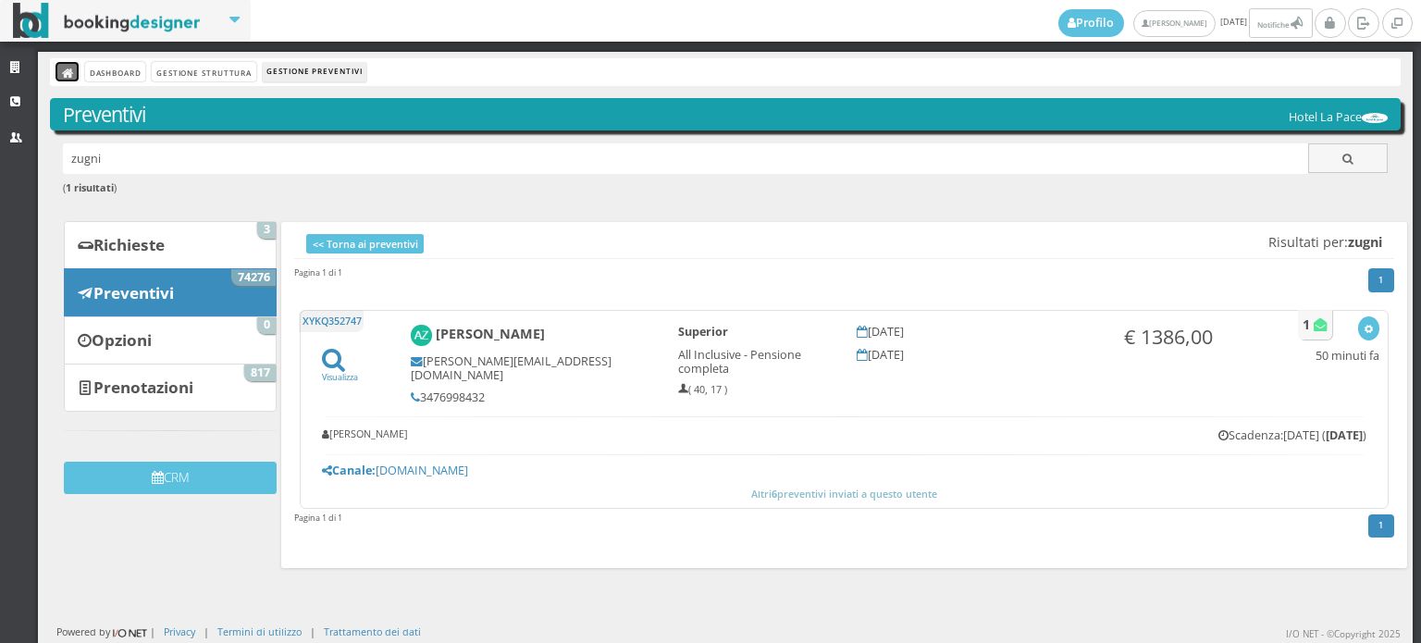
click at [64, 72] on icon at bounding box center [68, 74] width 13 height 13
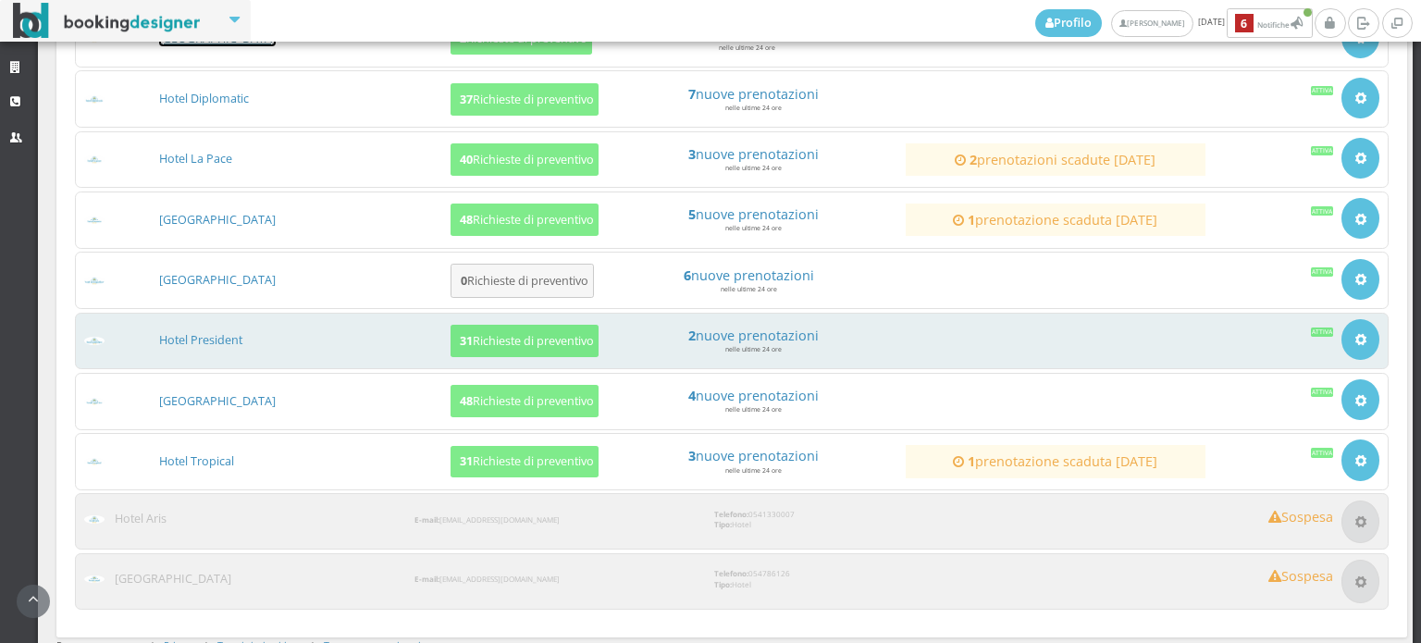
scroll to position [411, 0]
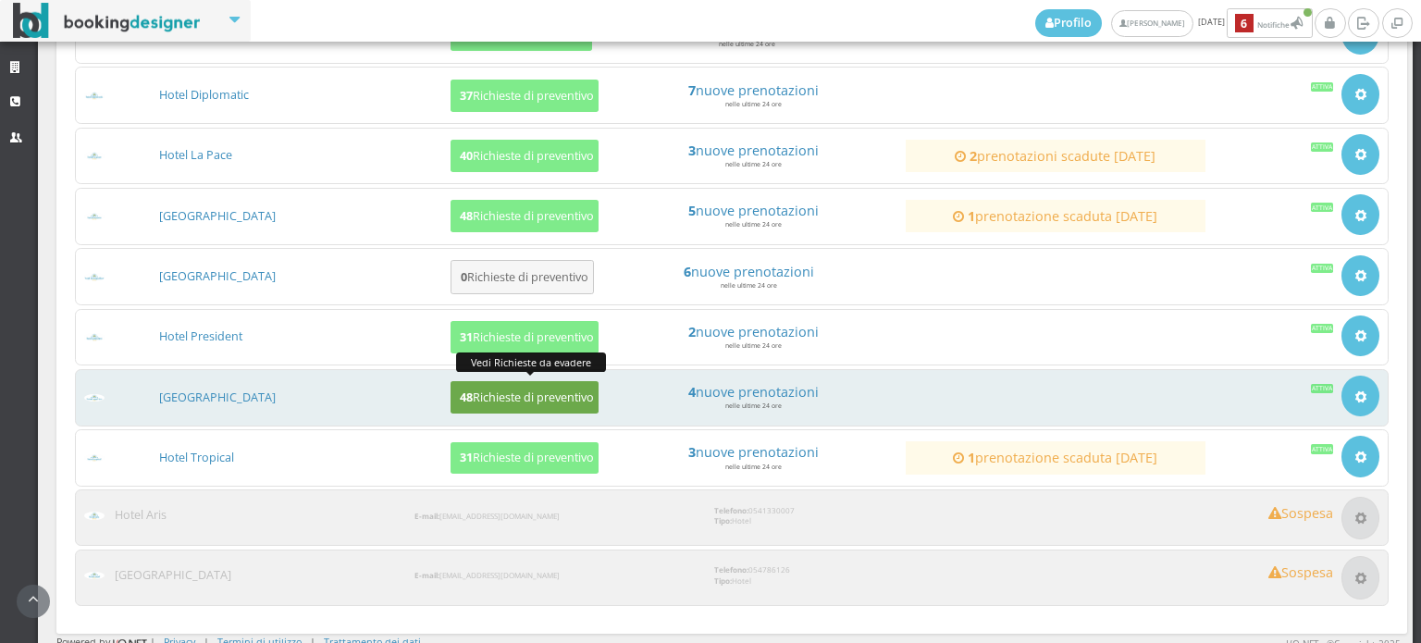
click at [514, 397] on h5 "48 Richieste di preventivo" at bounding box center [524, 397] width 140 height 14
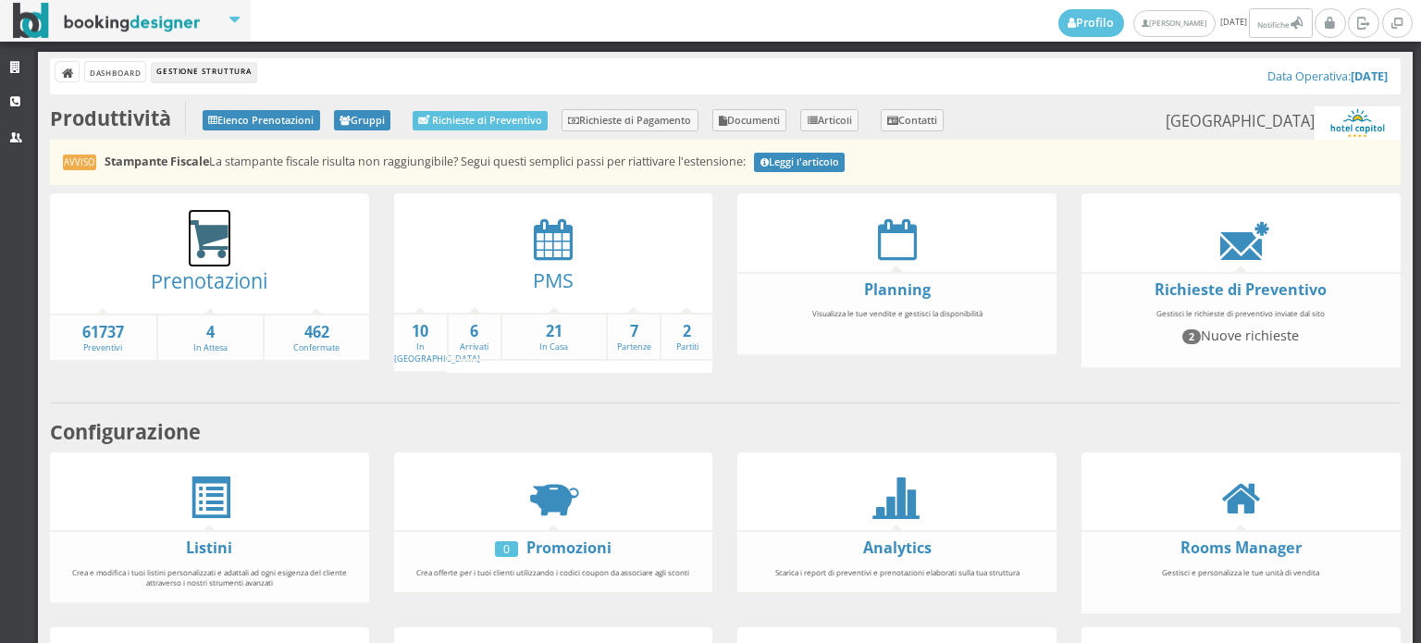
click at [209, 241] on icon at bounding box center [210, 239] width 42 height 43
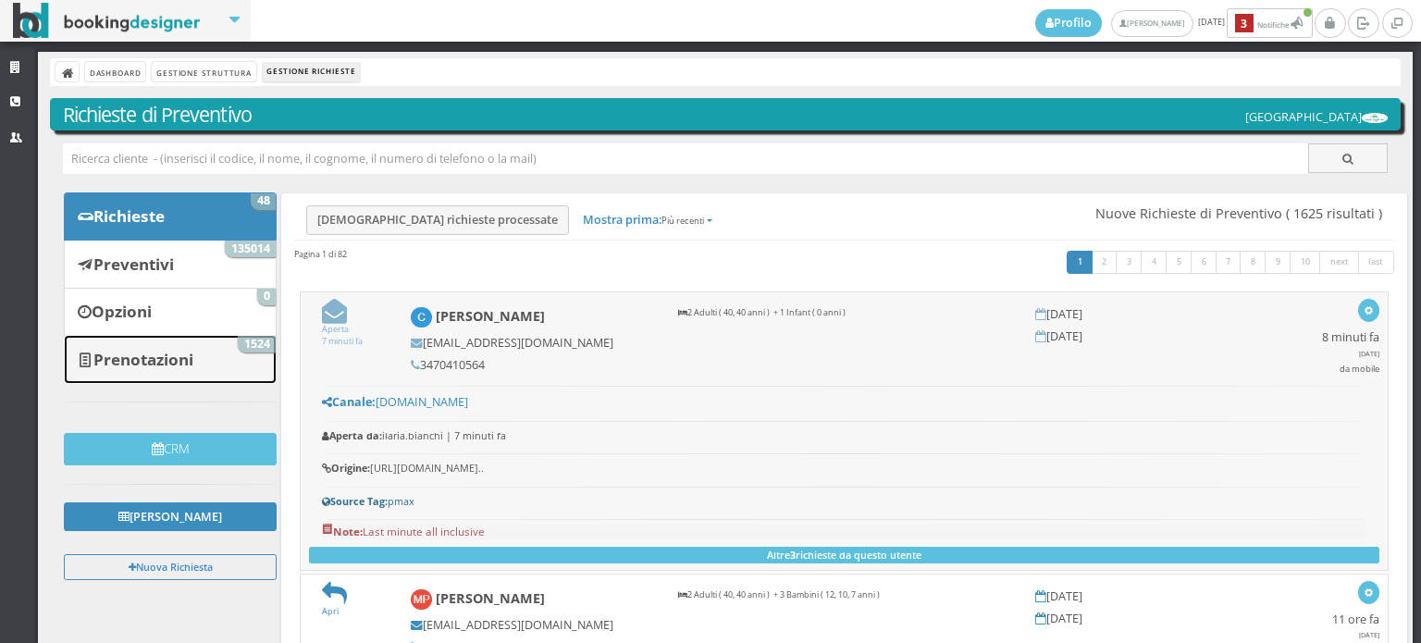
click at [133, 349] on b "Prenotazioni" at bounding box center [143, 359] width 100 height 21
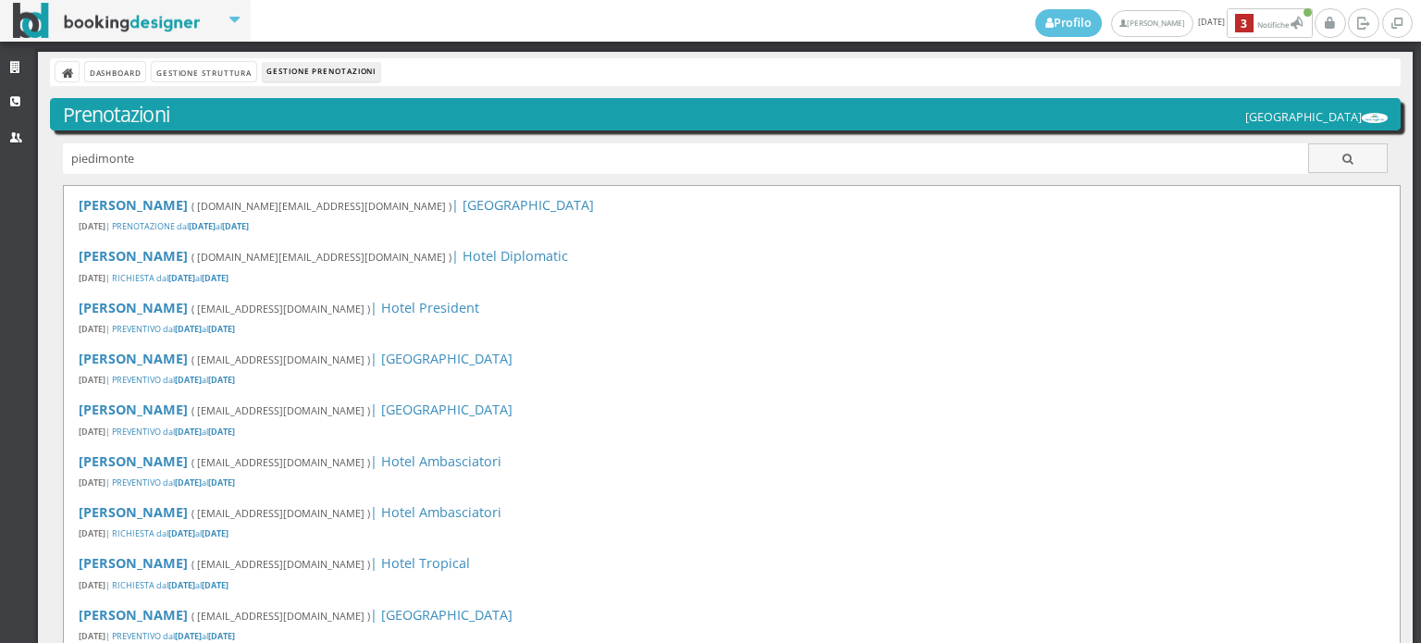
type input "piedimonte"
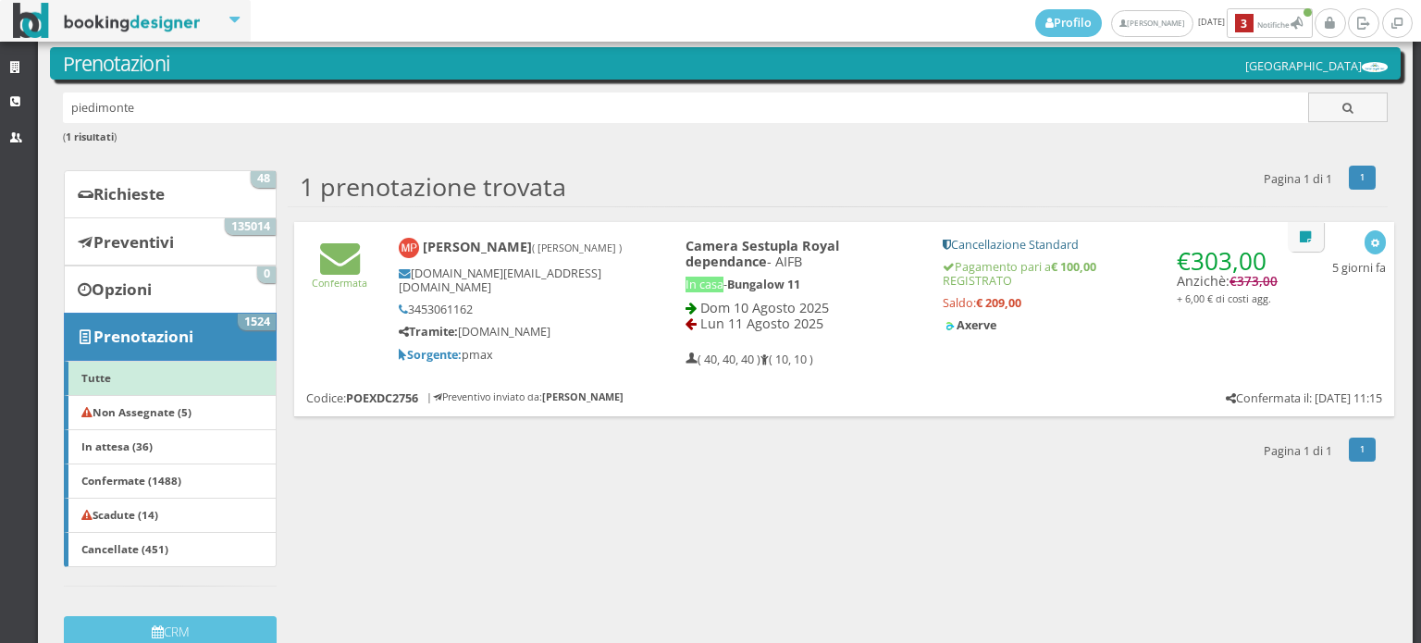
scroll to position [87, 0]
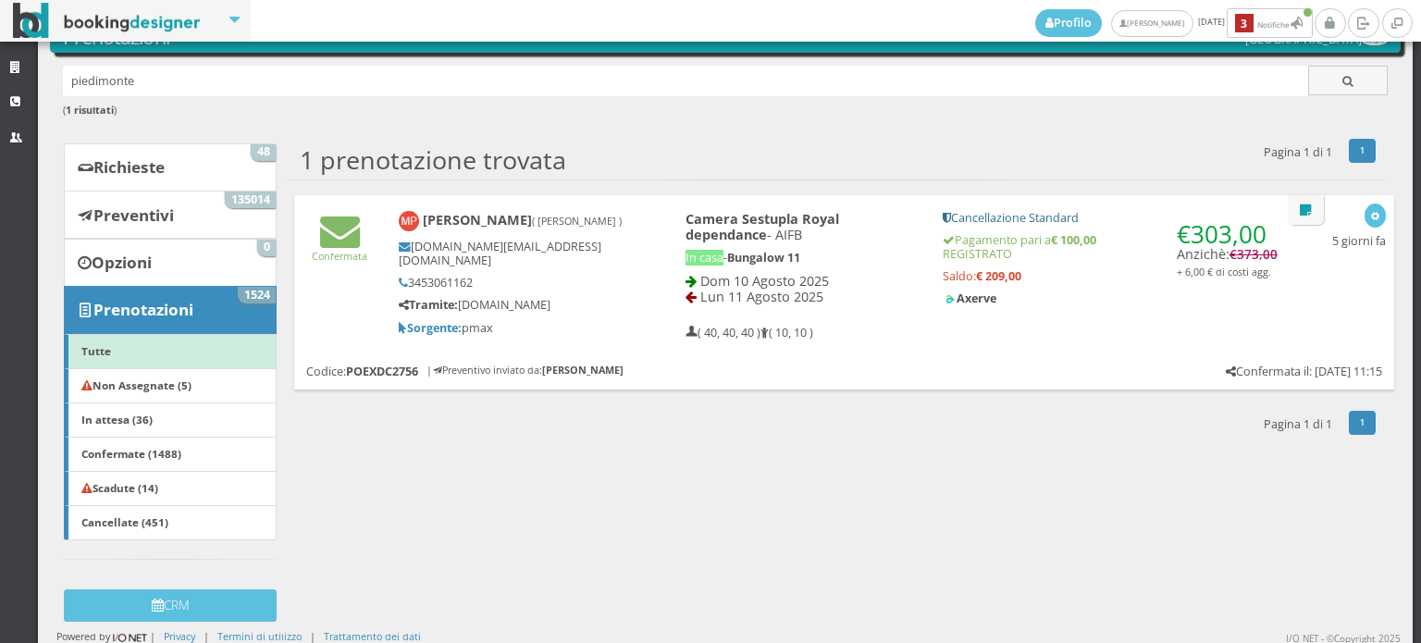
drag, startPoint x: 648, startPoint y: 277, endPoint x: 636, endPoint y: 287, distance: 15.2
click at [648, 277] on div "Marco Piedimonte ( Ruocco Valentina ) mark.di.va@live.it 3453061162 Tramite: ww…" at bounding box center [523, 273] width 275 height 141
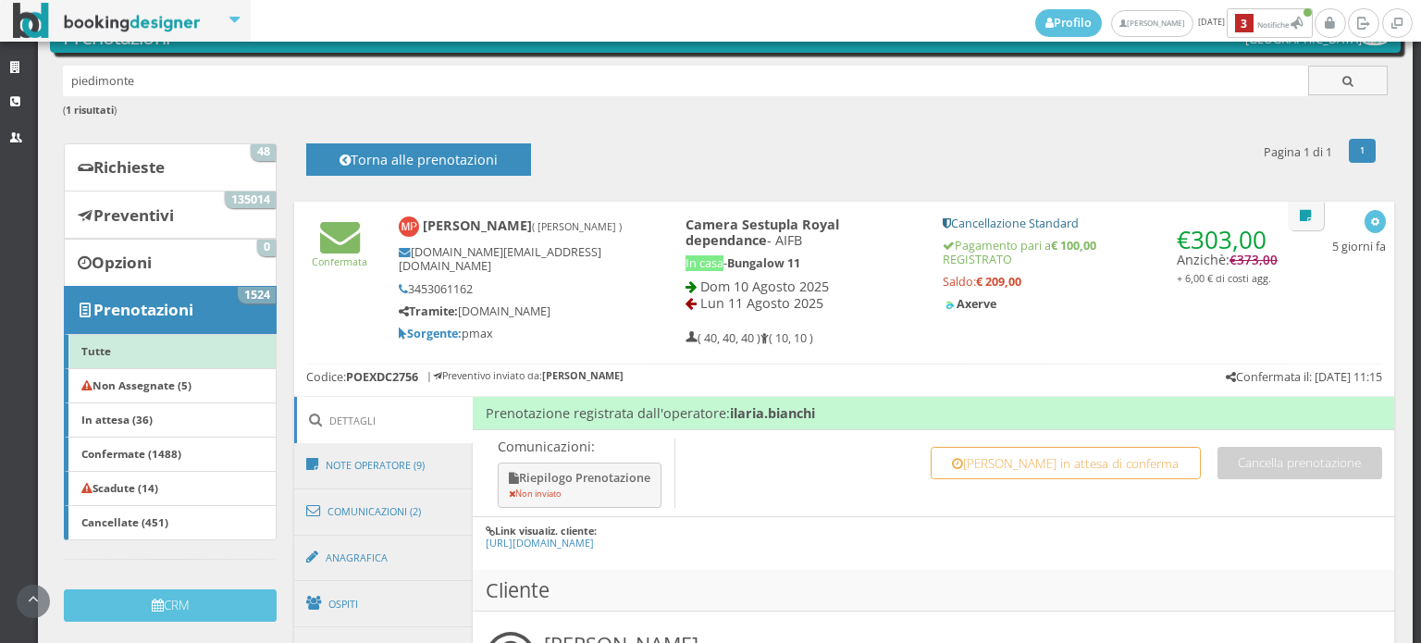
scroll to position [395, 0]
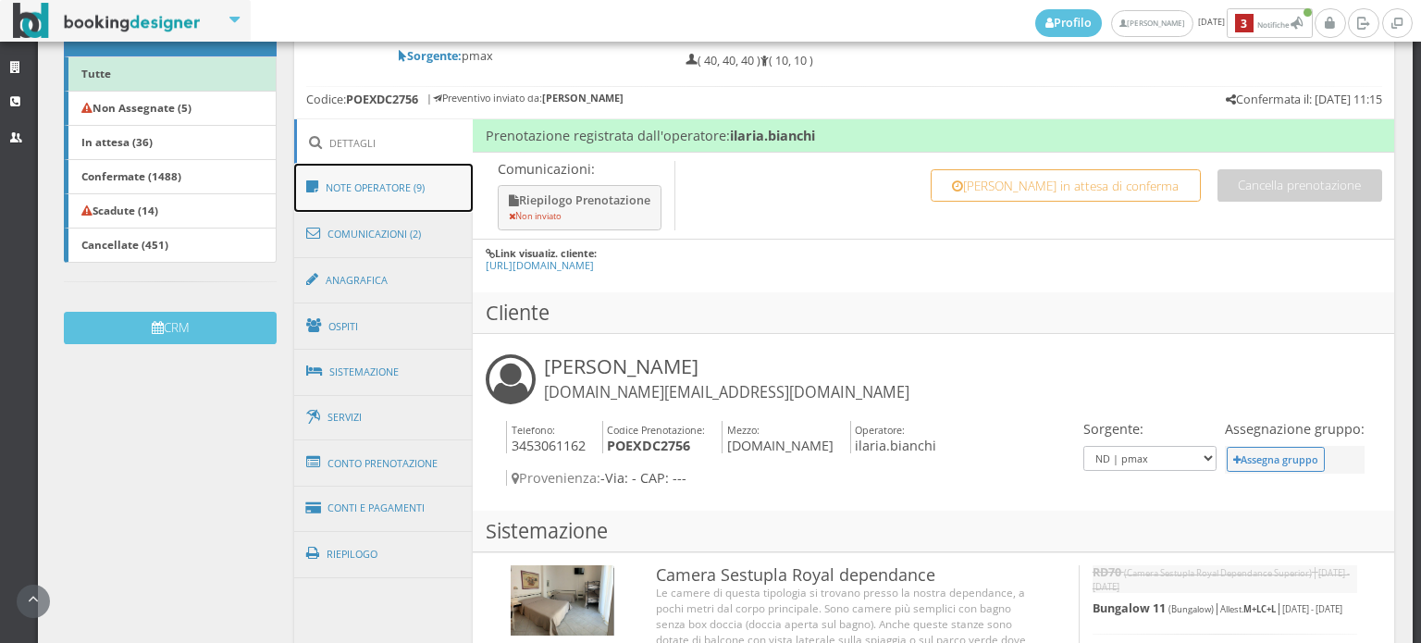
click at [396, 173] on link "Note Operatore (9)" at bounding box center [383, 188] width 179 height 48
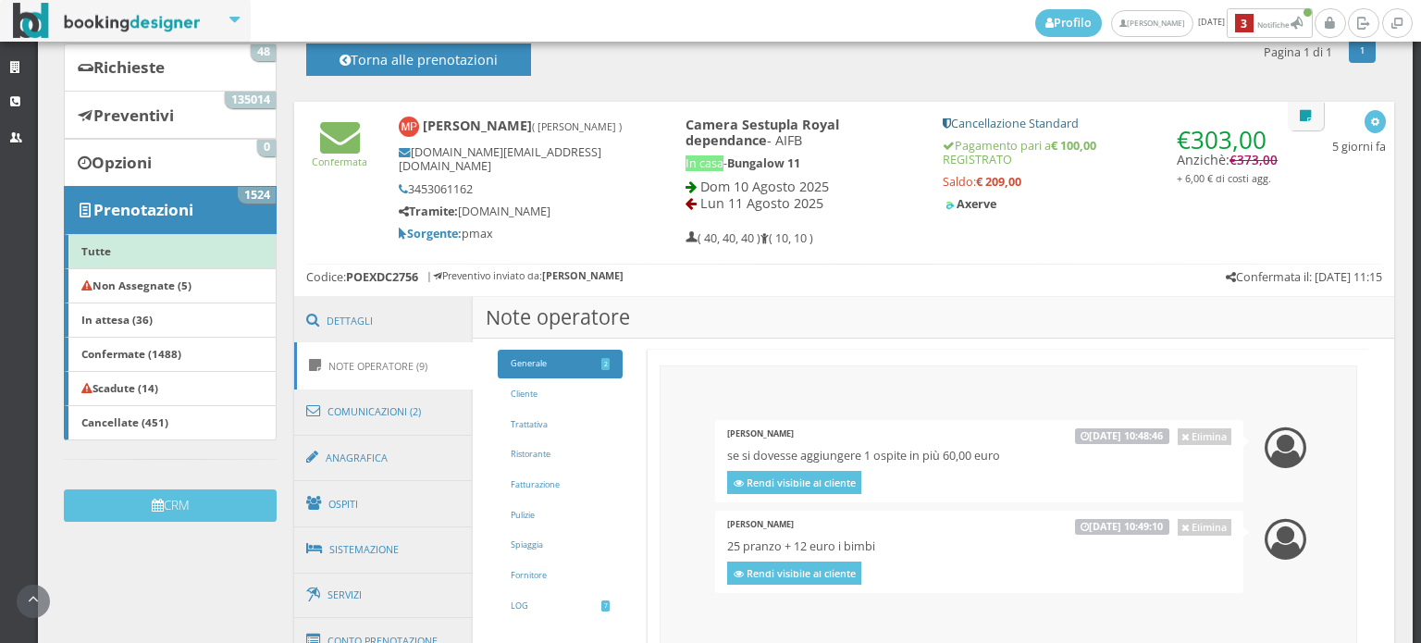
scroll to position [190, 0]
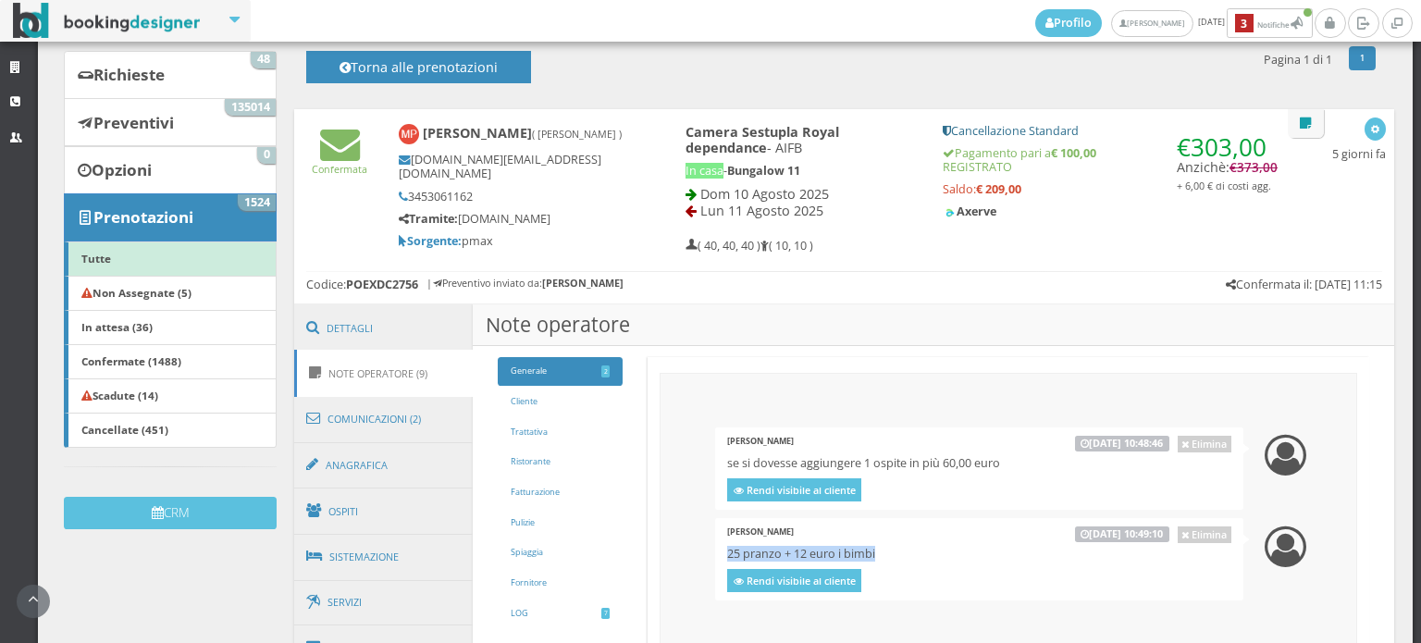
drag, startPoint x: 883, startPoint y: 549, endPoint x: 723, endPoint y: 560, distance: 160.3
click at [727, 560] on h5 "25 pranzo + 12 euro i bimbi" at bounding box center [978, 554] width 503 height 14
copy h5 "25 pranzo + 12 euro i bimbi"
click at [333, 321] on link "Dettagli" at bounding box center [383, 328] width 179 height 48
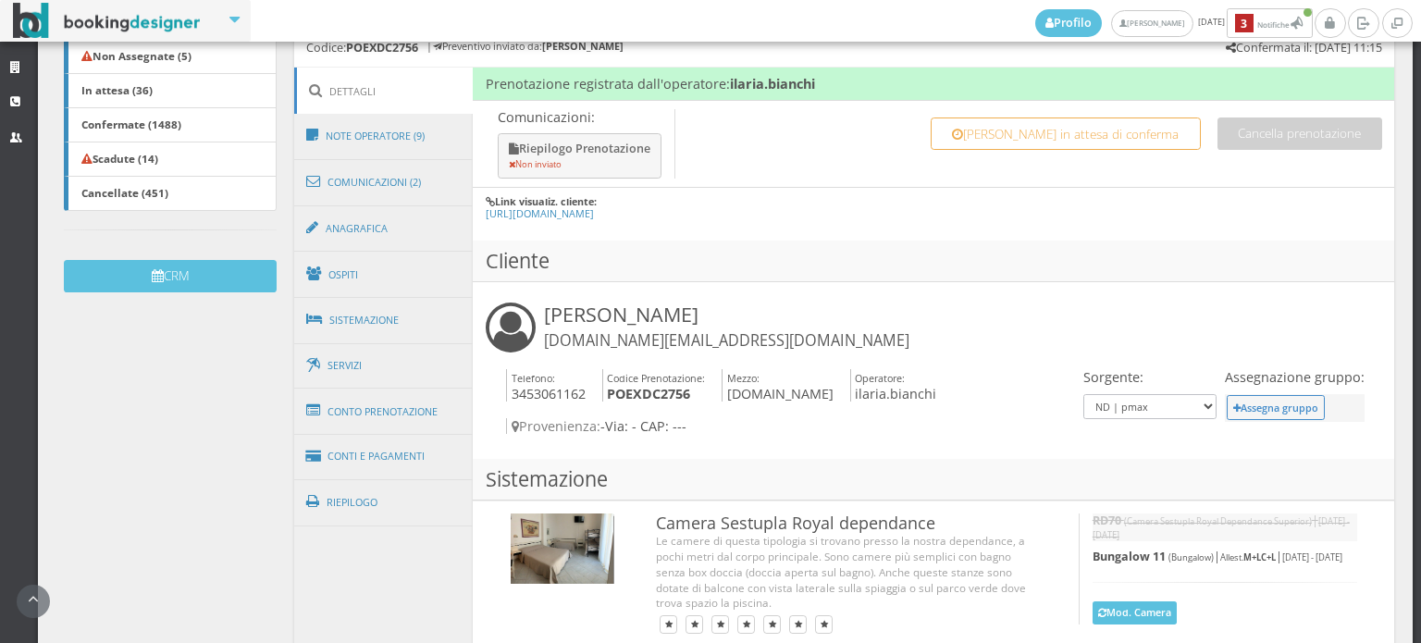
scroll to position [600, 0]
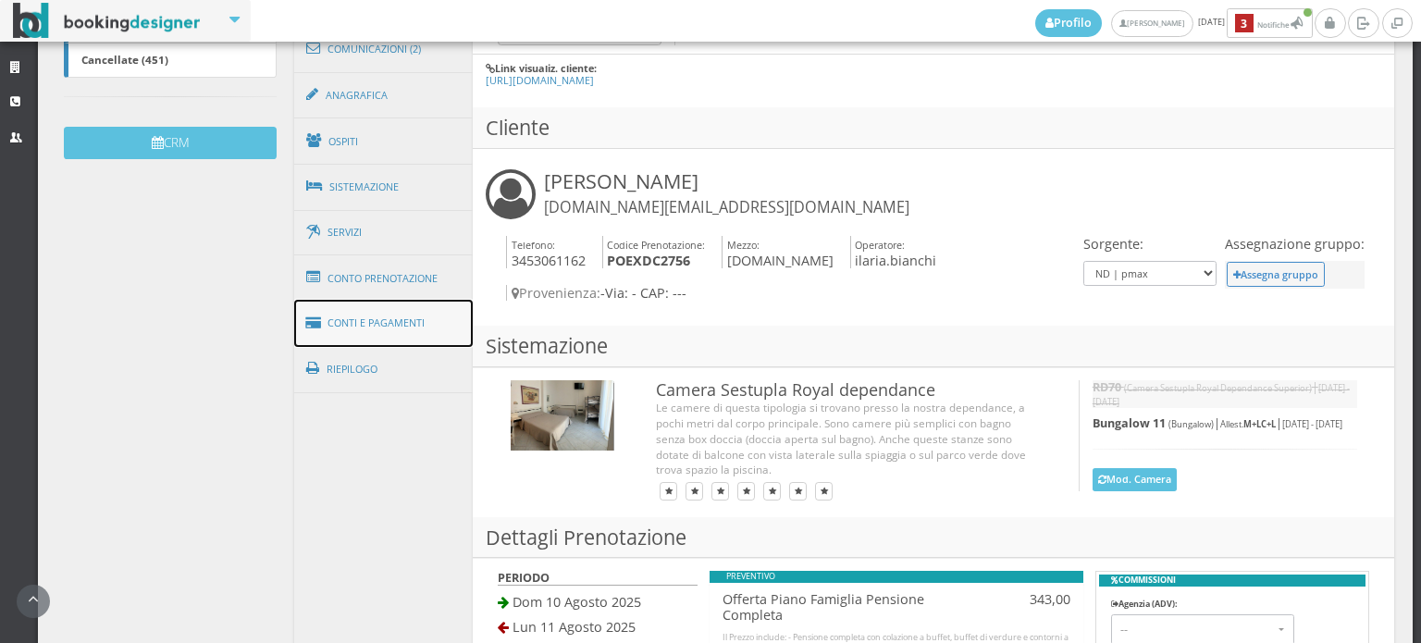
click at [386, 330] on link "Conti e Pagamenti" at bounding box center [383, 323] width 179 height 47
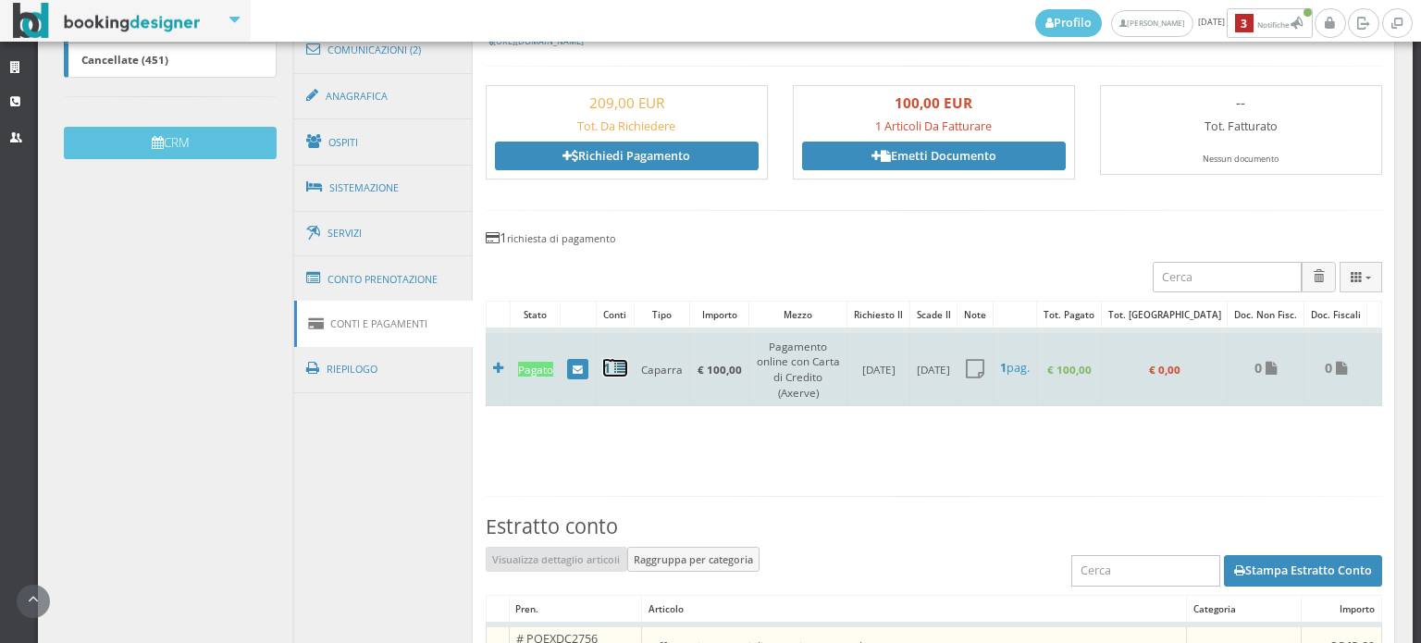
click at [621, 362] on icon at bounding box center [620, 368] width 13 height 13
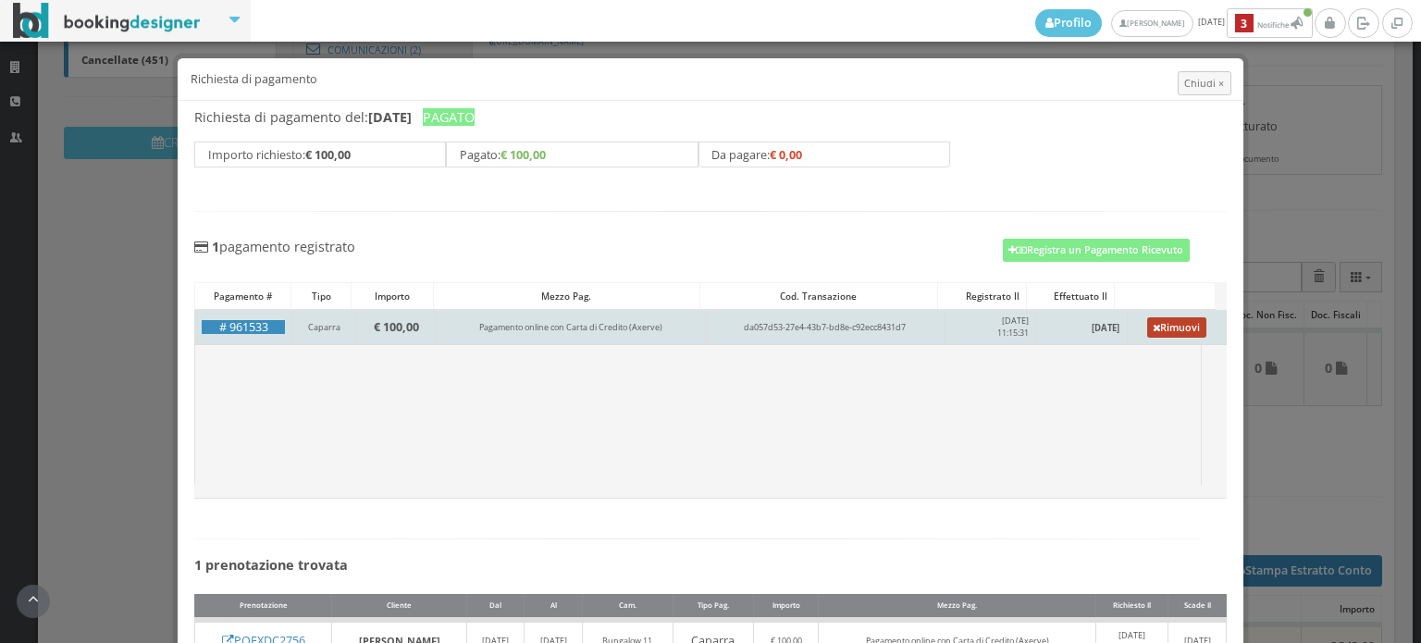
click at [1172, 324] on link "Rimuovi" at bounding box center [1176, 327] width 59 height 20
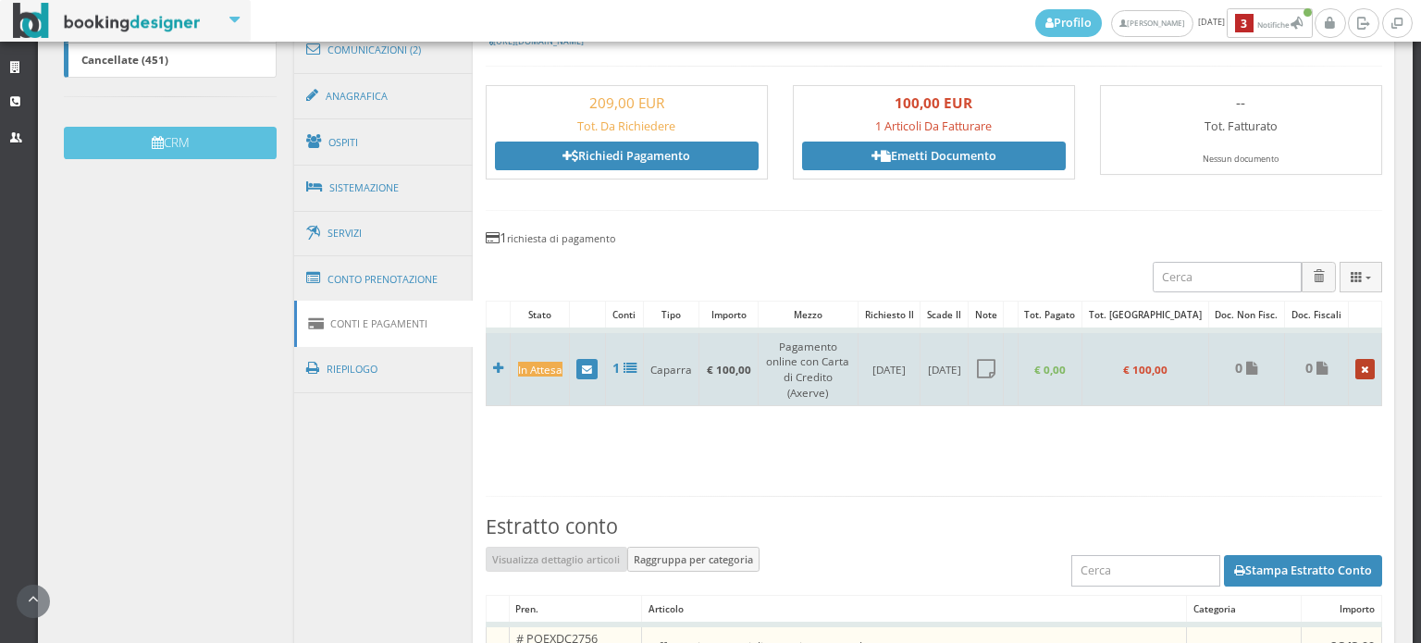
click at [1355, 359] on link at bounding box center [1364, 369] width 19 height 20
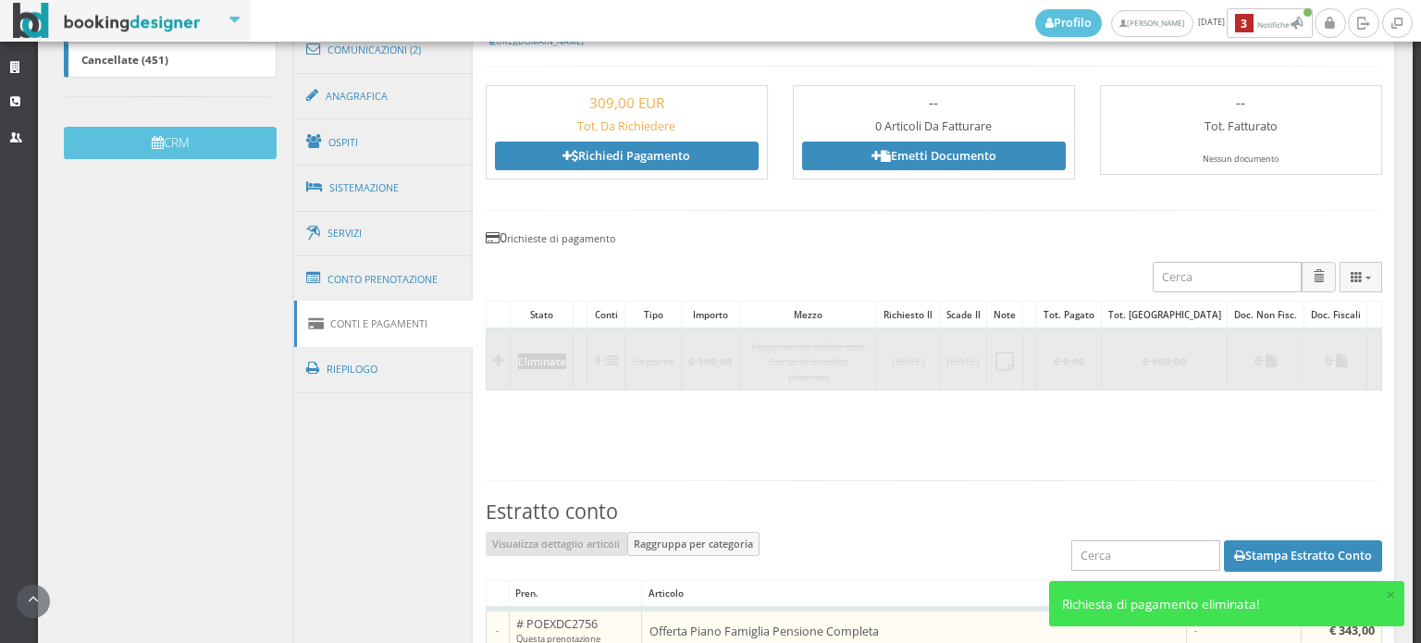
scroll to position [395, 0]
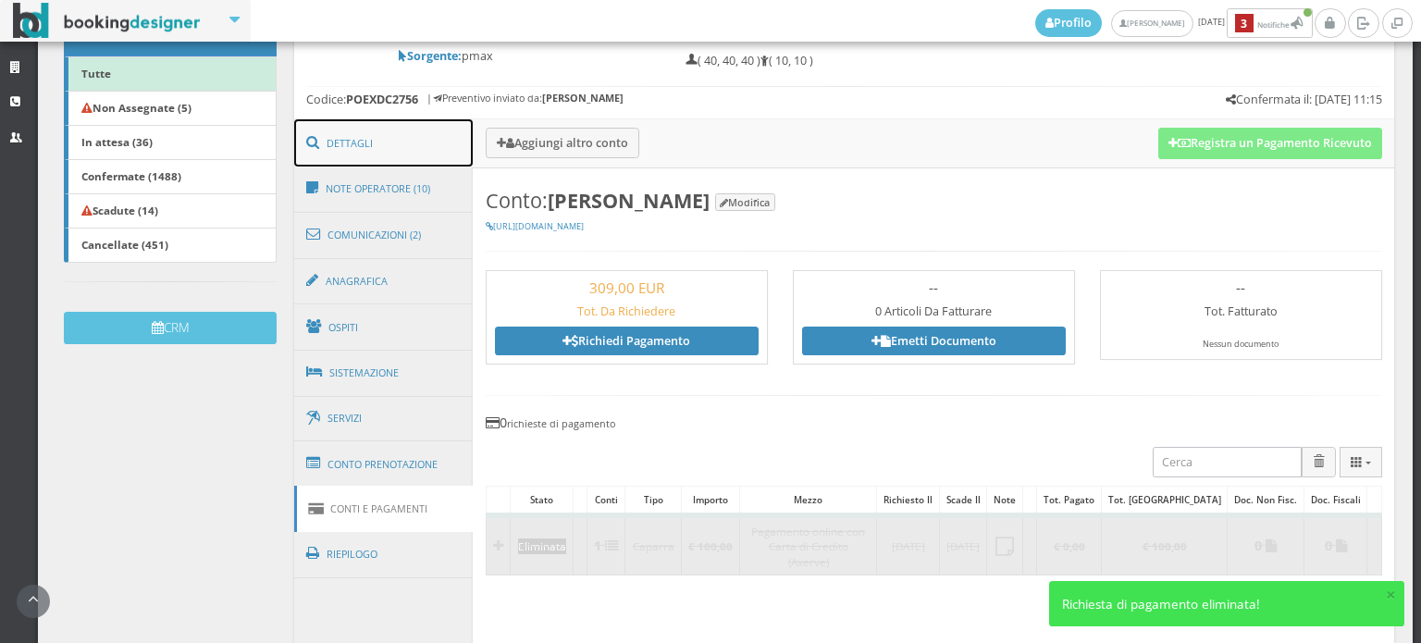
click at [414, 154] on link "Dettagli" at bounding box center [383, 143] width 179 height 48
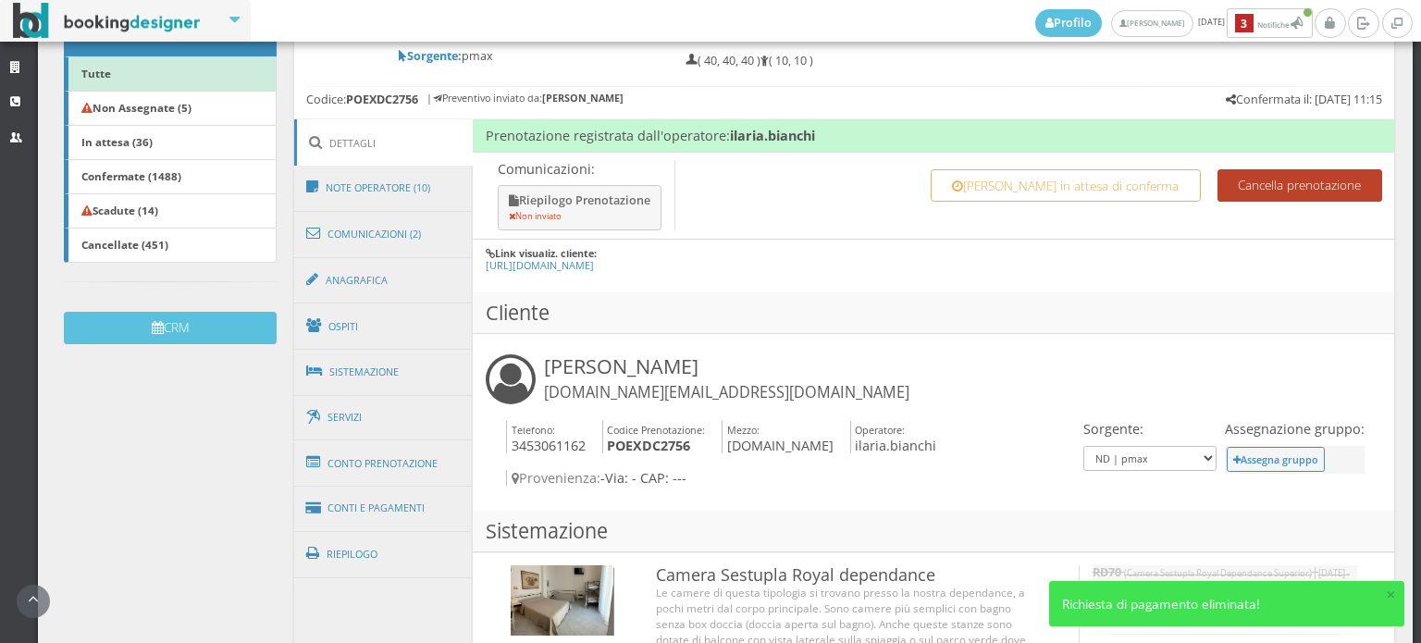
click at [1247, 189] on button "Cancella prenotazione" at bounding box center [1299, 185] width 165 height 32
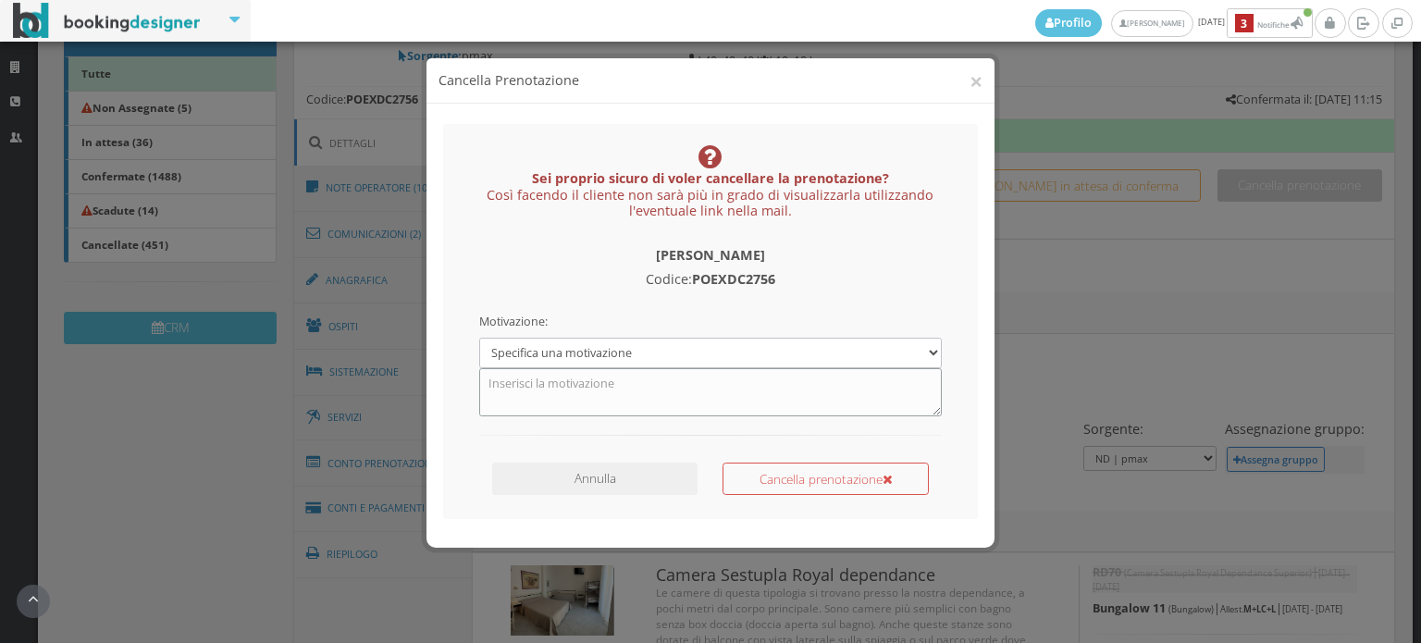
click at [560, 376] on textarea at bounding box center [710, 392] width 462 height 48
type textarea "spostato al capitol"
click at [848, 473] on button "Cancella prenotazione" at bounding box center [825, 478] width 206 height 32
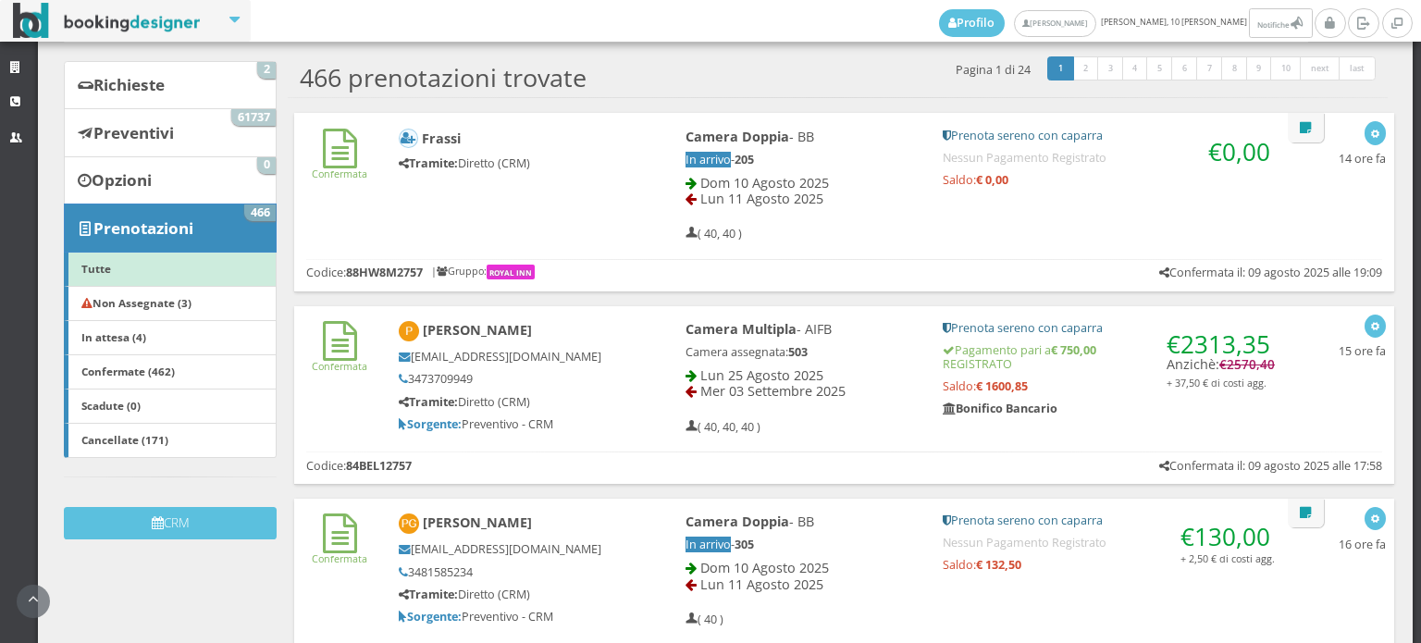
scroll to position [308, 0]
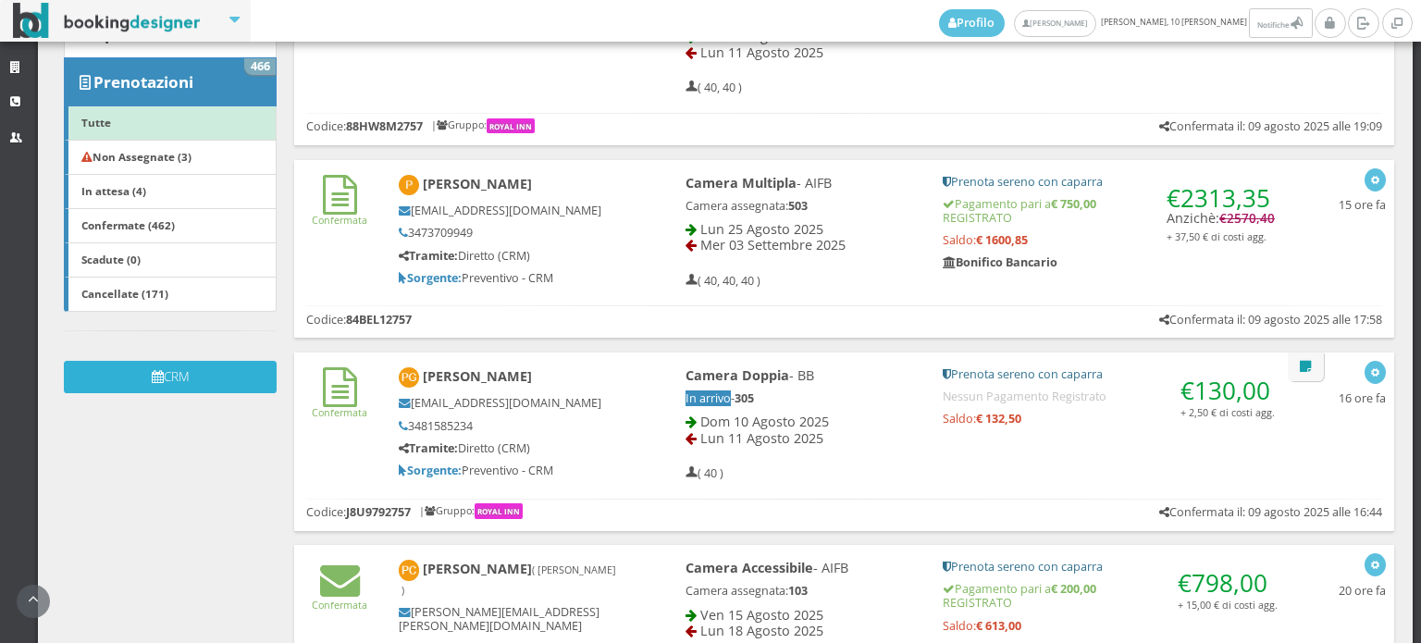
click at [191, 380] on button "CRM" at bounding box center [170, 377] width 213 height 32
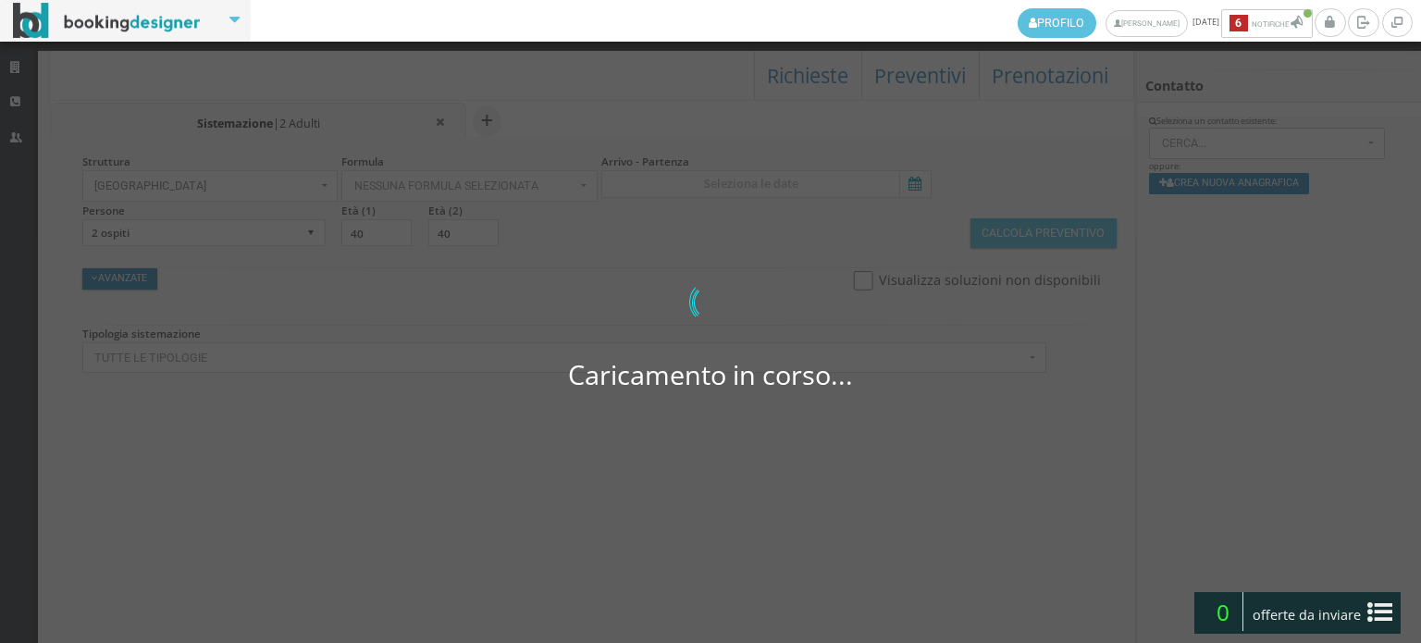
select select
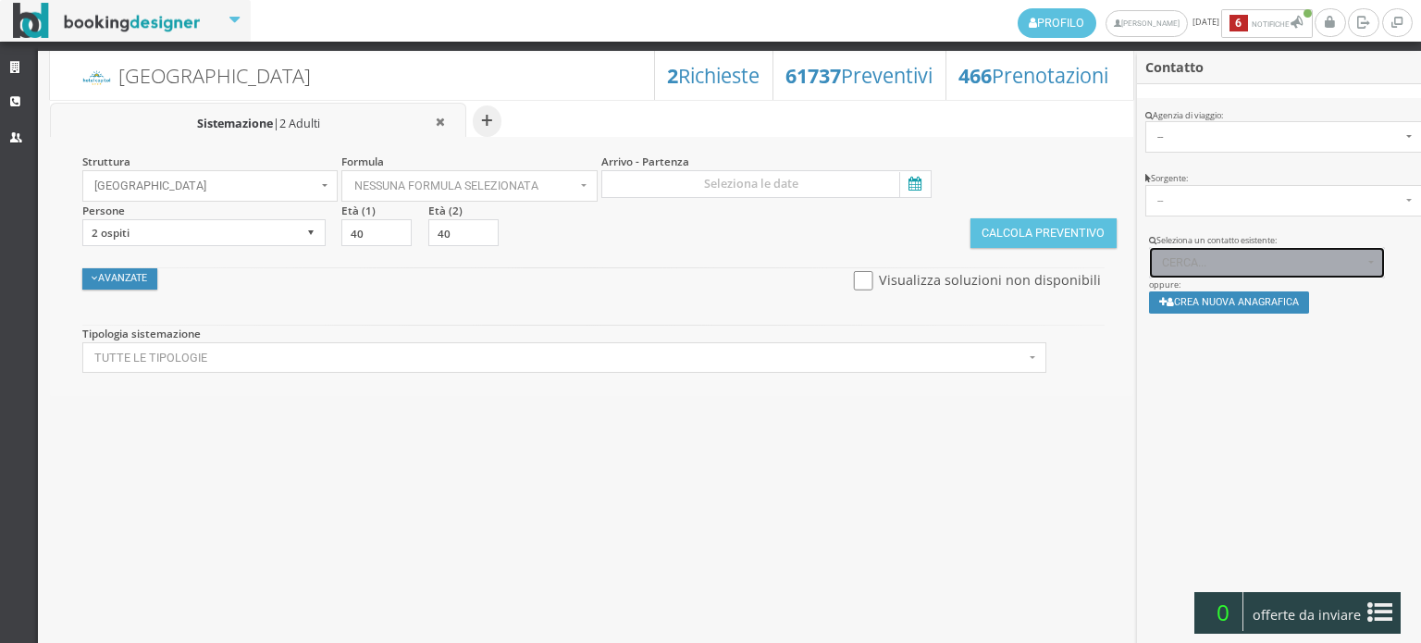
click at [1179, 258] on span "Cerca..." at bounding box center [1263, 262] width 202 height 13
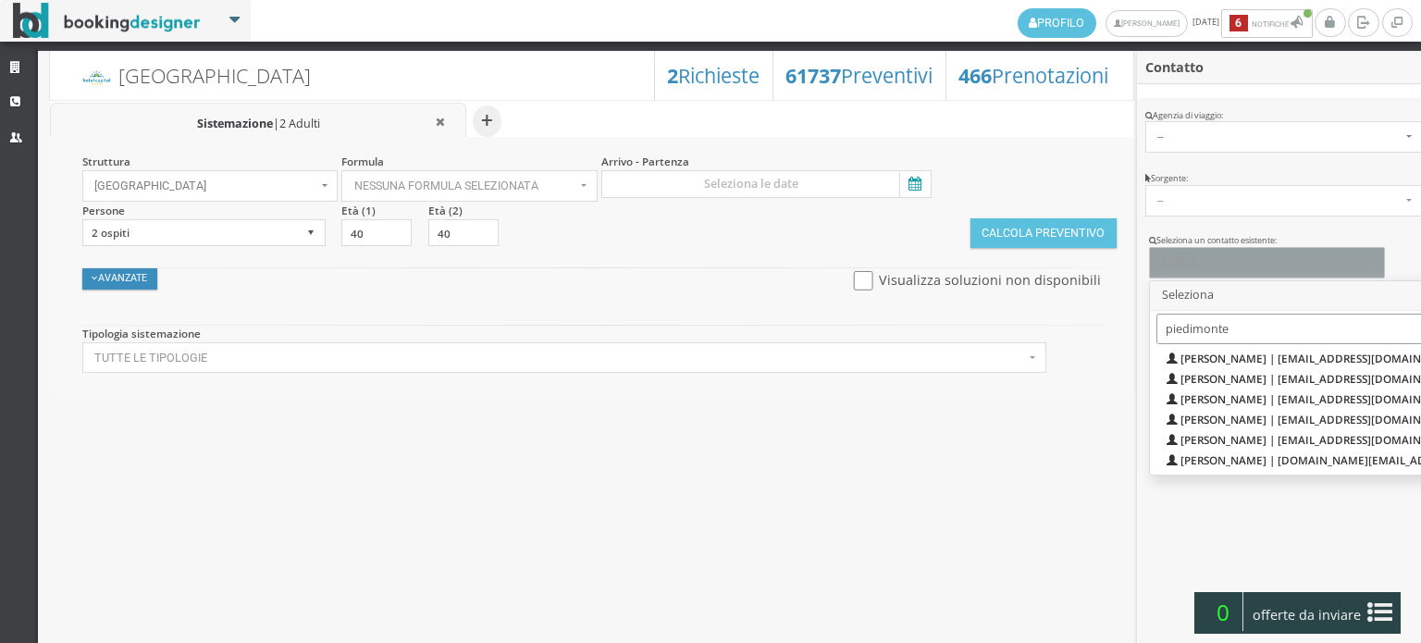
type input "piedimonte"
click at [1236, 460] on span "Marco Piedimonte | mark.di.va@live.it Telef.: 3453061162" at bounding box center [1411, 460] width 463 height 16
select select "deb4f2e9706b11f0bcd50aeaebb5e02f"
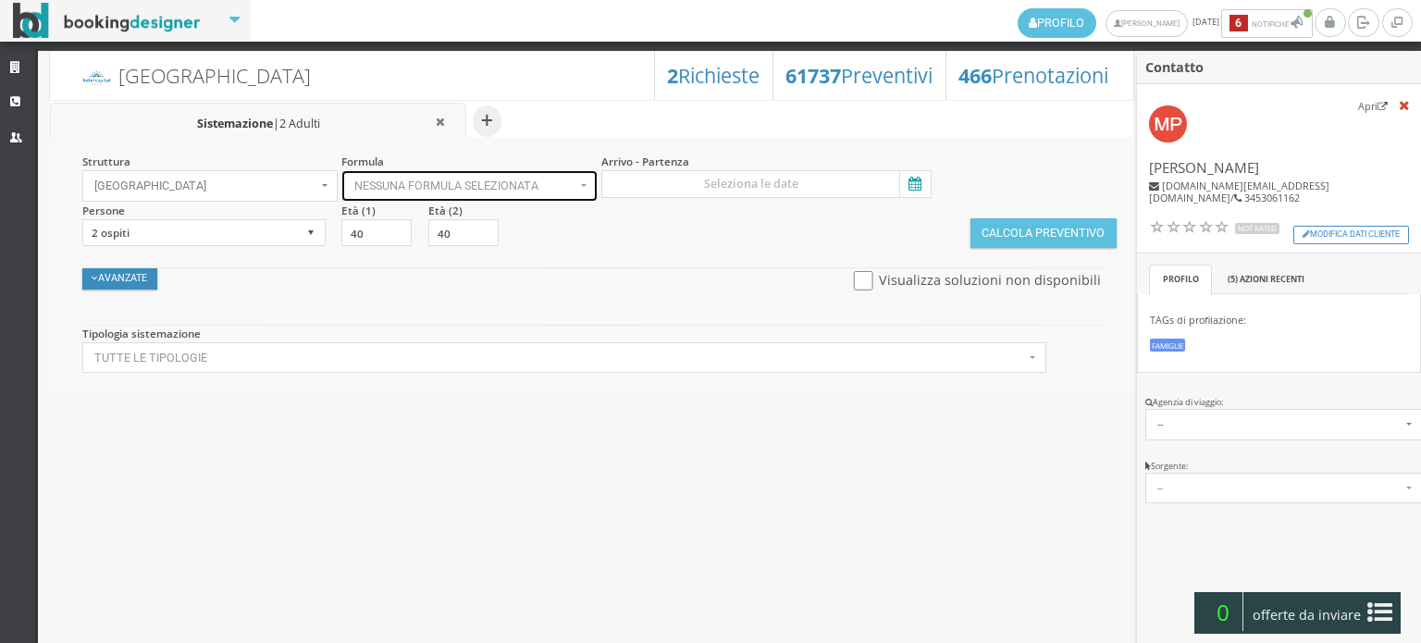
click at [540, 187] on span "Nessuna formula selezionata" at bounding box center [465, 185] width 222 height 13
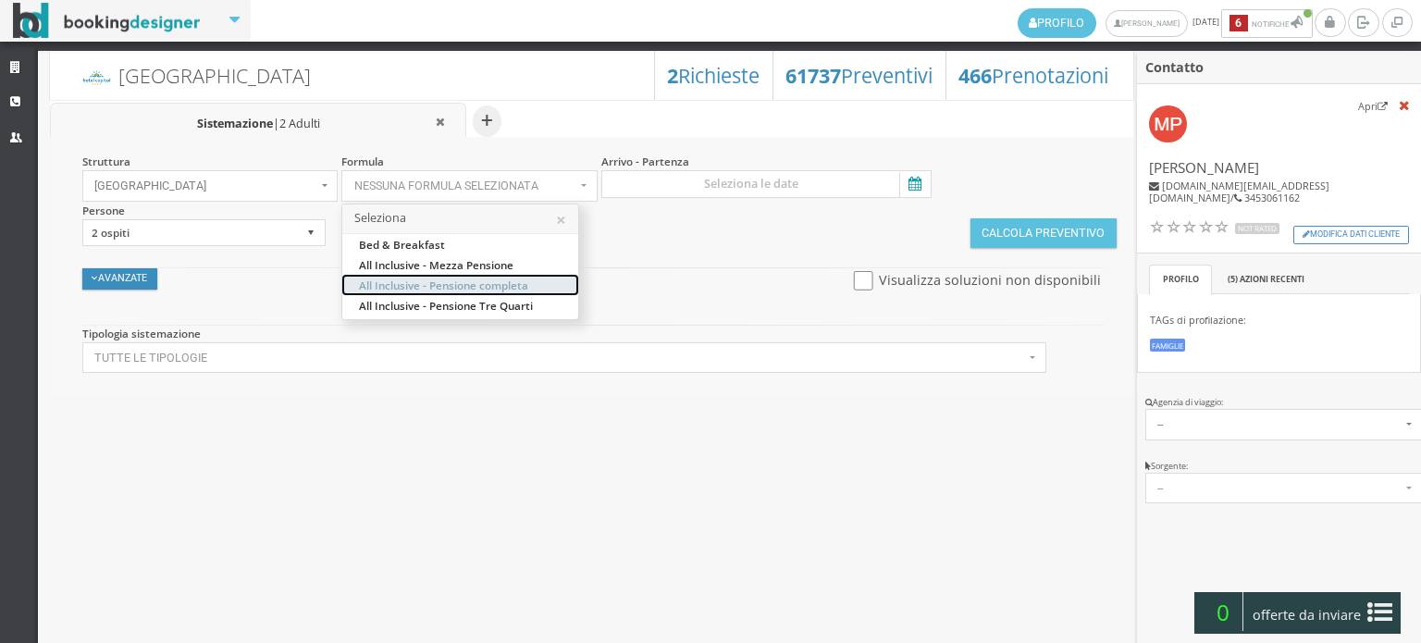
click at [540, 288] on link "All Inclusive - Pensione completa" at bounding box center [460, 285] width 236 height 20
select select "32"
click at [141, 284] on button "Avanzate" at bounding box center [120, 278] width 76 height 21
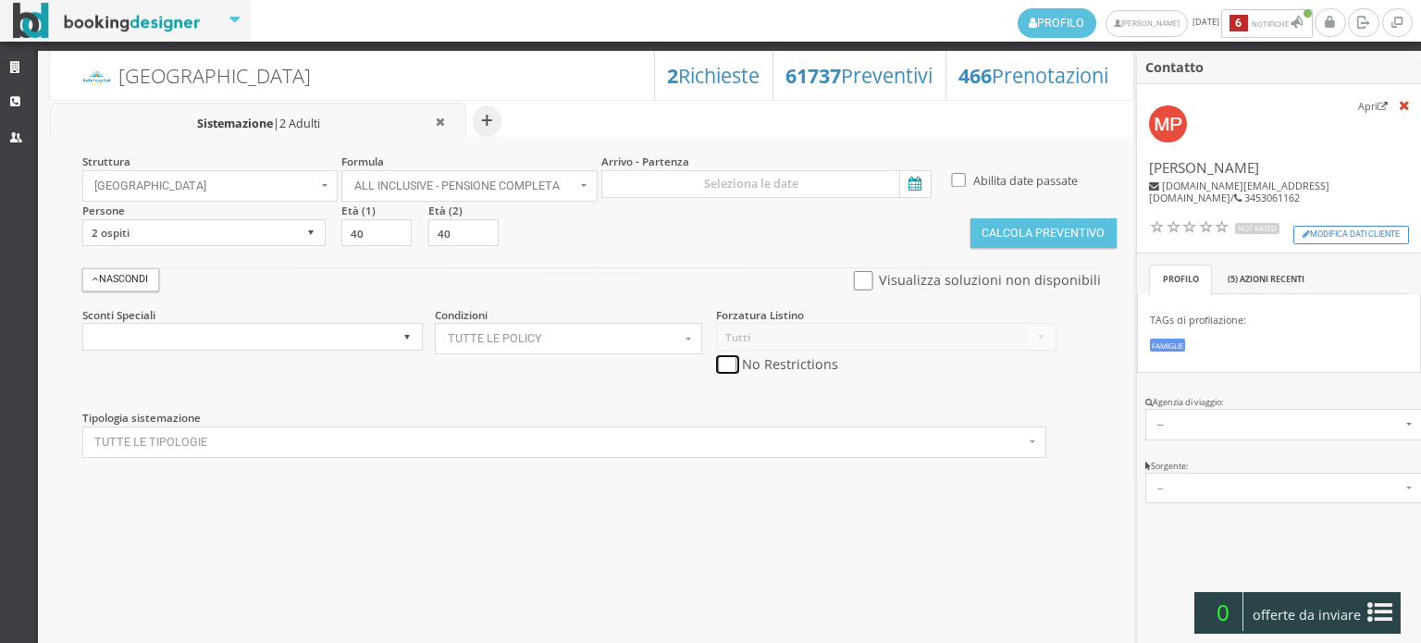
click at [725, 361] on input "checkbox" at bounding box center [727, 364] width 23 height 19
checkbox input "true"
click at [908, 186] on icon at bounding box center [913, 184] width 28 height 25
click at [908, 186] on input at bounding box center [766, 184] width 330 height 28
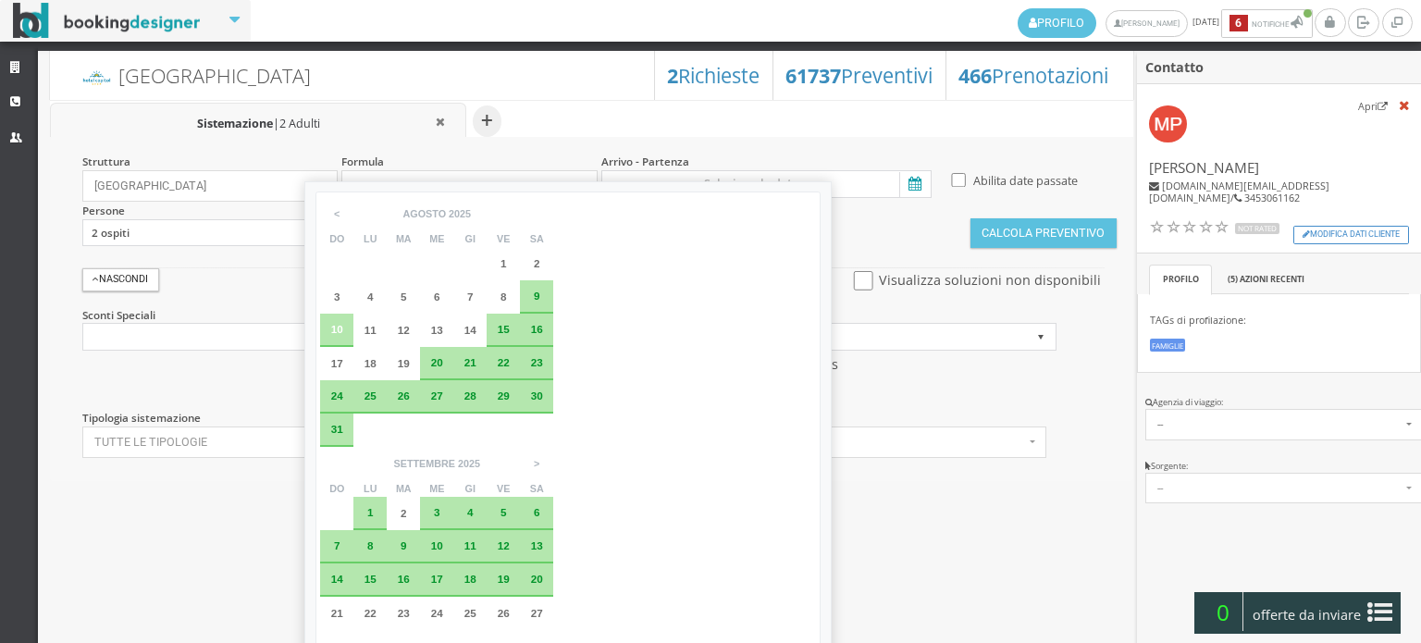
click at [344, 334] on div "10" at bounding box center [336, 330] width 33 height 33
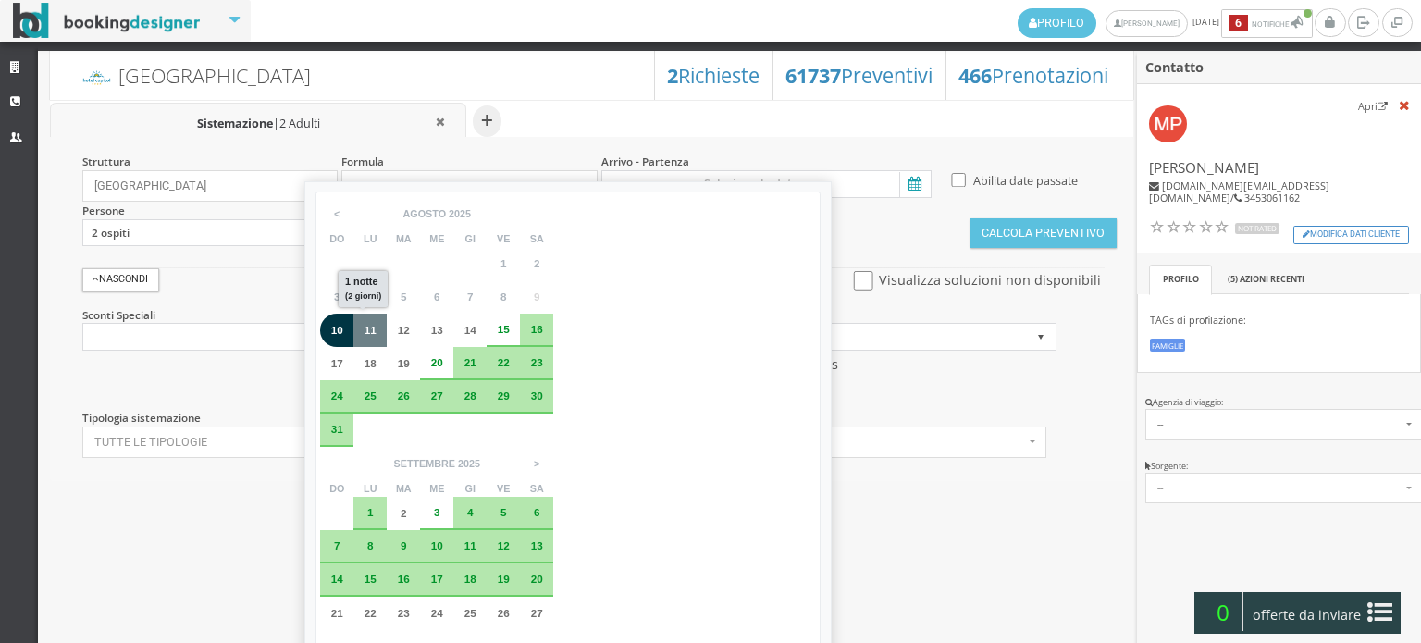
click at [374, 334] on span "11" at bounding box center [370, 330] width 12 height 12
type input "10 ago 2025 - 11 ago 2025"
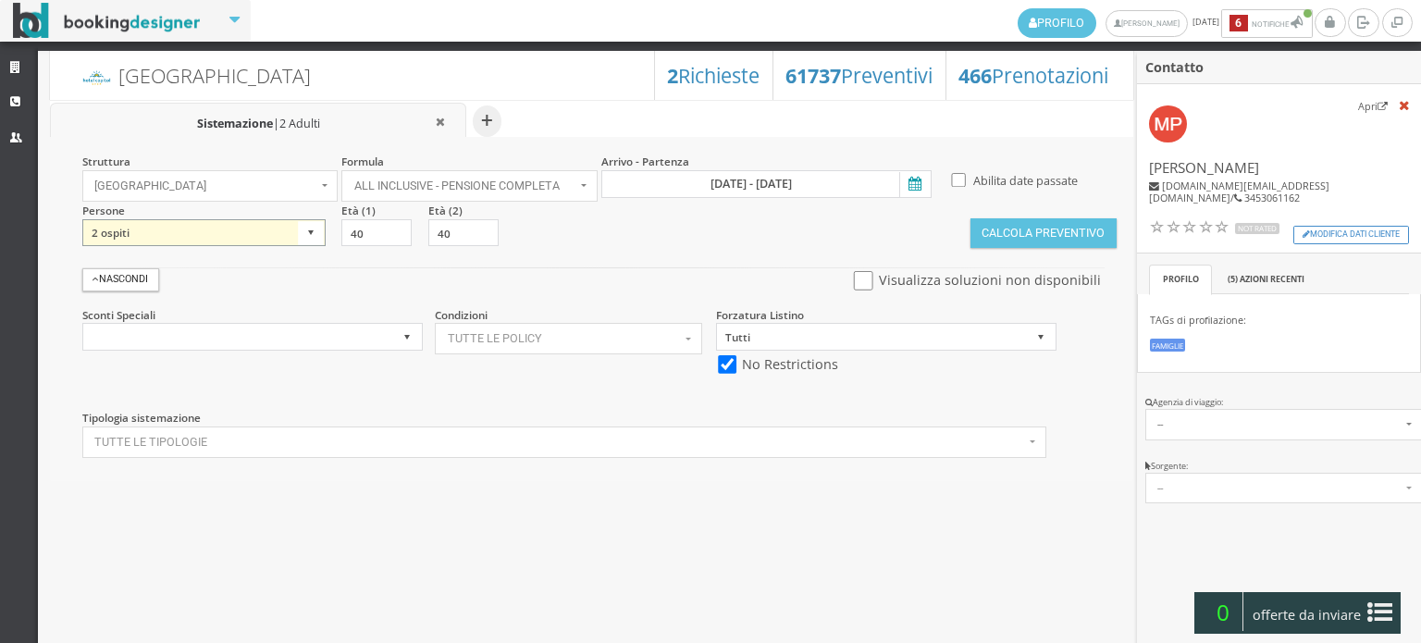
click at [306, 240] on select "1 ospite 2 ospiti 3 ospiti 4 ospiti 5 ospiti 6 ospiti 7 ospiti 8 ospiti 9 ospit…" at bounding box center [203, 233] width 243 height 28
select select "5"
click at [82, 219] on select "1 ospite 2 ospiti 3 ospiti 4 ospiti 5 ospiti 6 ospiti 7 ospiti 8 ospiti 9 ospit…" at bounding box center [203, 233] width 243 height 28
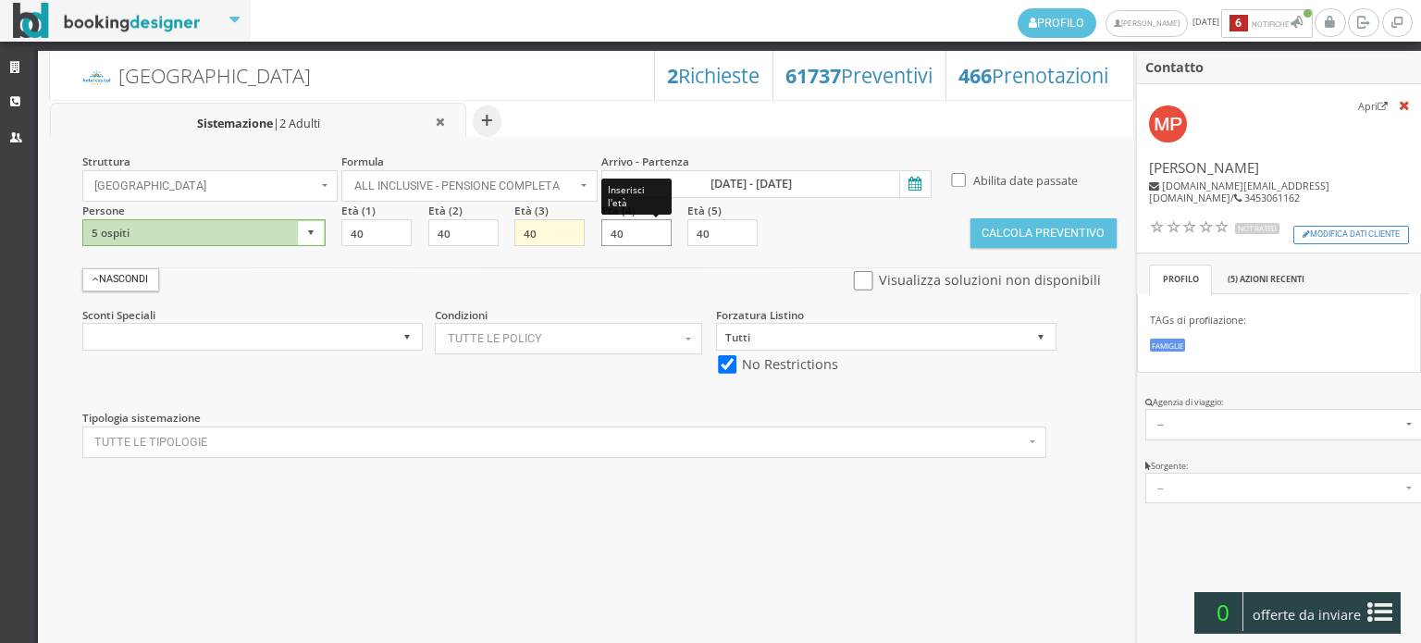
drag, startPoint x: 627, startPoint y: 232, endPoint x: 585, endPoint y: 242, distance: 43.7
click at [585, 242] on div "Struttura Hotel Capitol × Seleziona Bianchi Hotels Bianchi Hotels Hotel Ambasci…" at bounding box center [591, 308] width 1083 height 343
type input "10"
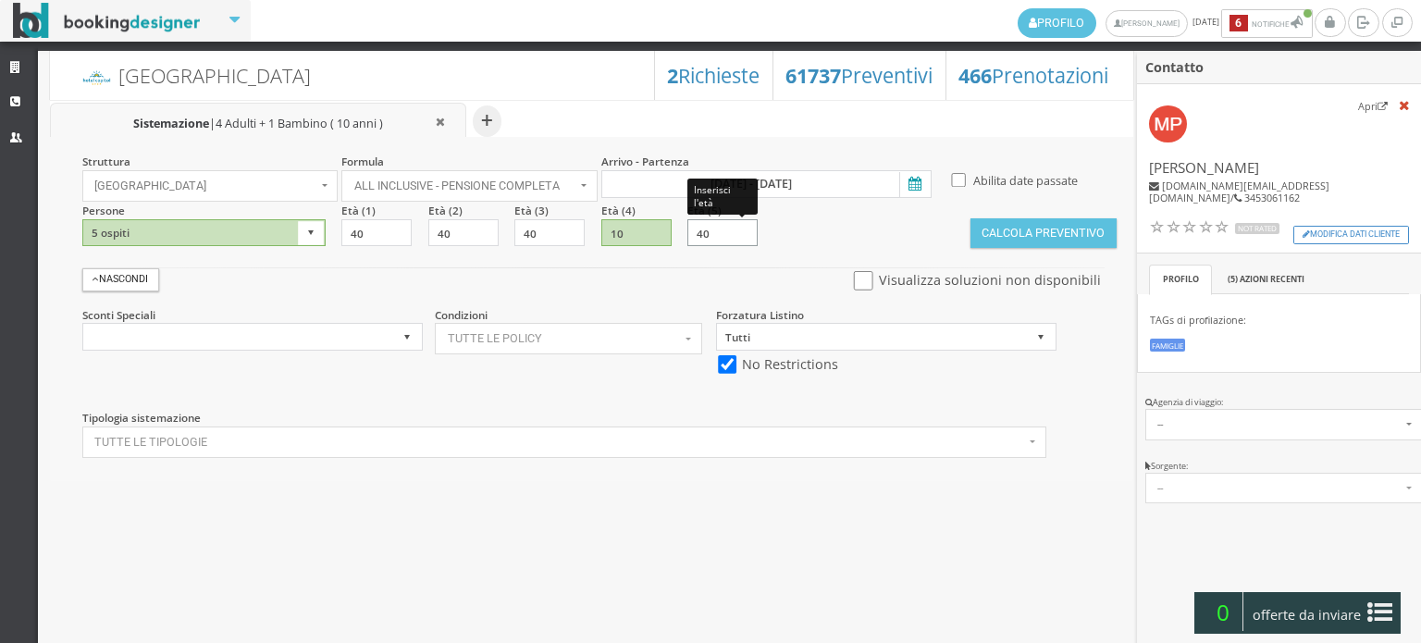
drag, startPoint x: 714, startPoint y: 227, endPoint x: 684, endPoint y: 240, distance: 32.3
click at [684, 240] on section "Età (5) 40 Inserisci l'età" at bounding box center [726, 225] width 86 height 44
type input "10"
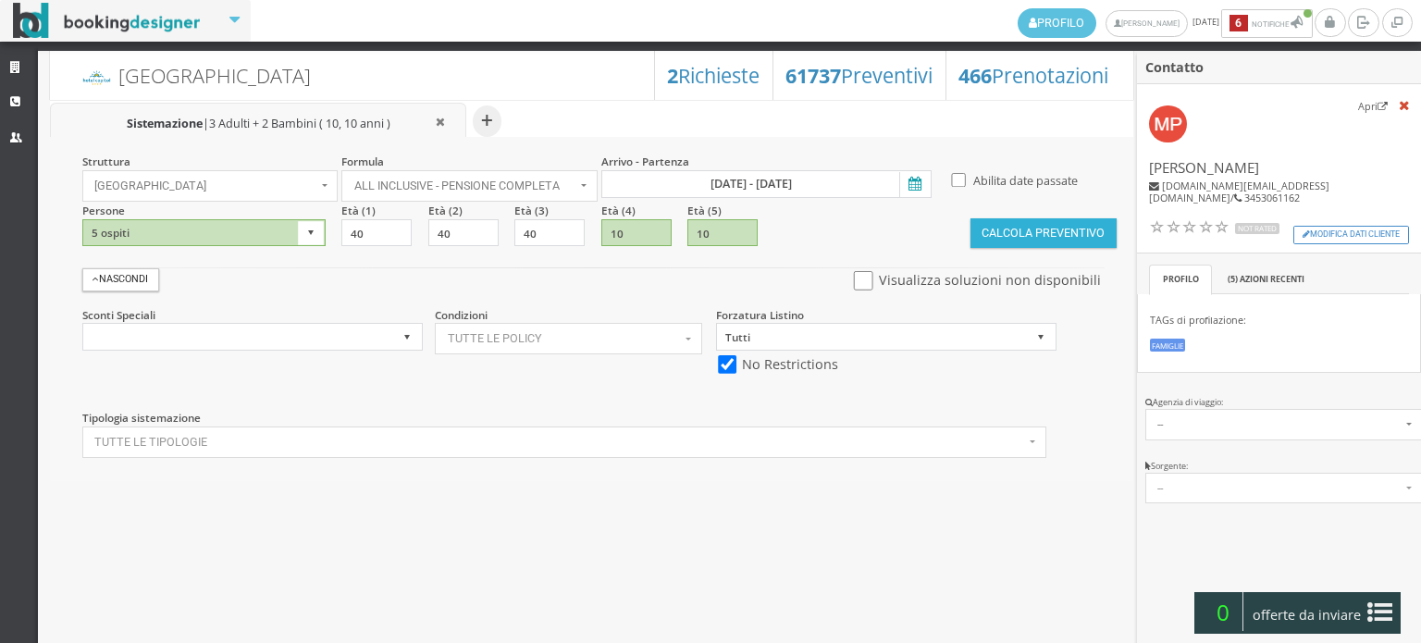
click at [1081, 233] on button "Calcola Preventivo" at bounding box center [1043, 233] width 146 height 30
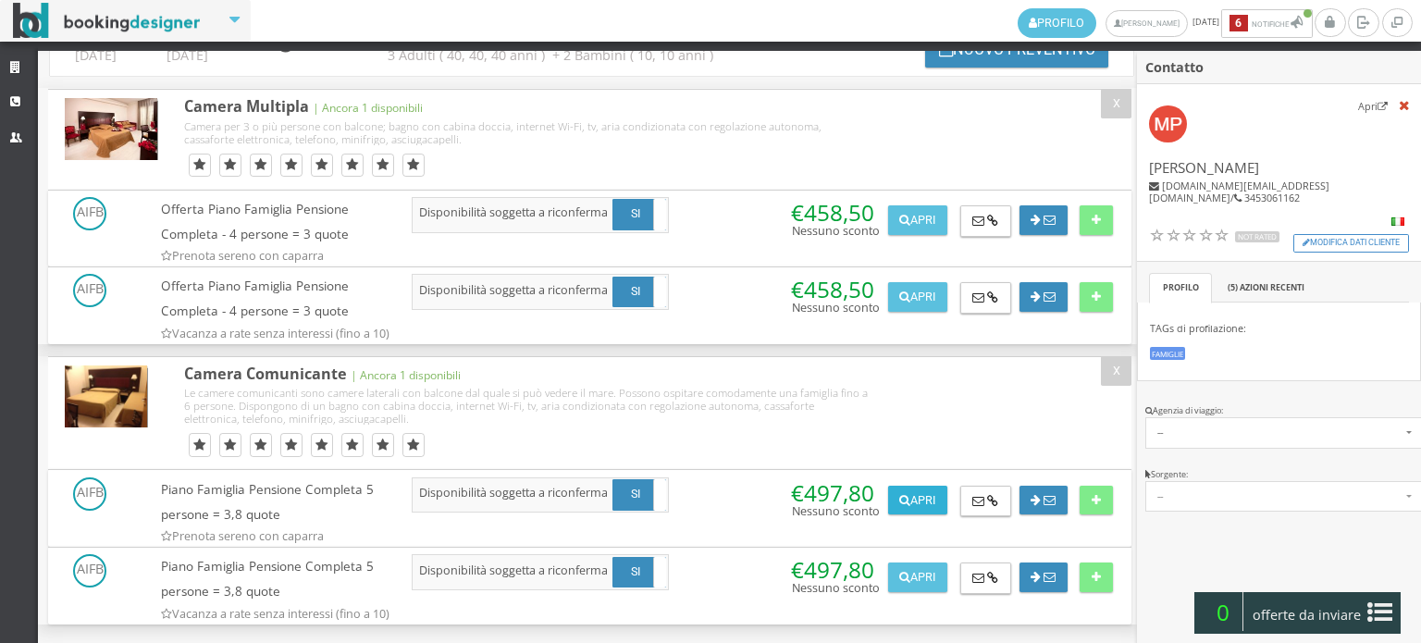
click at [914, 490] on button "Apri" at bounding box center [917, 501] width 59 height 30
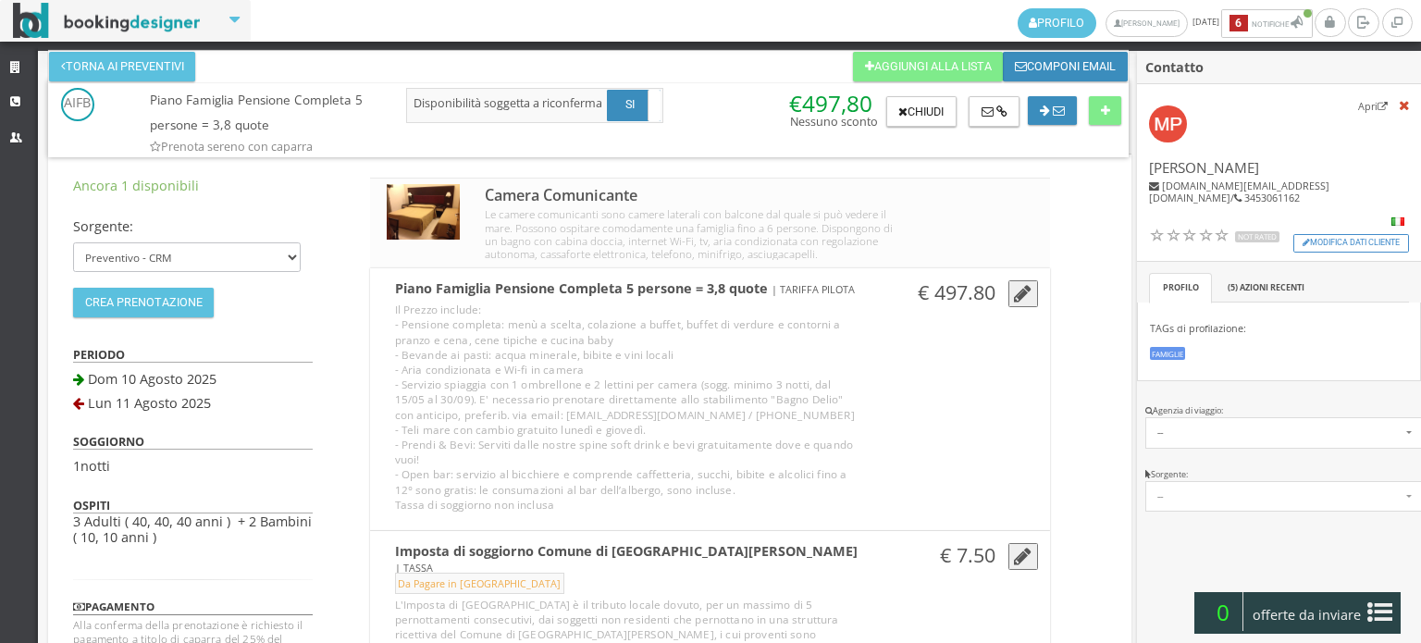
click at [1008, 296] on button "button" at bounding box center [1023, 294] width 30 height 28
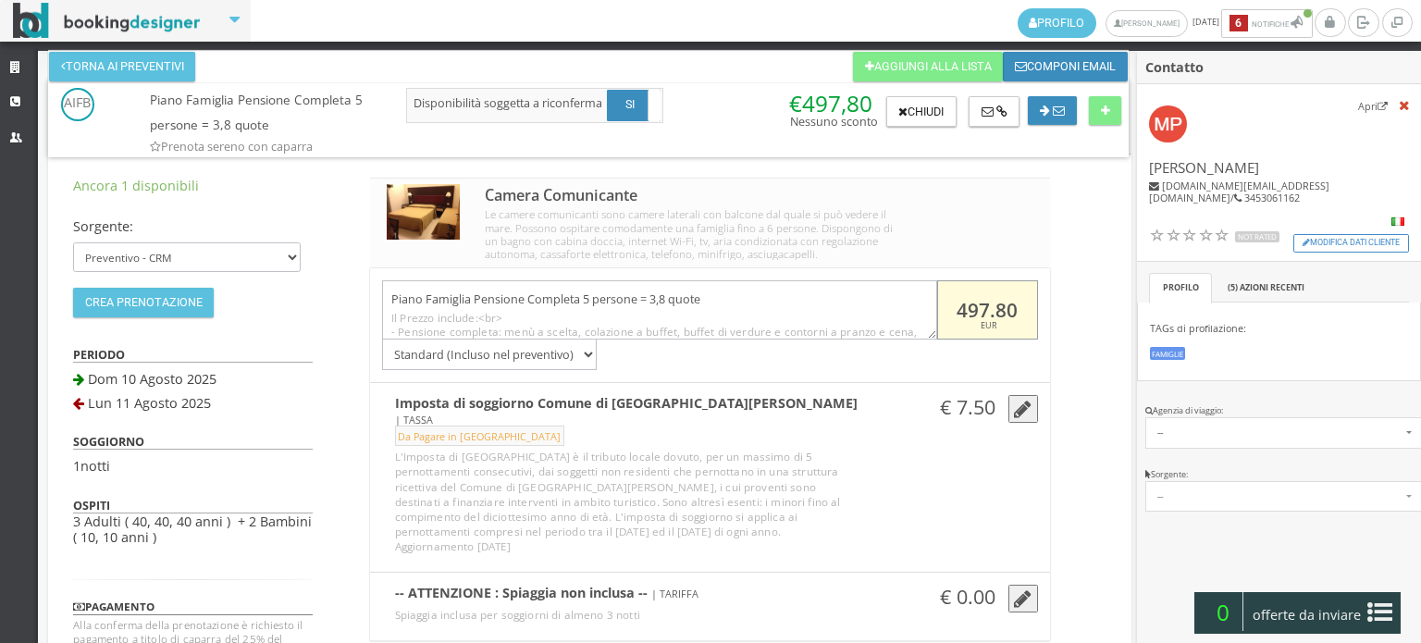
drag, startPoint x: 1010, startPoint y: 306, endPoint x: 948, endPoint y: 317, distance: 63.0
click at [948, 317] on input "497.80" at bounding box center [987, 310] width 101 height 60
type input "303"
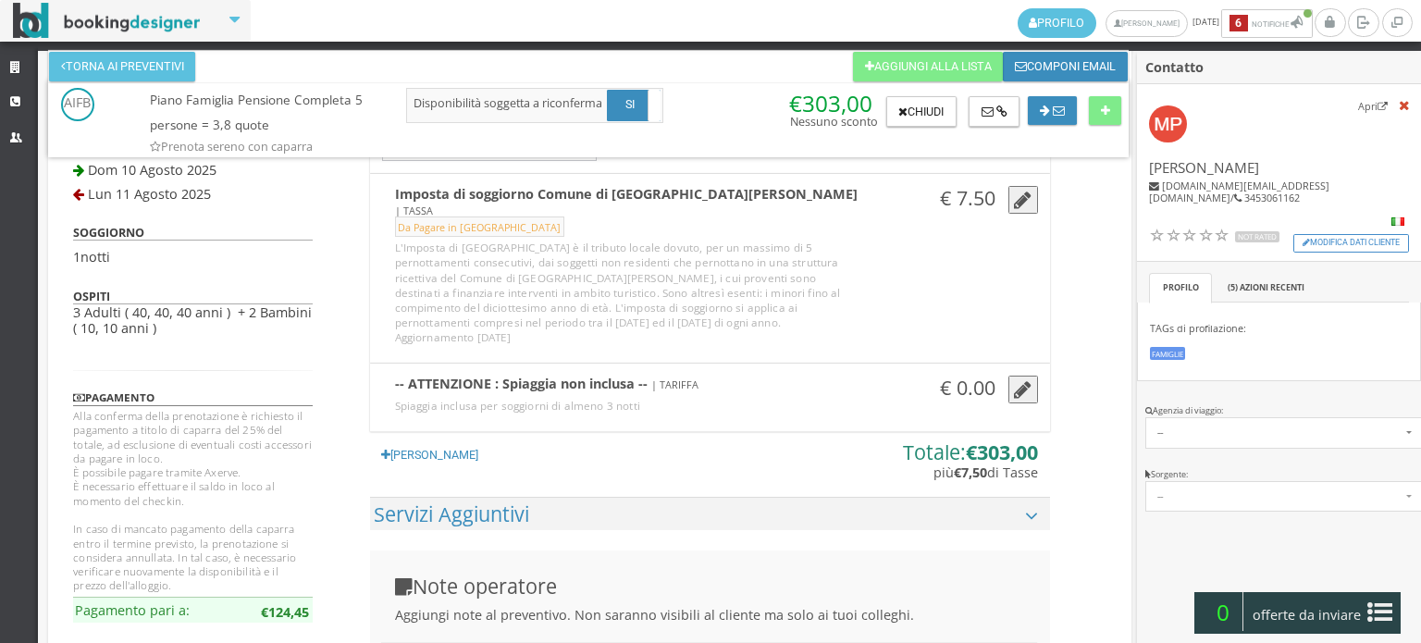
scroll to position [308, 0]
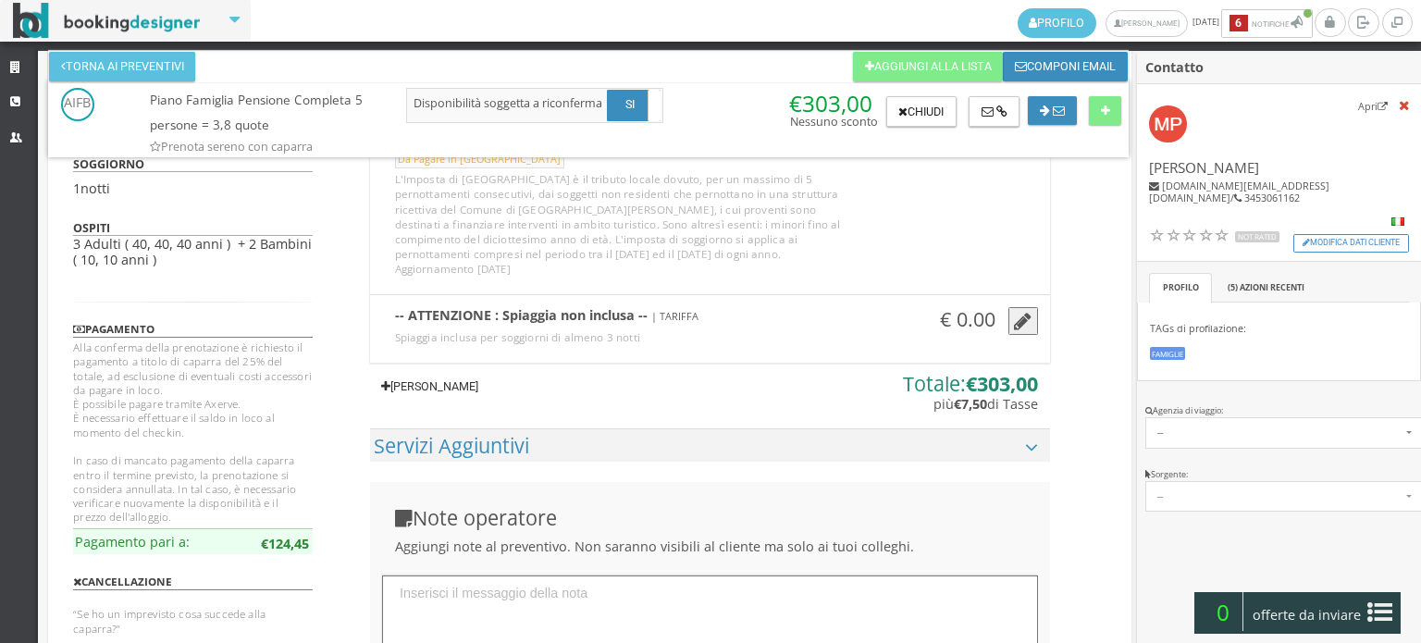
click at [436, 372] on link "Aggiungi Tariffa" at bounding box center [430, 387] width 120 height 30
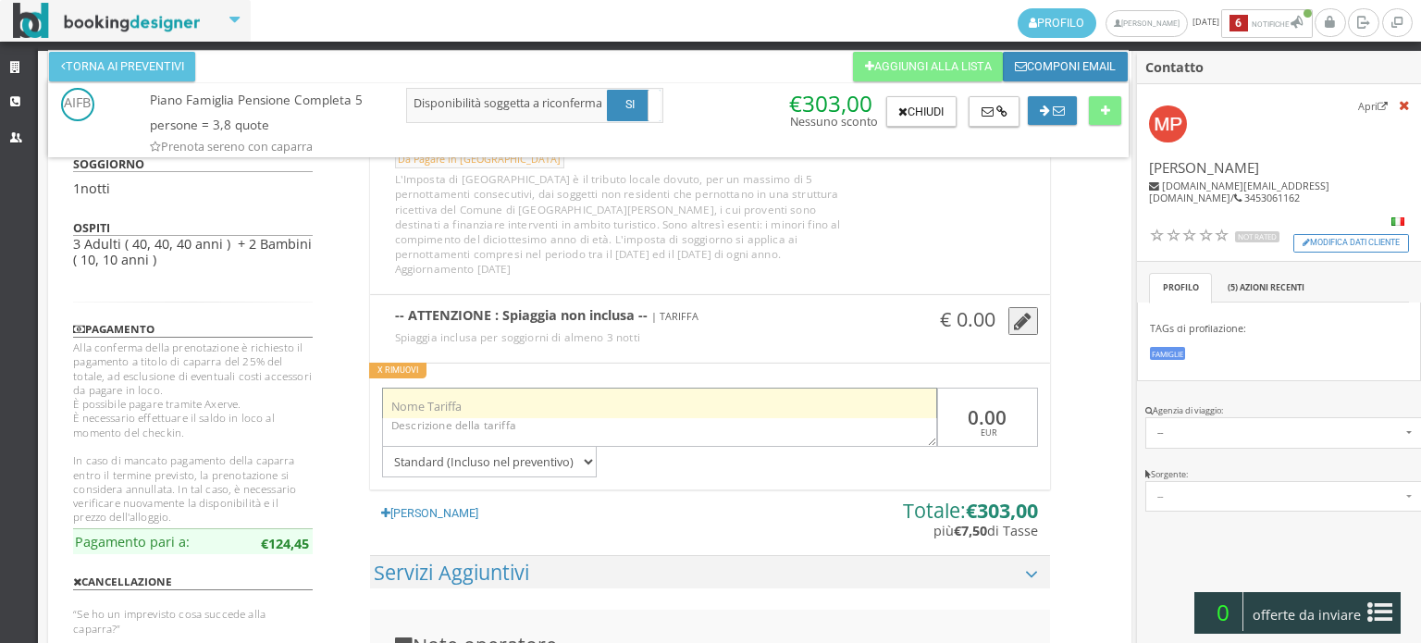
click at [739, 388] on input "text" at bounding box center [659, 403] width 555 height 31
click at [430, 388] on input "1 ospitein più" at bounding box center [659, 403] width 555 height 31
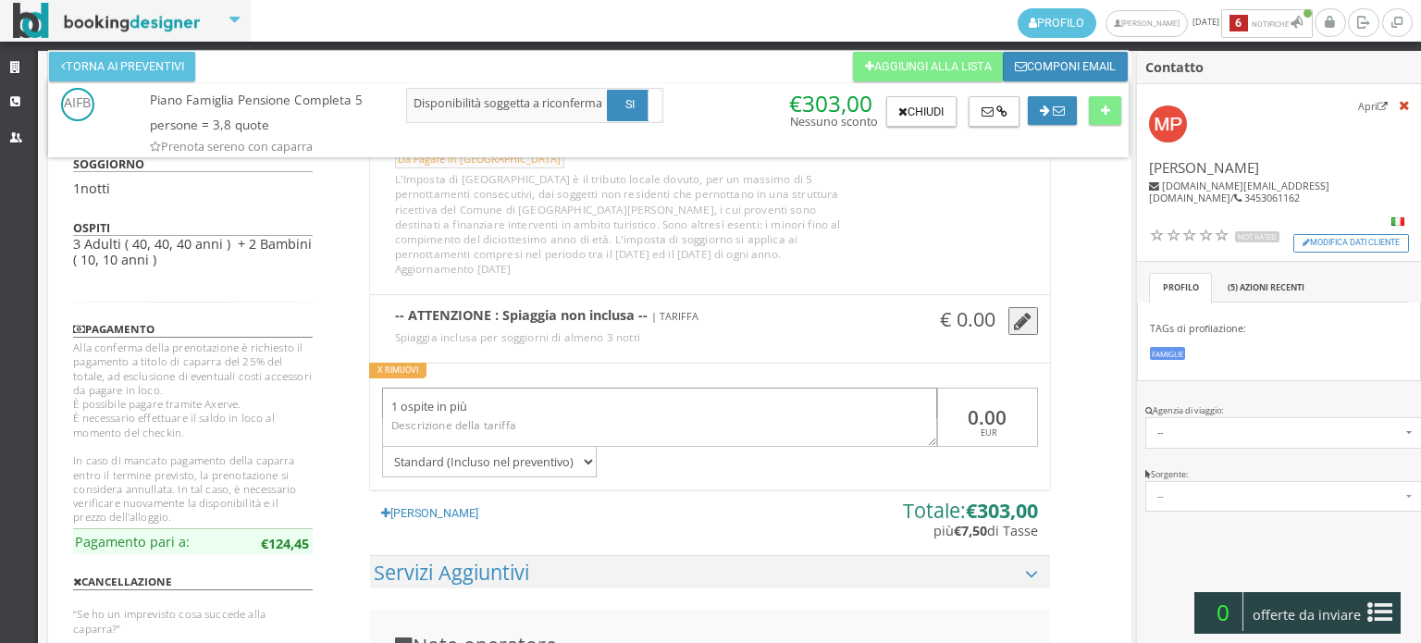
type input "1 ospite in più"
drag, startPoint x: 951, startPoint y: 389, endPoint x: 1010, endPoint y: 390, distance: 59.2
click at [1010, 390] on input "0.00" at bounding box center [987, 418] width 101 height 60
type input "60"
click at [1106, 264] on div "Ancora 1 disponibili Sorgente: Preventivo - CRM Booking Engine Channel Manager …" at bounding box center [589, 514] width 1083 height 1275
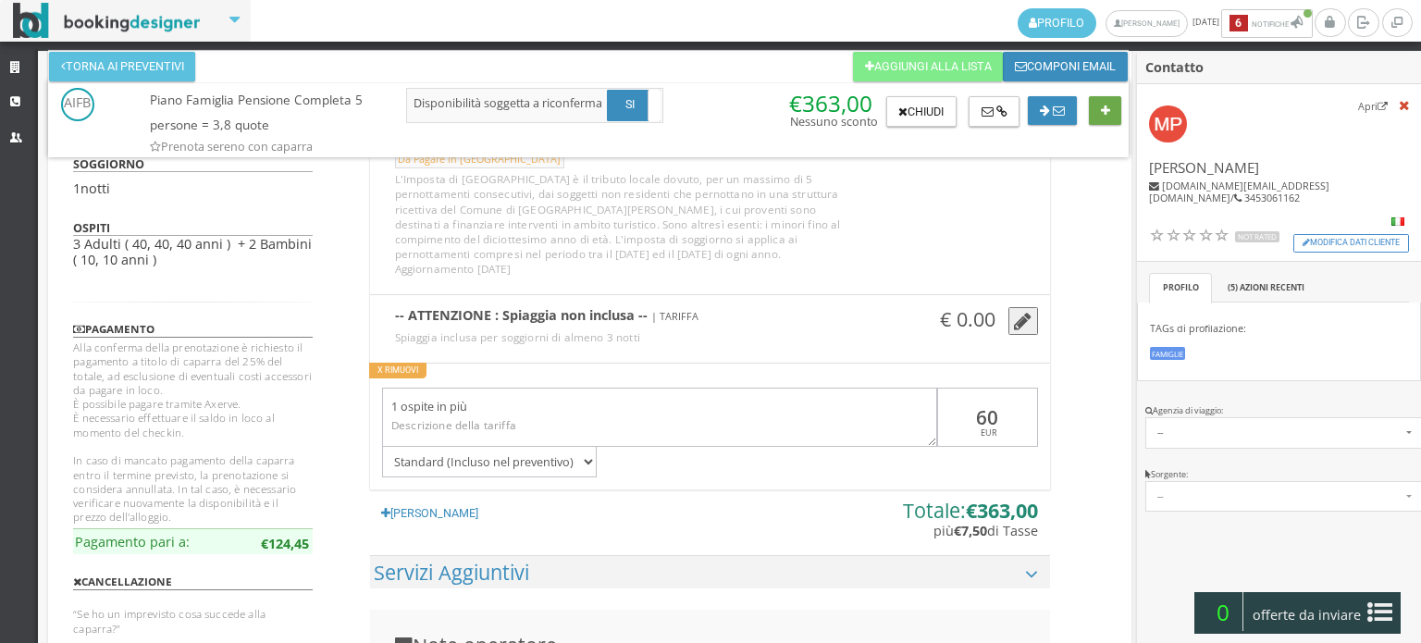
click at [1115, 116] on button at bounding box center [1105, 111] width 32 height 30
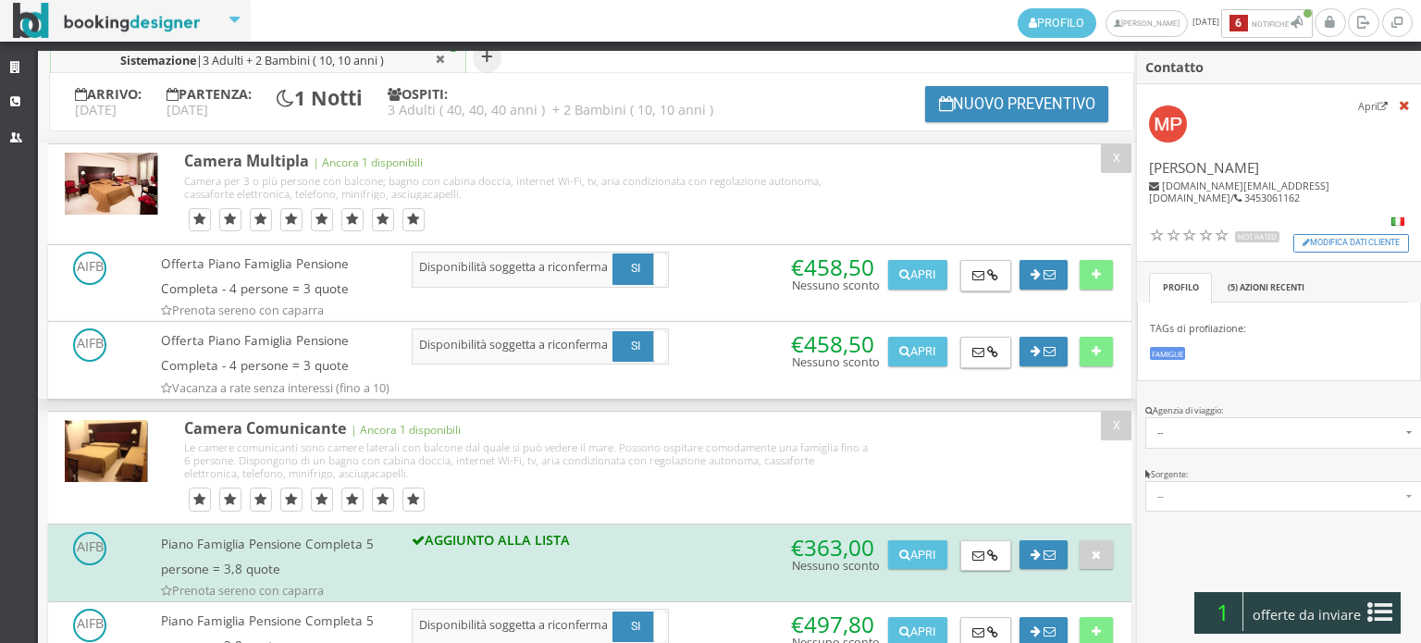
scroll to position [131, 0]
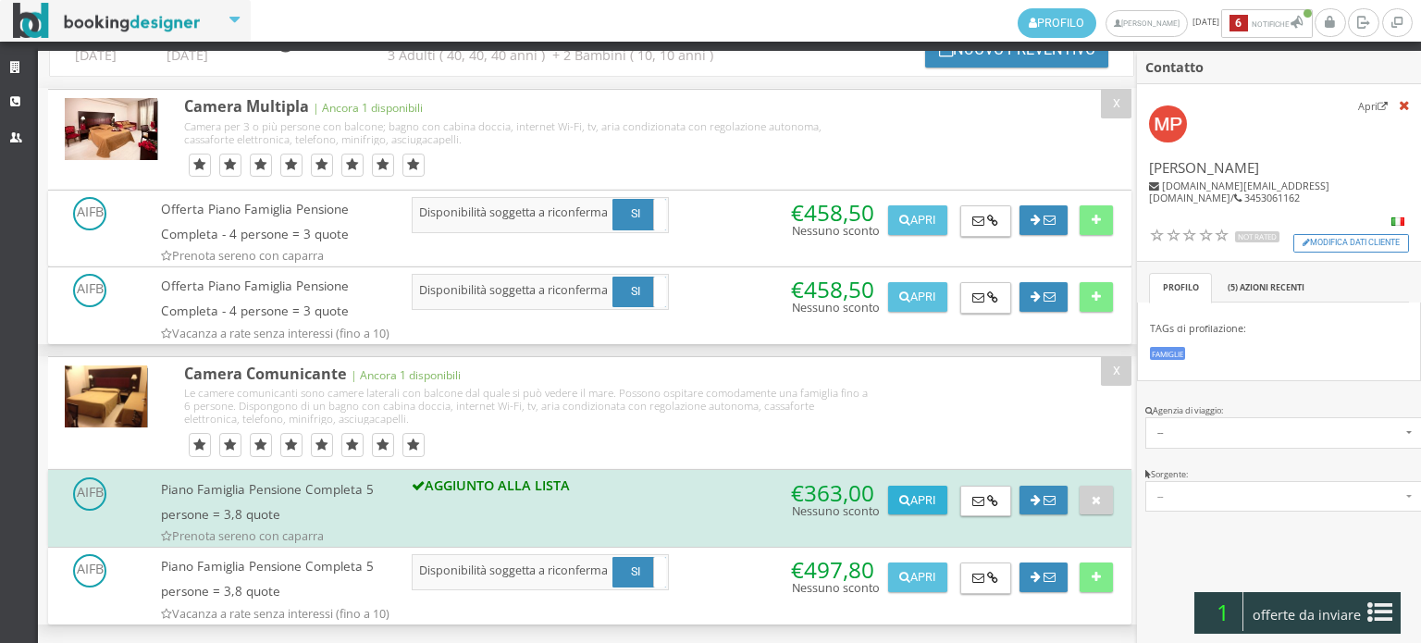
click at [914, 499] on button "Apri" at bounding box center [917, 501] width 59 height 30
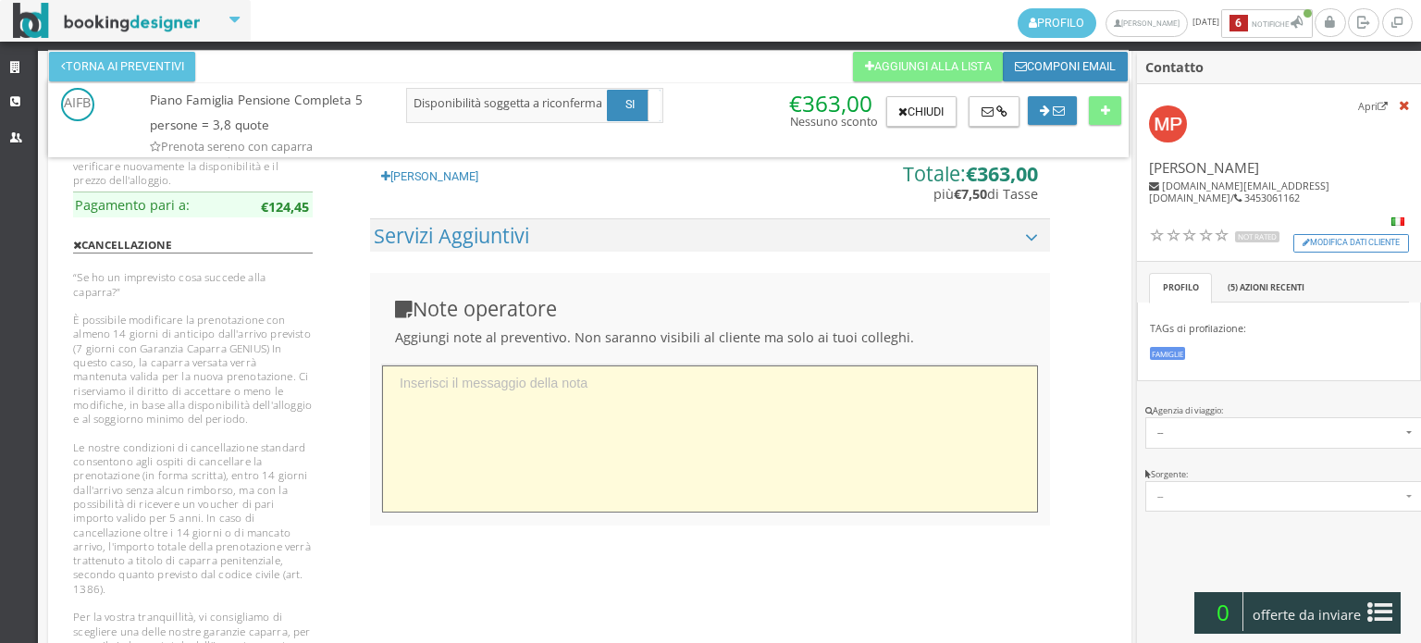
scroll to position [719, 0]
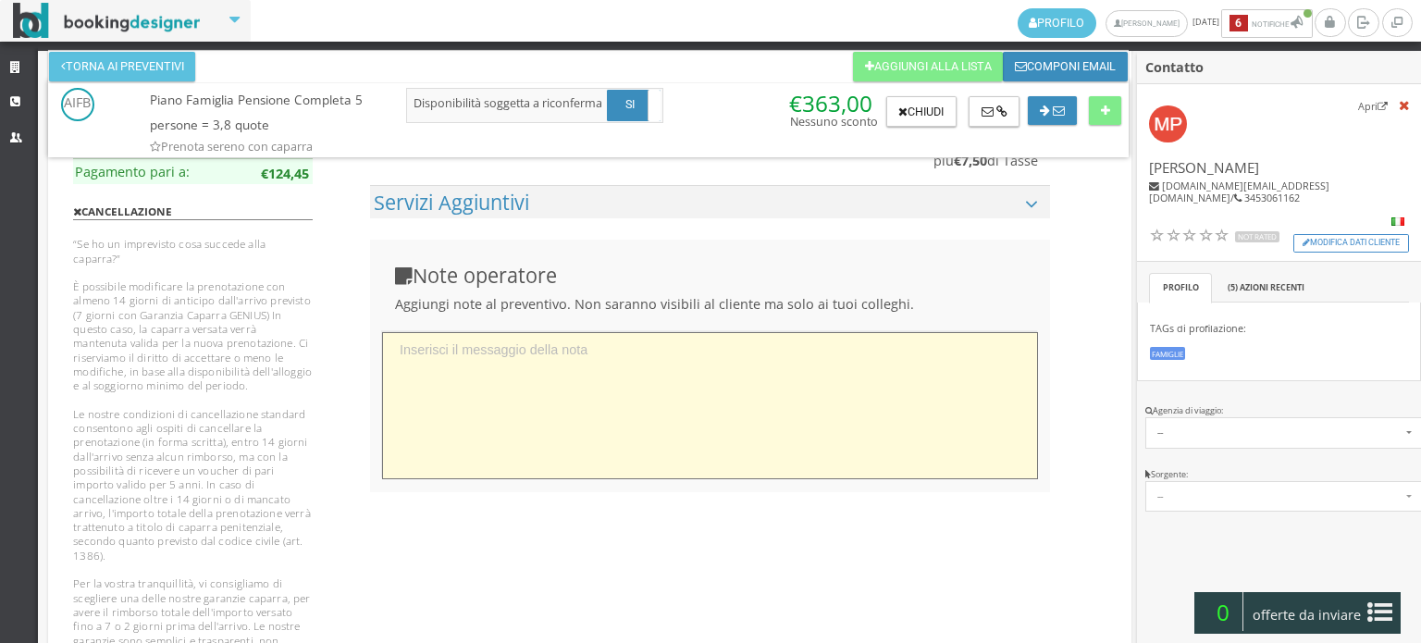
click at [610, 353] on textarea at bounding box center [710, 405] width 656 height 147
paste textarea "25 pranzo + 12 euro i bimbi"
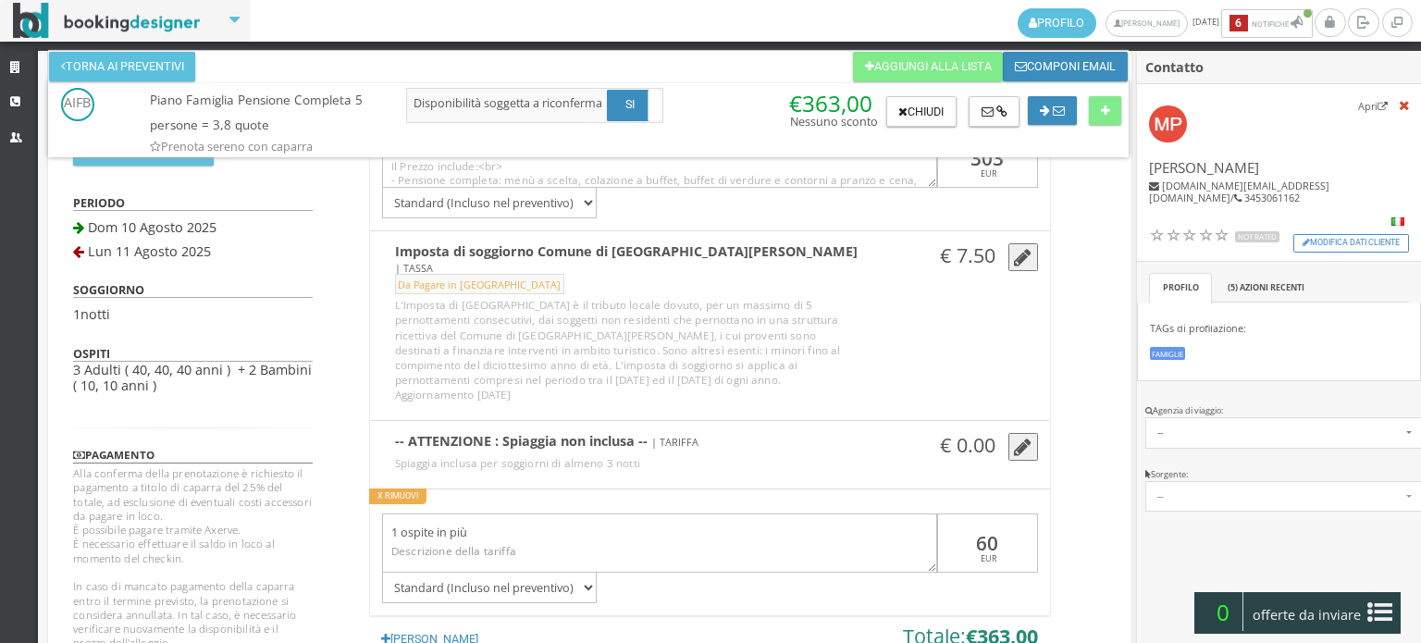
scroll to position [0, 0]
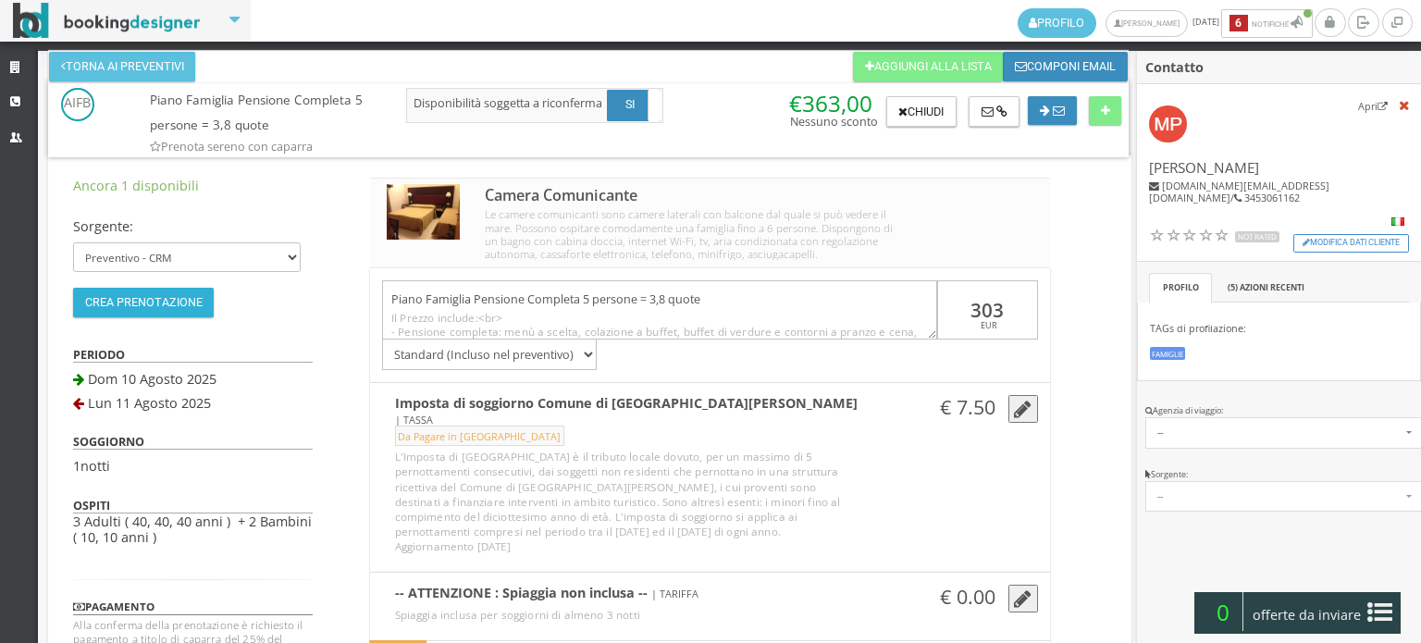
type textarea "se si fermano domani 25 pranzo + 12 euro i bimbi"
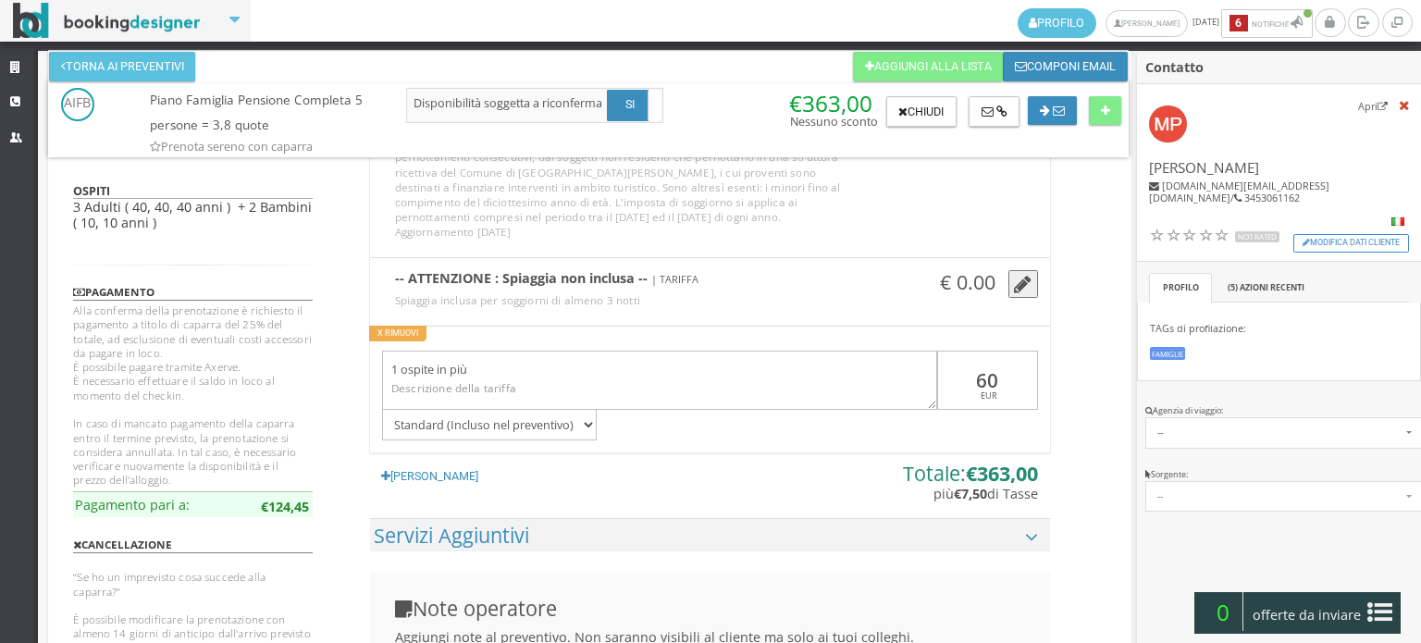
click at [164, 298] on div "PAGAMENTO" at bounding box center [193, 292] width 240 height 17
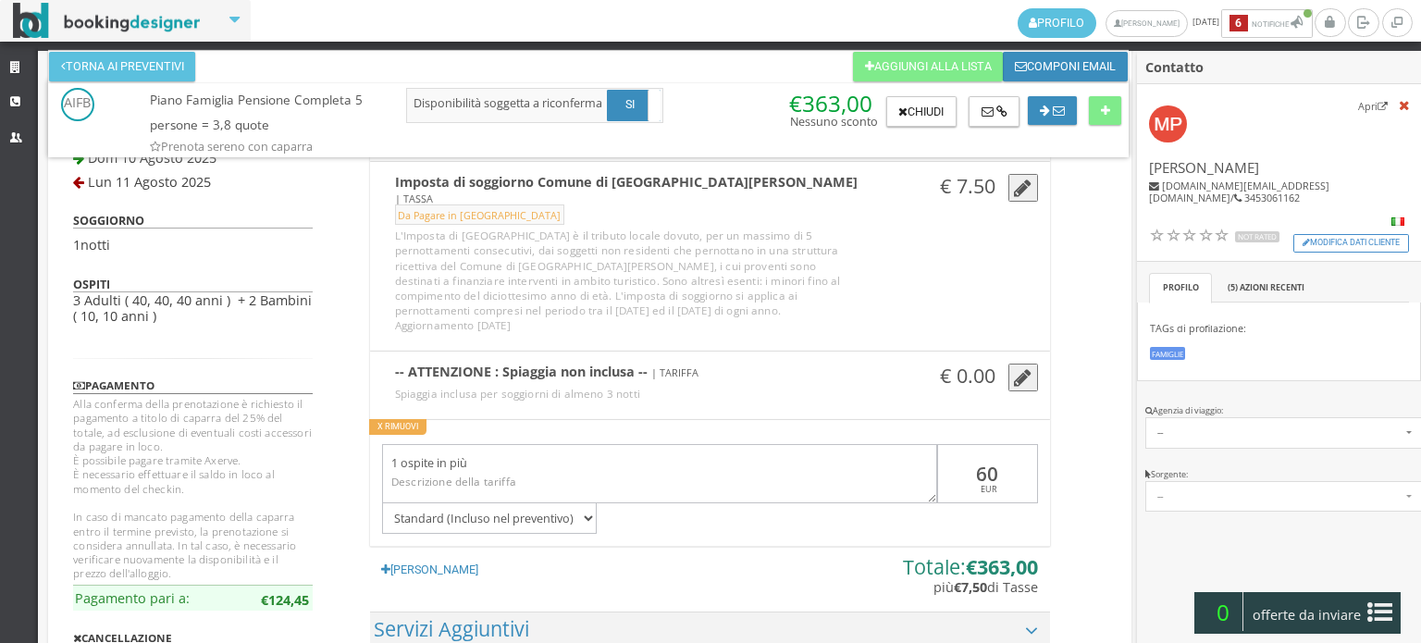
scroll to position [247, 0]
click at [407, 418] on button "X Rimuovi" at bounding box center [397, 426] width 57 height 16
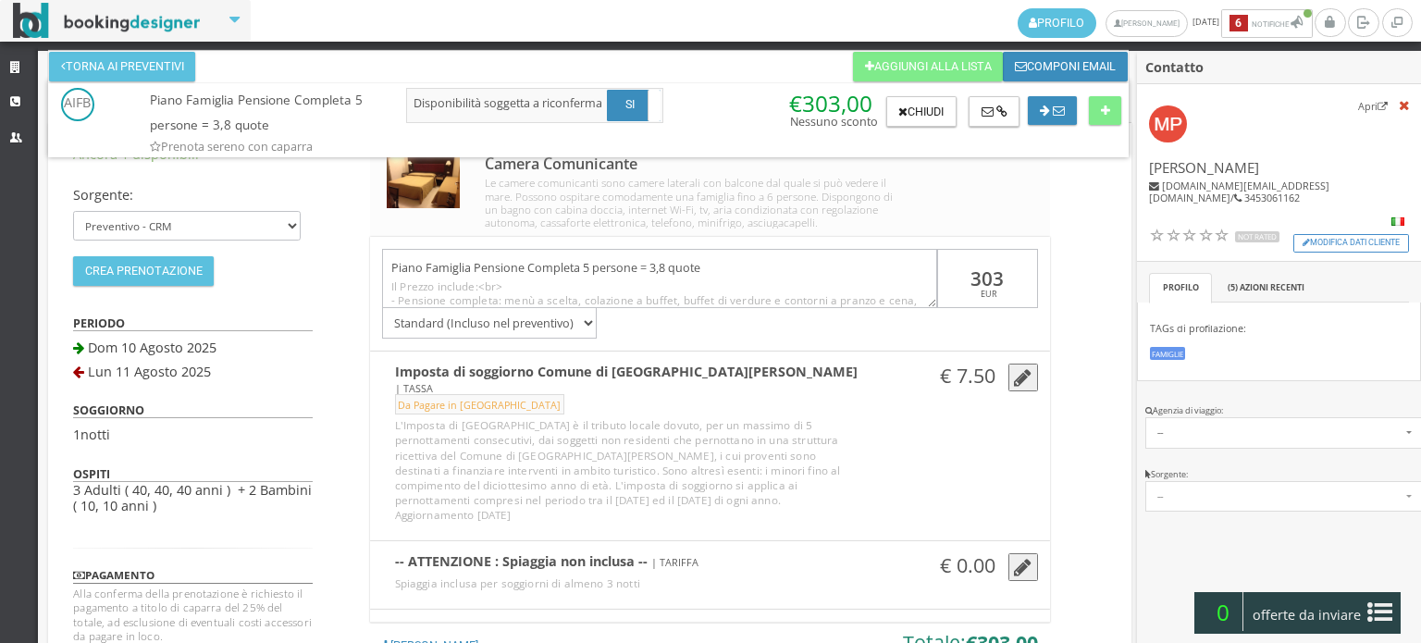
scroll to position [0, 0]
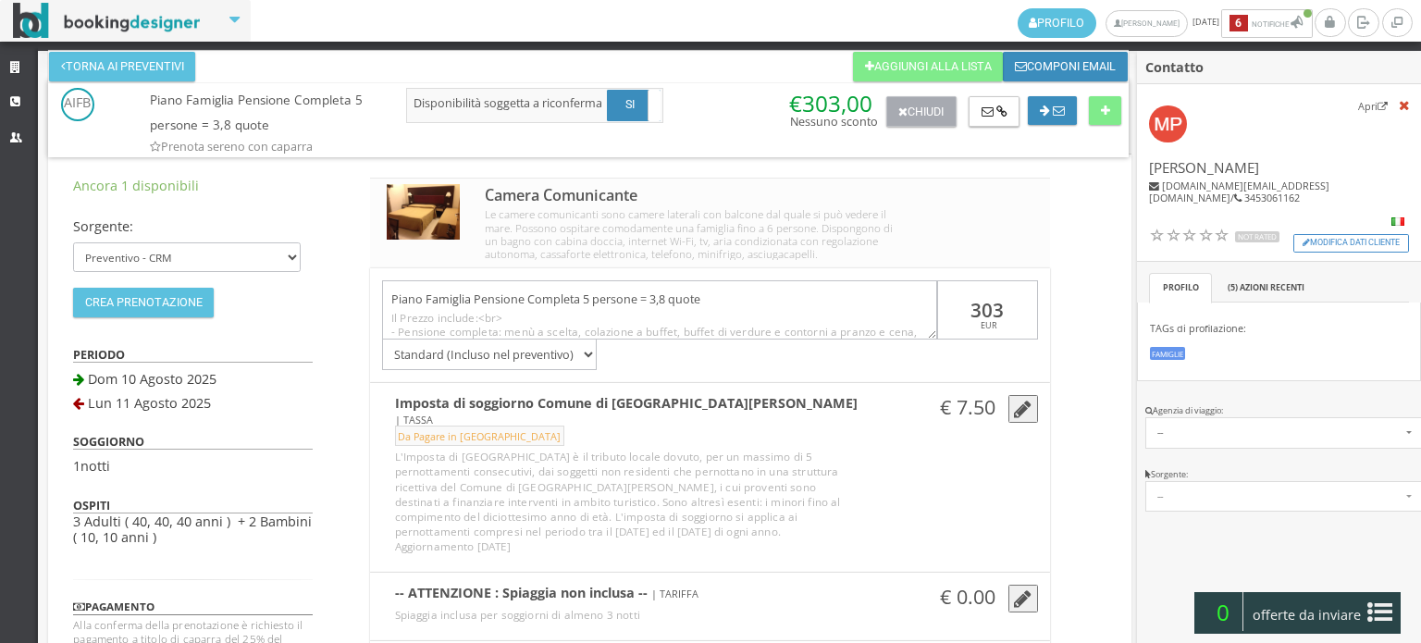
drag, startPoint x: 929, startPoint y: 106, endPoint x: 927, endPoint y: 127, distance: 20.4
click at [929, 106] on button "Chiudi" at bounding box center [921, 111] width 70 height 31
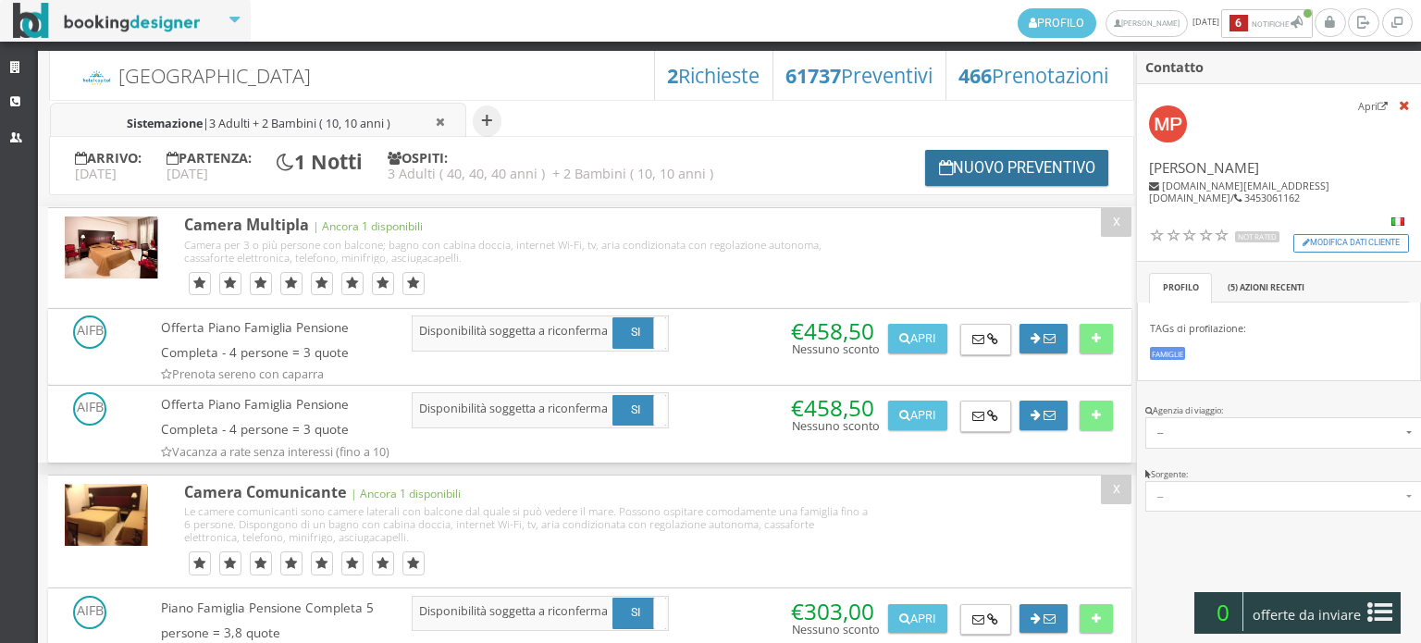
click at [993, 171] on button "Nuovo Preventivo" at bounding box center [1016, 168] width 183 height 36
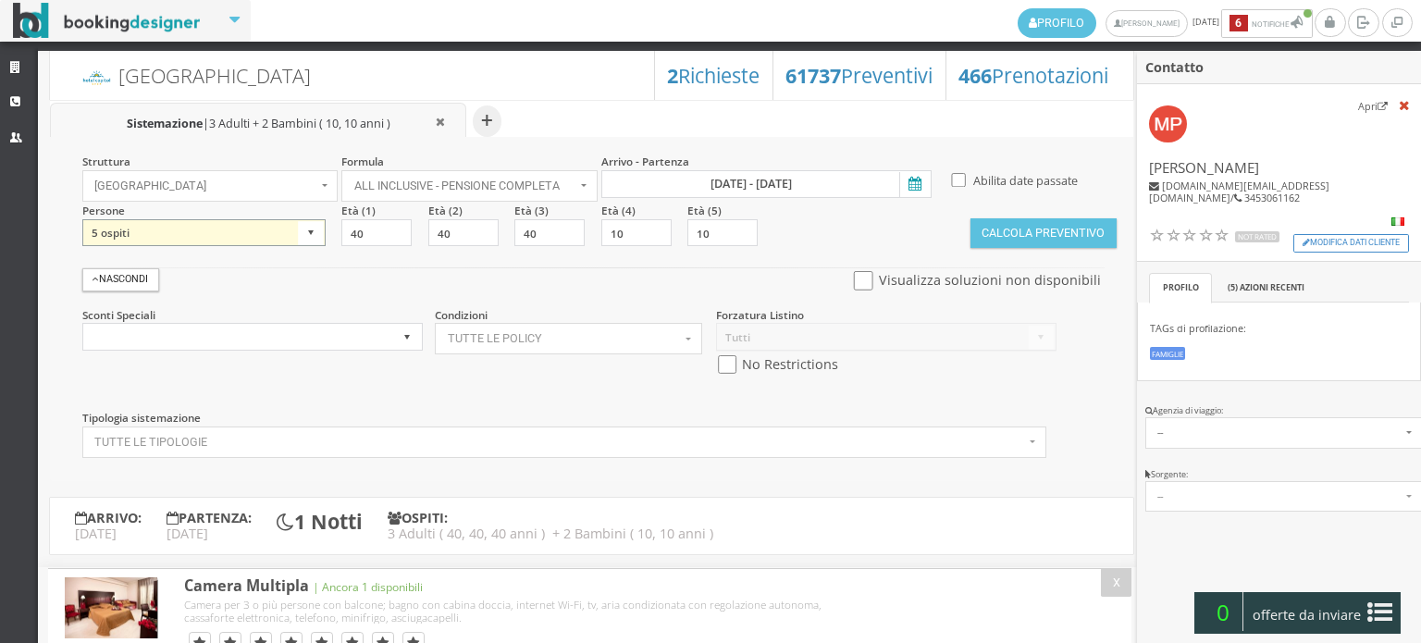
click at [291, 237] on select "1 ospite 2 ospiti 3 ospiti 4 ospiti 5 ospiti 6 ospiti 7 ospiti 8 ospiti 9 ospit…" at bounding box center [203, 233] width 243 height 28
select select "6"
click at [82, 219] on select "1 ospite 2 ospiti 3 ospiti 4 ospiti 5 ospiti 6 ospiti 7 ospiti 8 ospiti 9 ospit…" at bounding box center [203, 233] width 243 height 28
click at [721, 368] on input "checkbox" at bounding box center [727, 364] width 23 height 19
checkbox input "true"
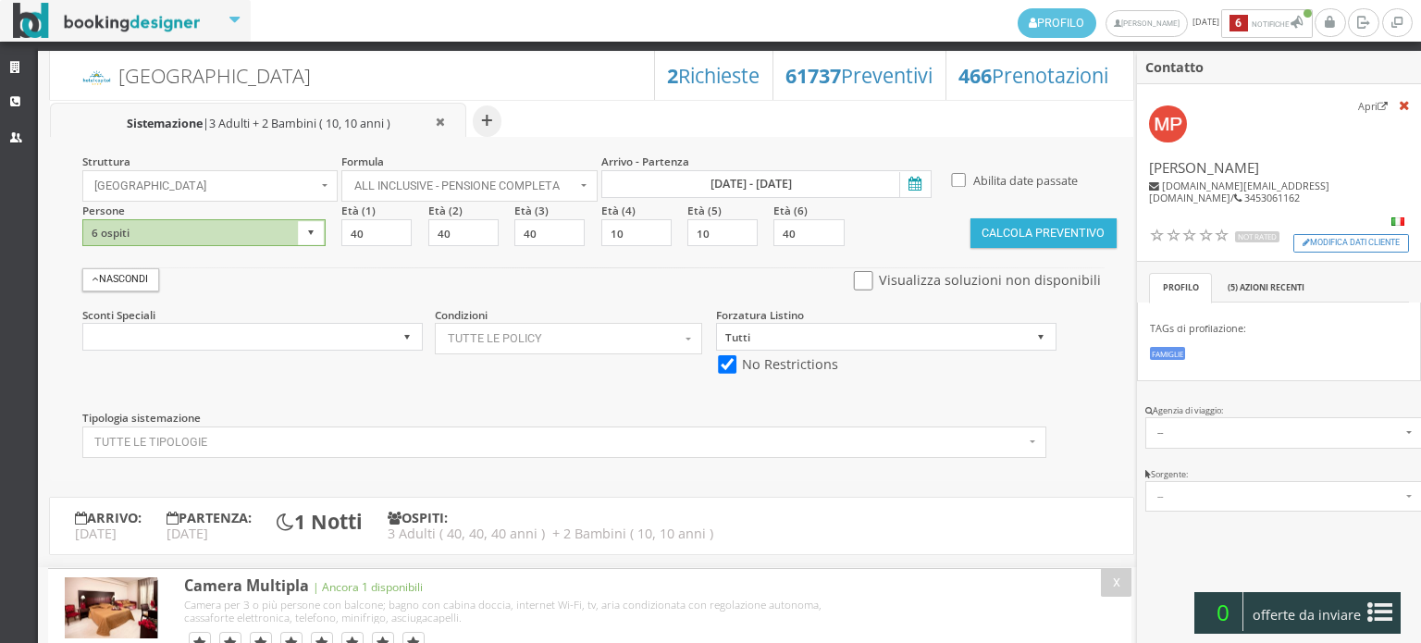
click at [994, 236] on button "Calcola Preventivo" at bounding box center [1043, 233] width 146 height 30
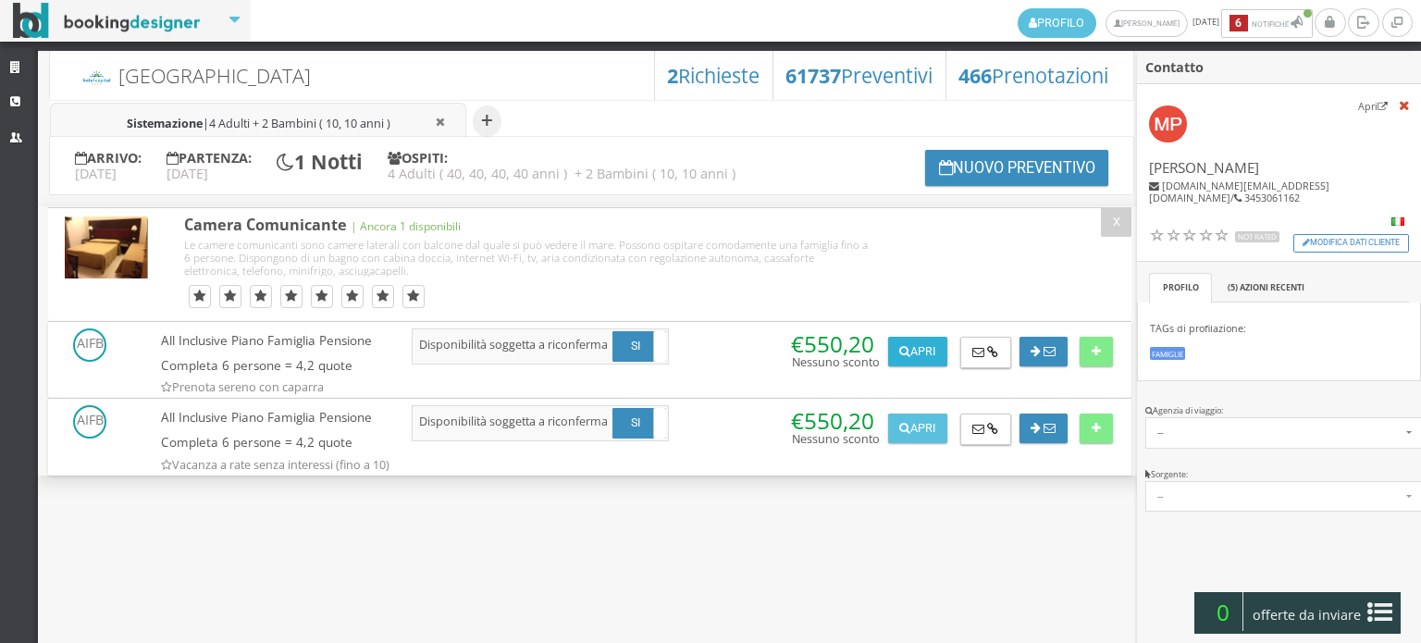
click at [924, 351] on button "Apri" at bounding box center [917, 352] width 59 height 30
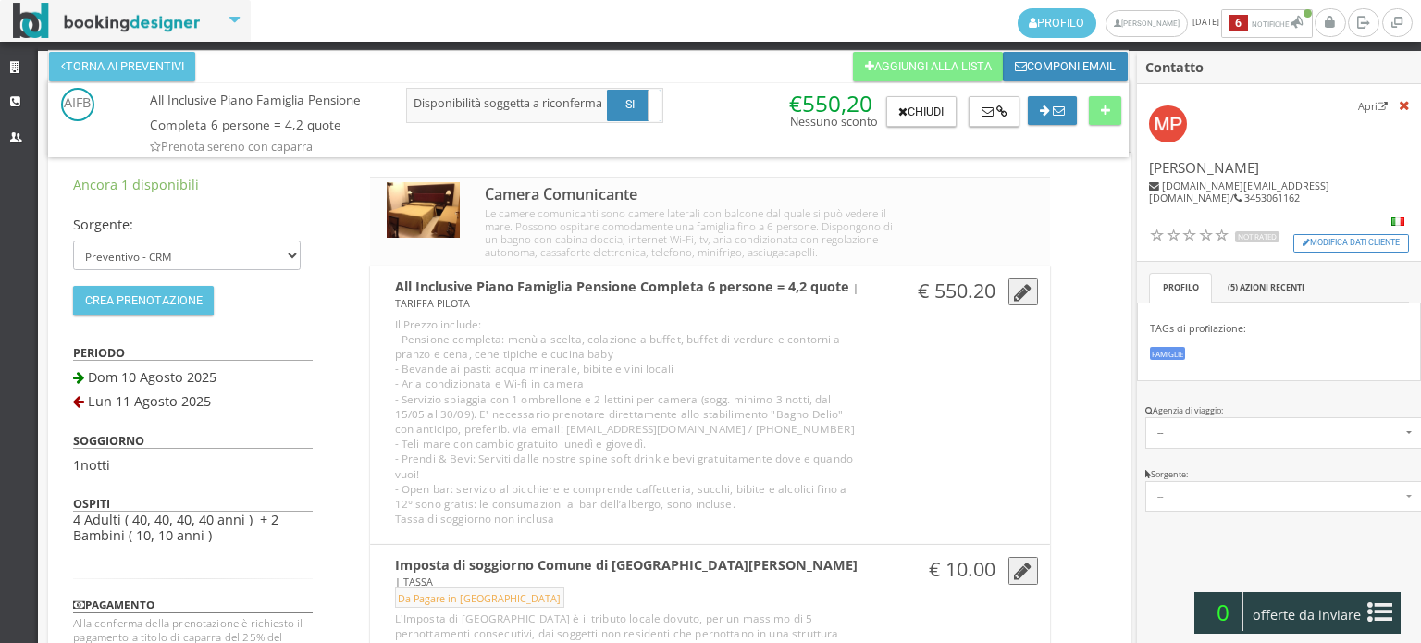
click at [1014, 299] on icon "button" at bounding box center [1023, 293] width 18 height 20
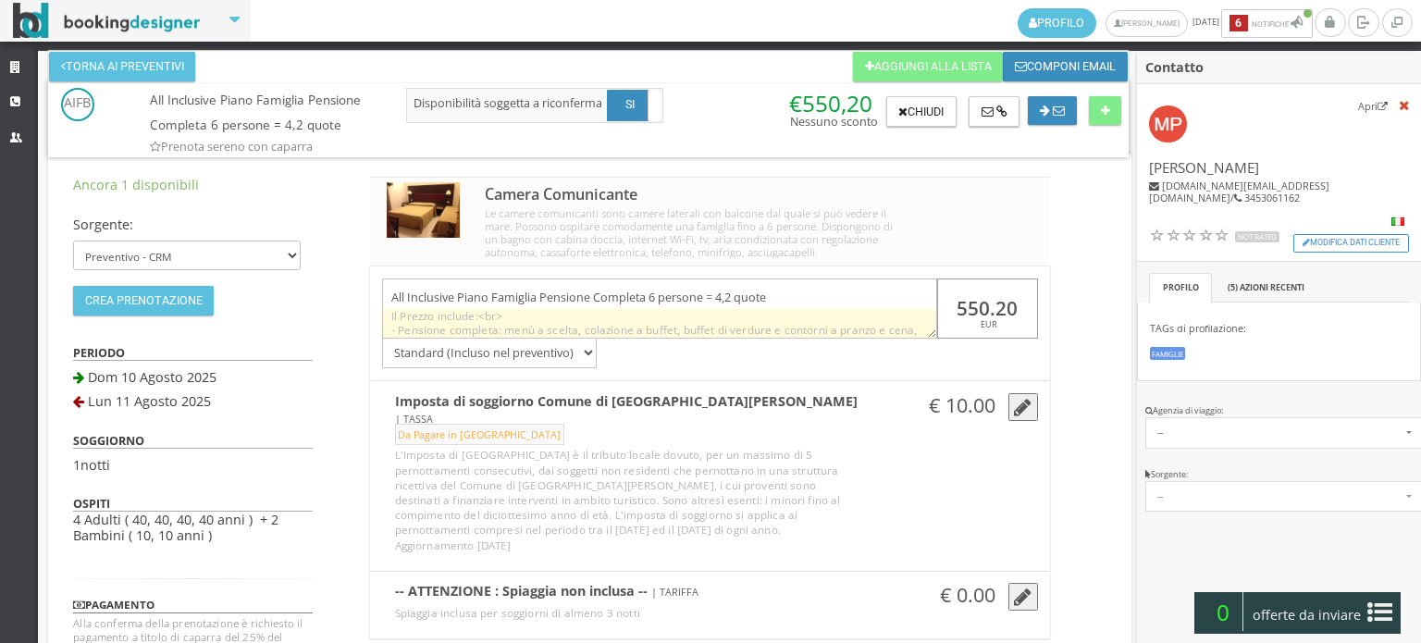
drag, startPoint x: 1014, startPoint y: 308, endPoint x: 912, endPoint y: 316, distance: 102.1
click at [912, 316] on div "All Inclusive Piano Famiglia Pensione Completa 6 persone = 4,2 quote Il Prezzo …" at bounding box center [710, 317] width 681 height 102
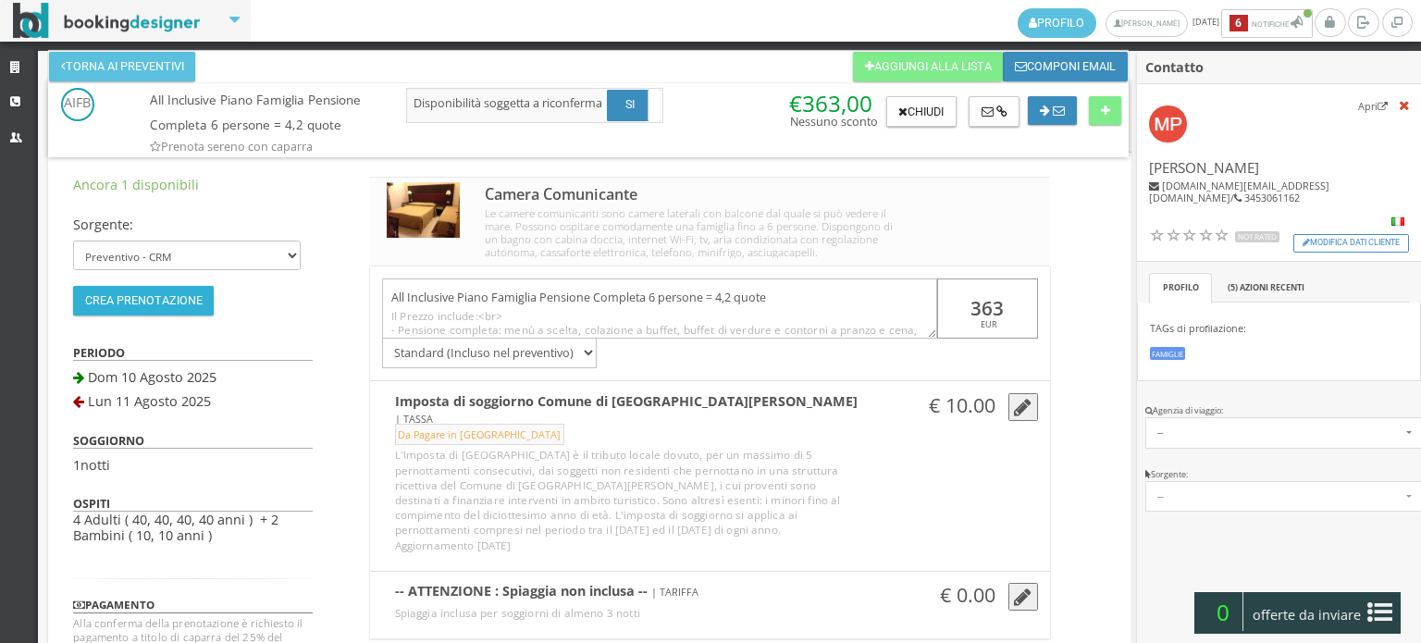
type input "363"
click at [130, 302] on button "Crea Prenotazione" at bounding box center [143, 301] width 141 height 30
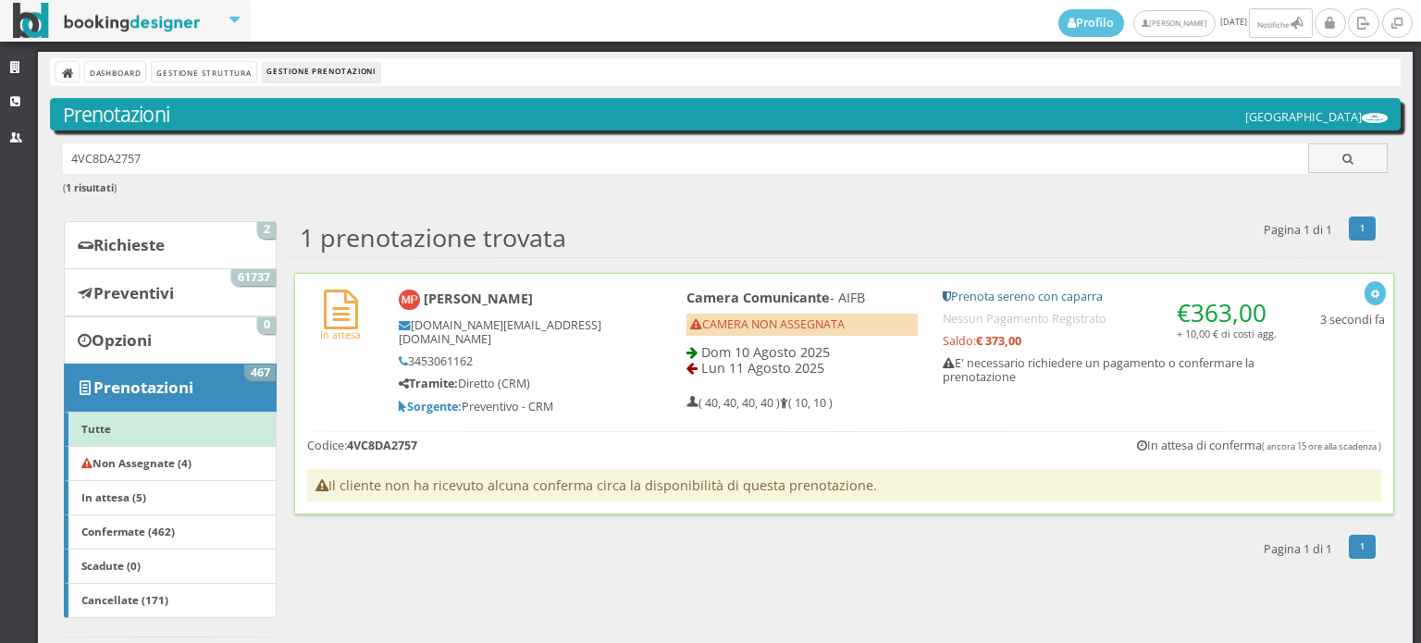
click at [625, 330] on div "[PERSON_NAME] [DOMAIN_NAME][EMAIL_ADDRESS][DOMAIN_NAME] 3453061162 Tramite: Dir…" at bounding box center [512, 351] width 250 height 141
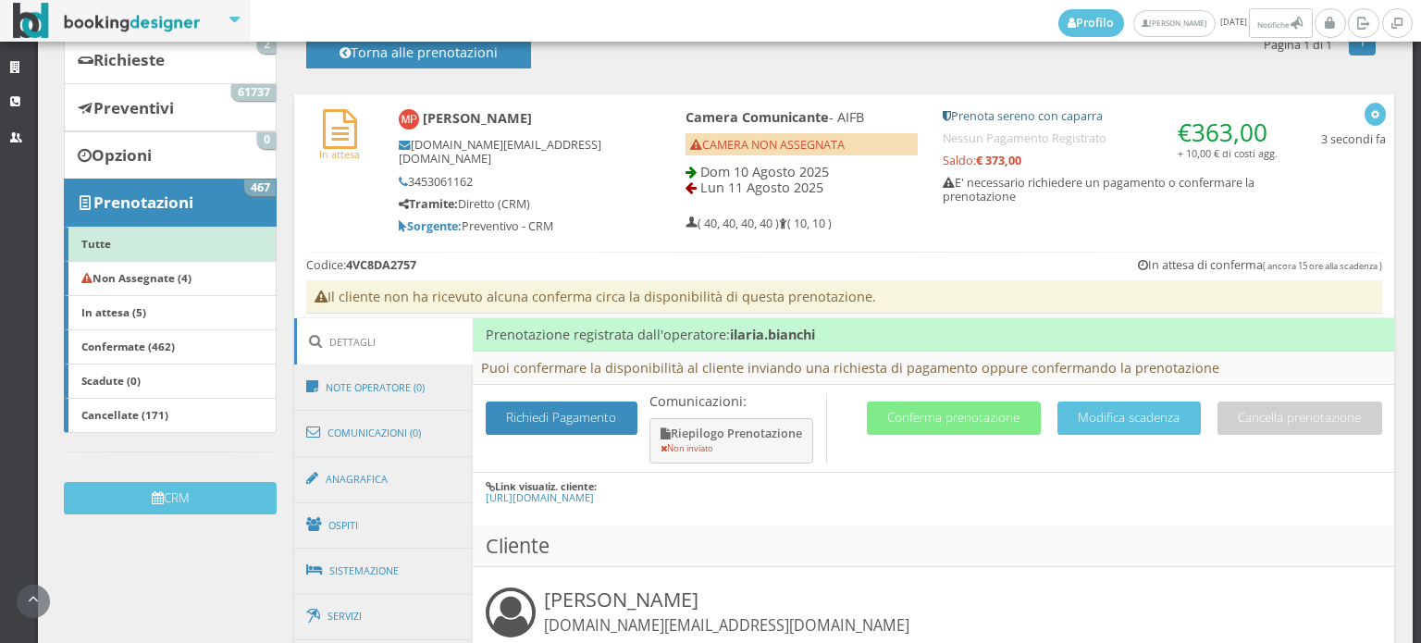
scroll to position [308, 0]
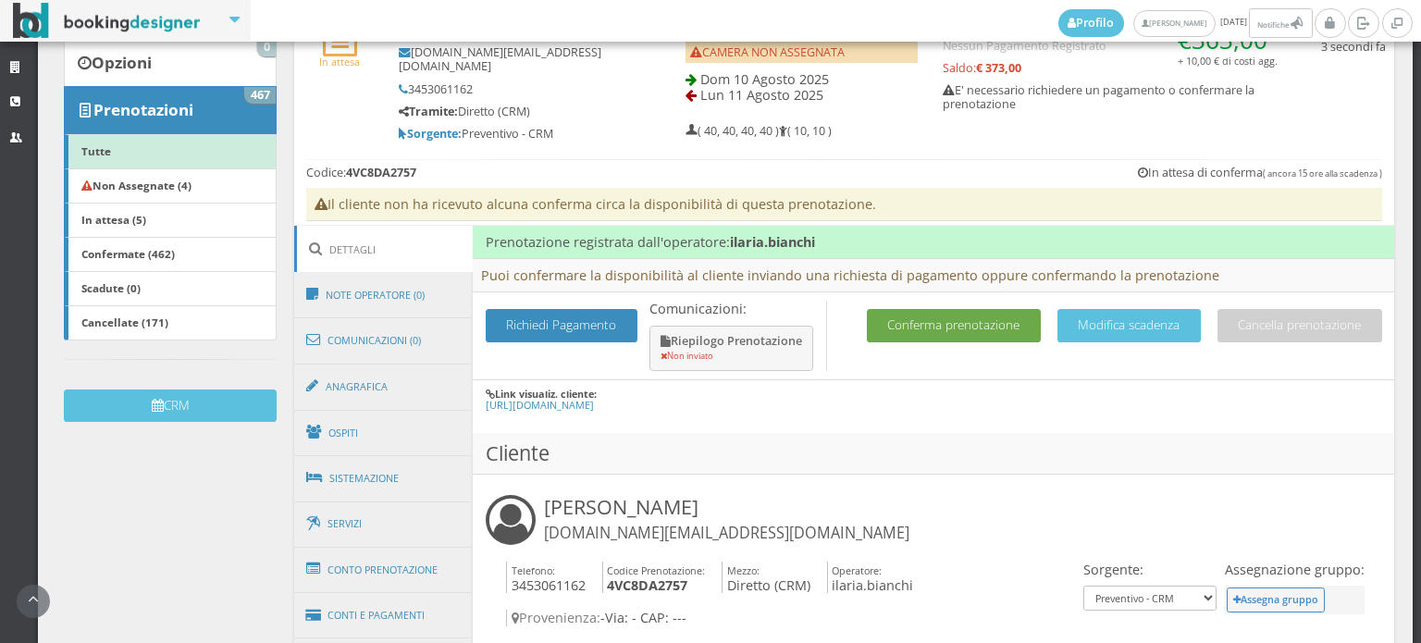
click at [1040, 341] on button "Conferma prenotazione" at bounding box center [954, 325] width 174 height 32
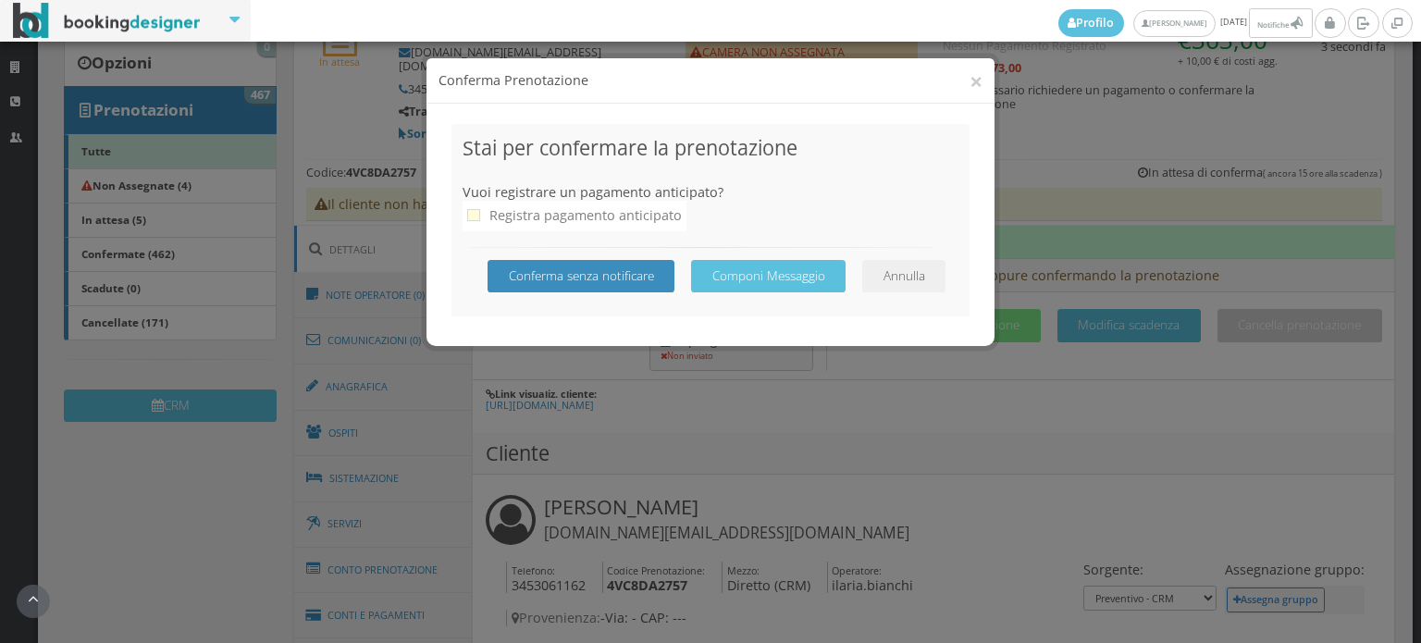
click at [473, 219] on icon at bounding box center [473, 215] width 13 height 13
checkbox input "true"
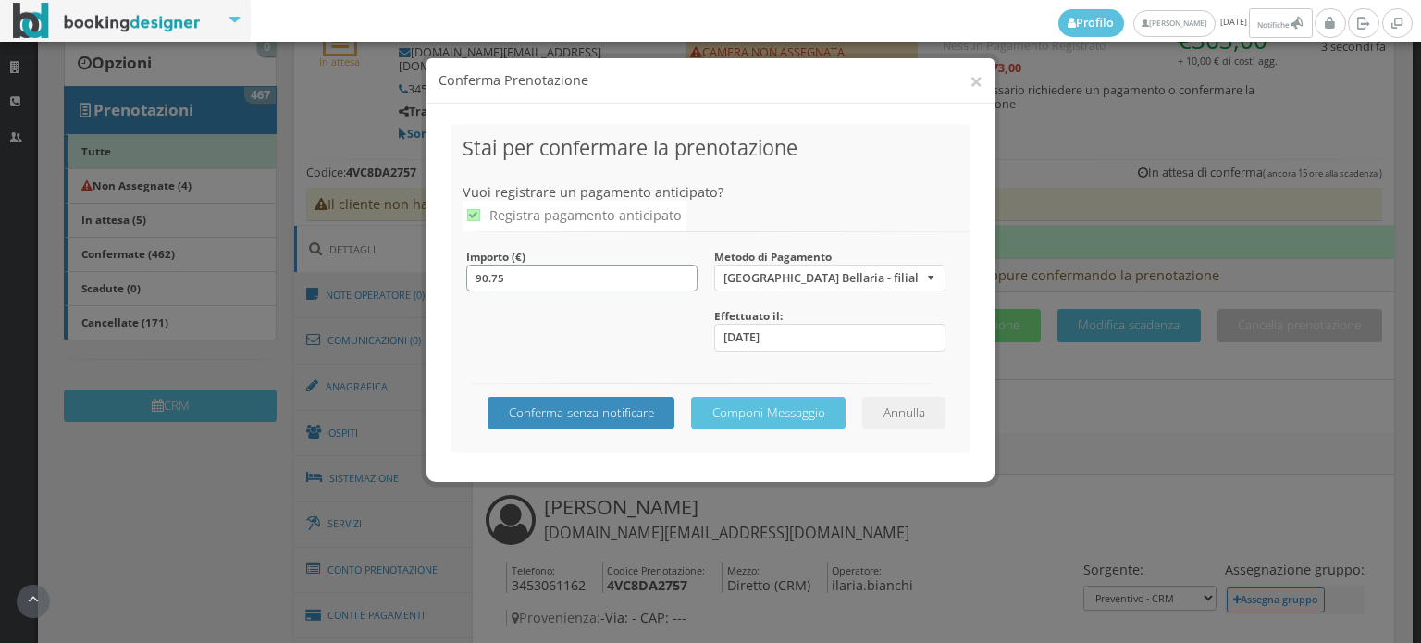
drag, startPoint x: 536, startPoint y: 275, endPoint x: 433, endPoint y: 284, distance: 104.0
click at [433, 284] on div "Stai per confermare la prenotazione Vuoi registrare un pagamento anticipato? Re…" at bounding box center [710, 293] width 568 height 379
type input "100"
click at [586, 413] on button "Conferma senza notificare" at bounding box center [580, 413] width 187 height 32
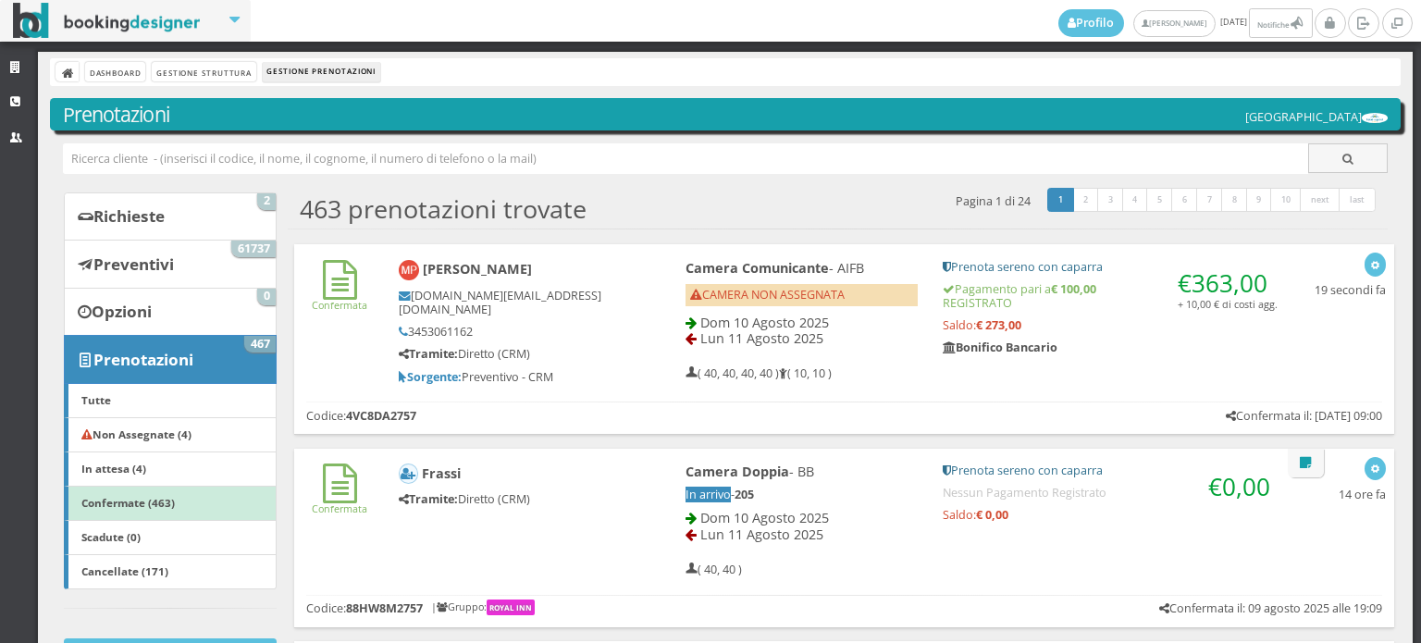
click at [650, 310] on div "Marco Piedimonte mark.di.va@live.it 3453061162 Tramite: Diretto (CRM) Sorgente:…" at bounding box center [523, 322] width 275 height 141
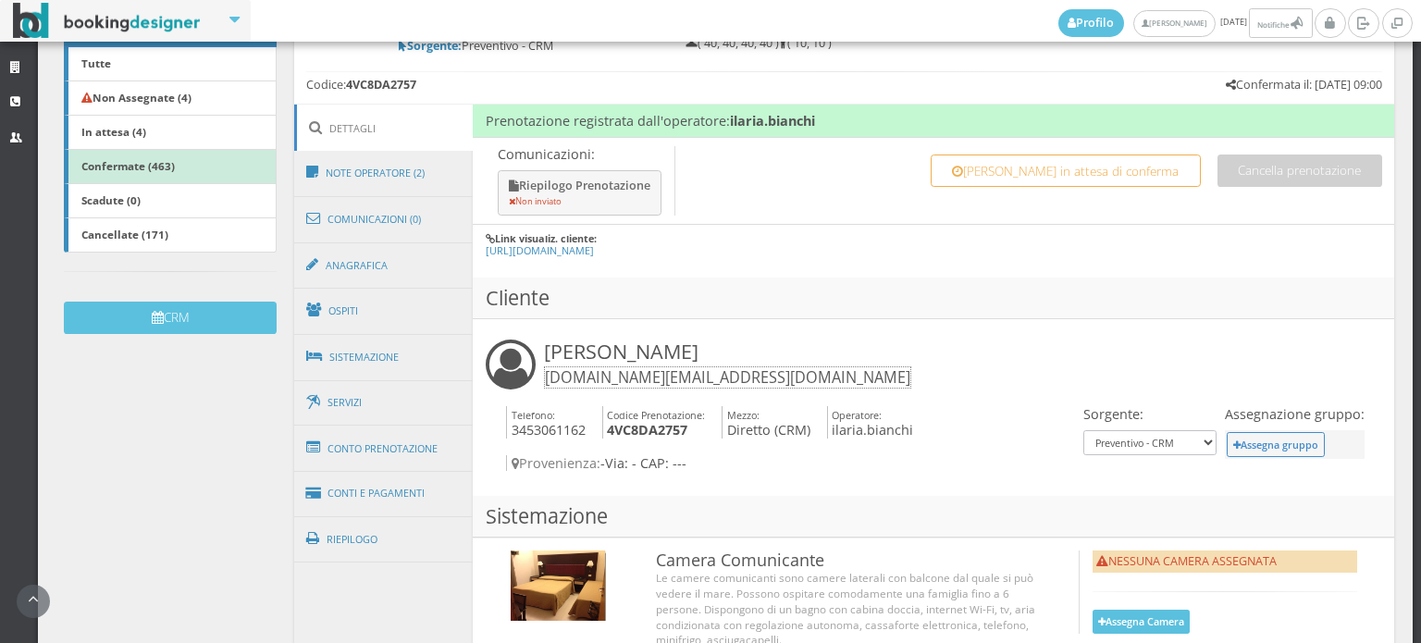
scroll to position [411, 0]
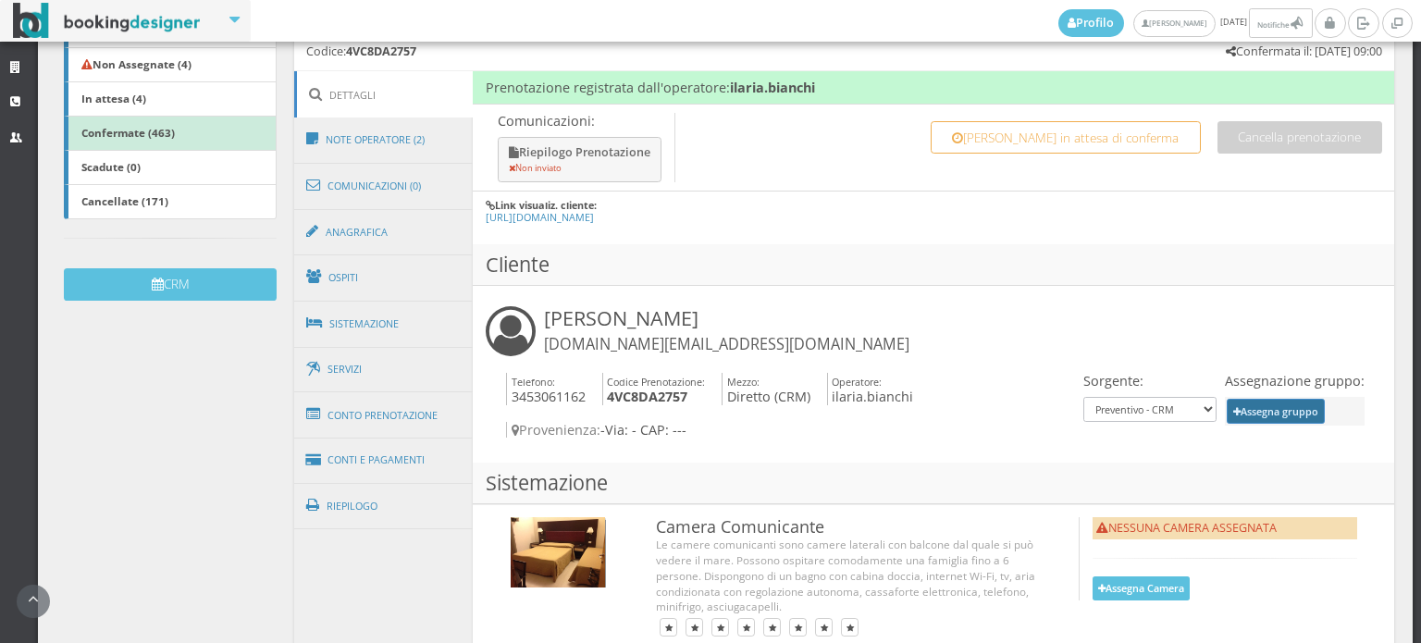
click at [1226, 409] on button "Assegna gruppo" at bounding box center [1275, 411] width 99 height 25
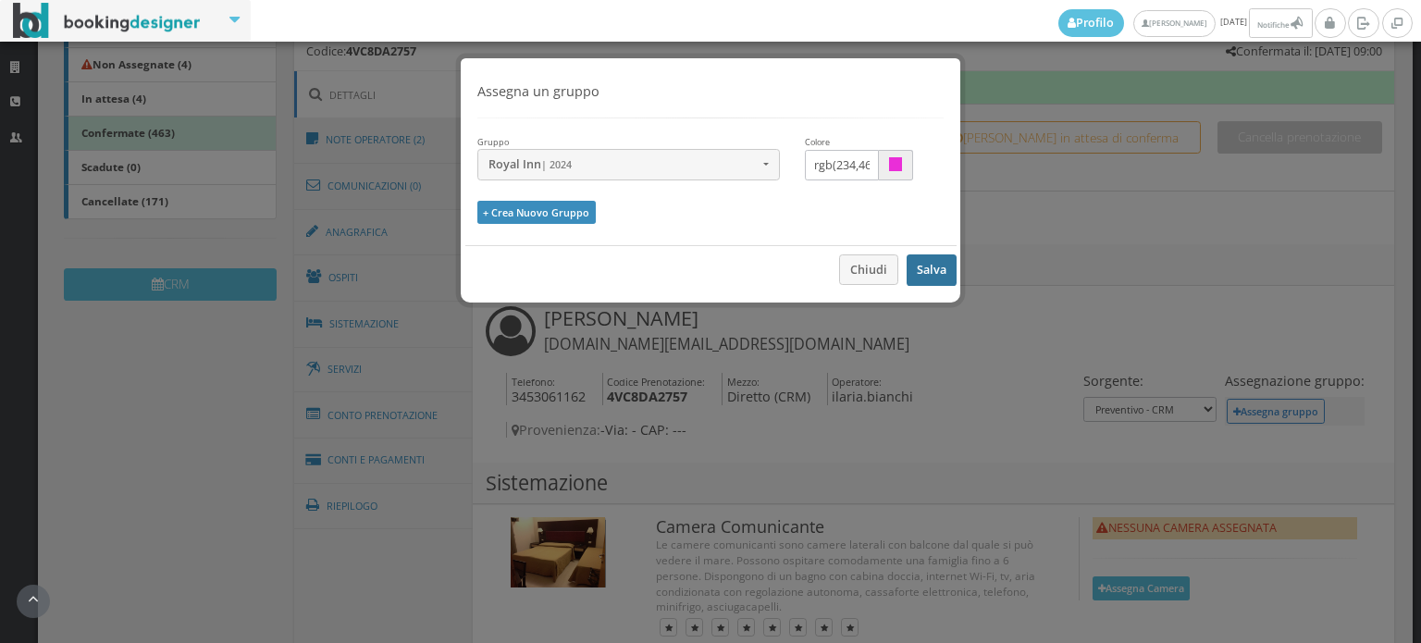
click at [934, 265] on button "Salva" at bounding box center [931, 269] width 50 height 31
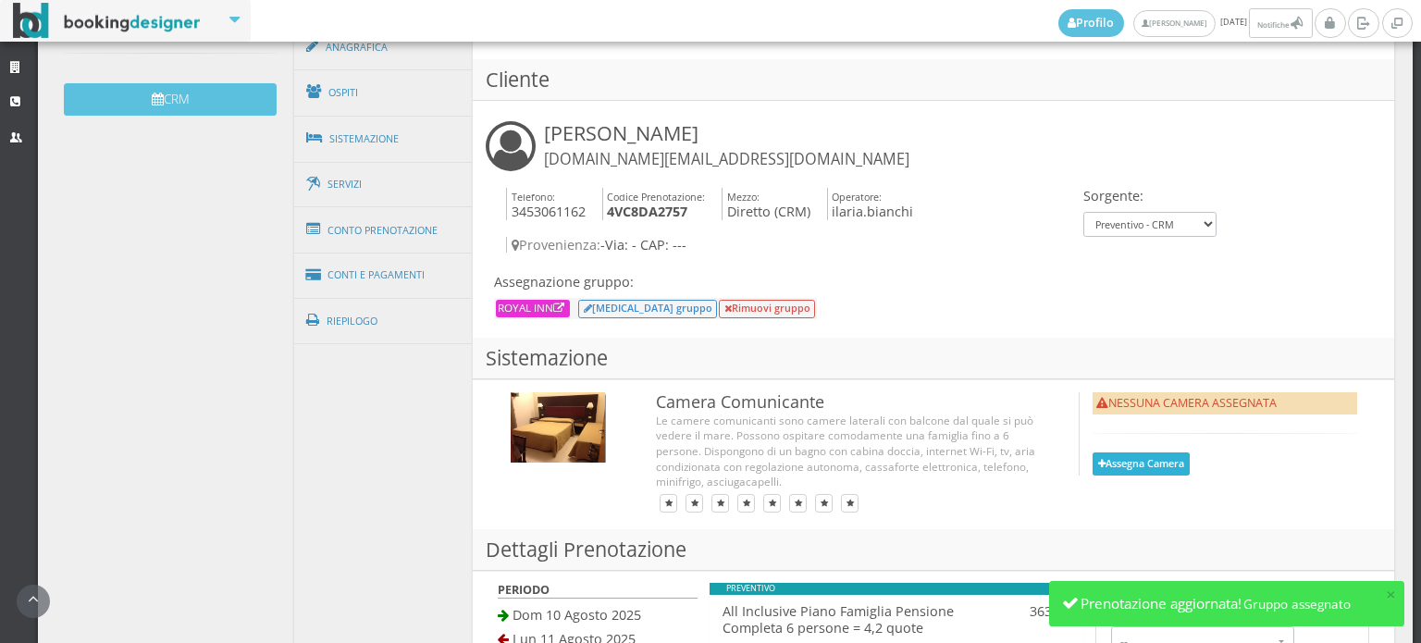
click at [1098, 460] on icon at bounding box center [1101, 465] width 7 height 10
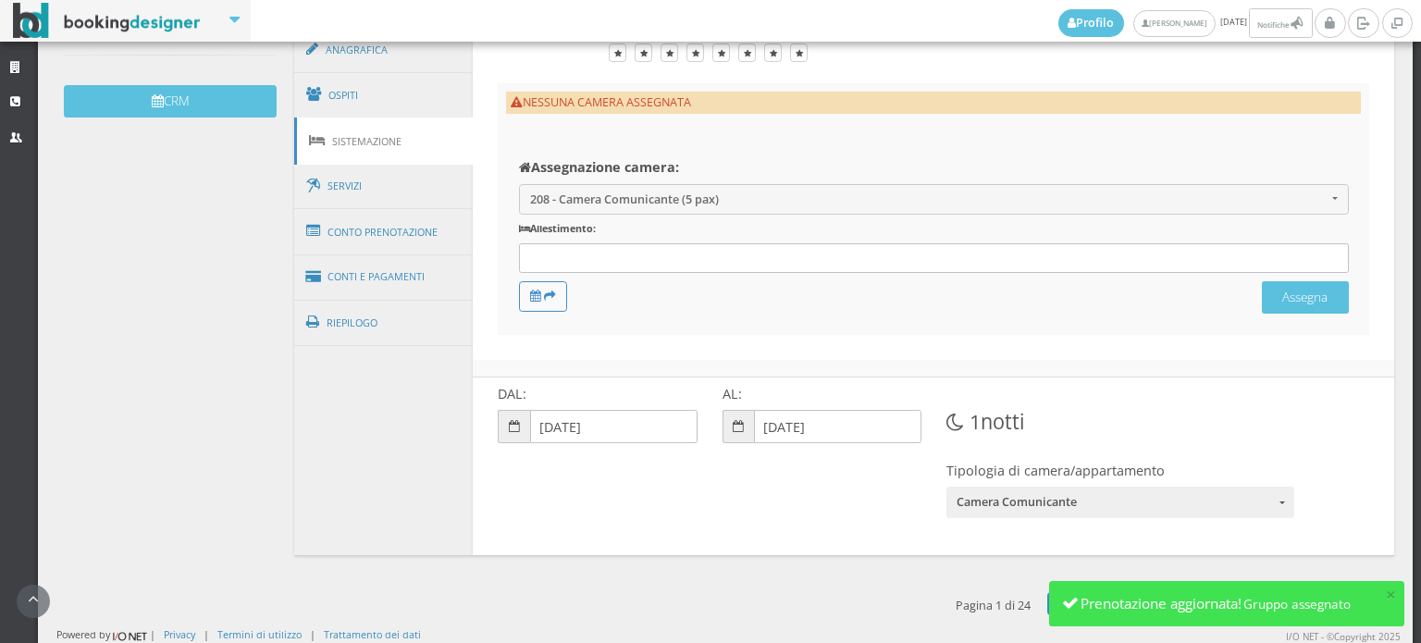
click at [572, 251] on input "text" at bounding box center [567, 259] width 88 height 17
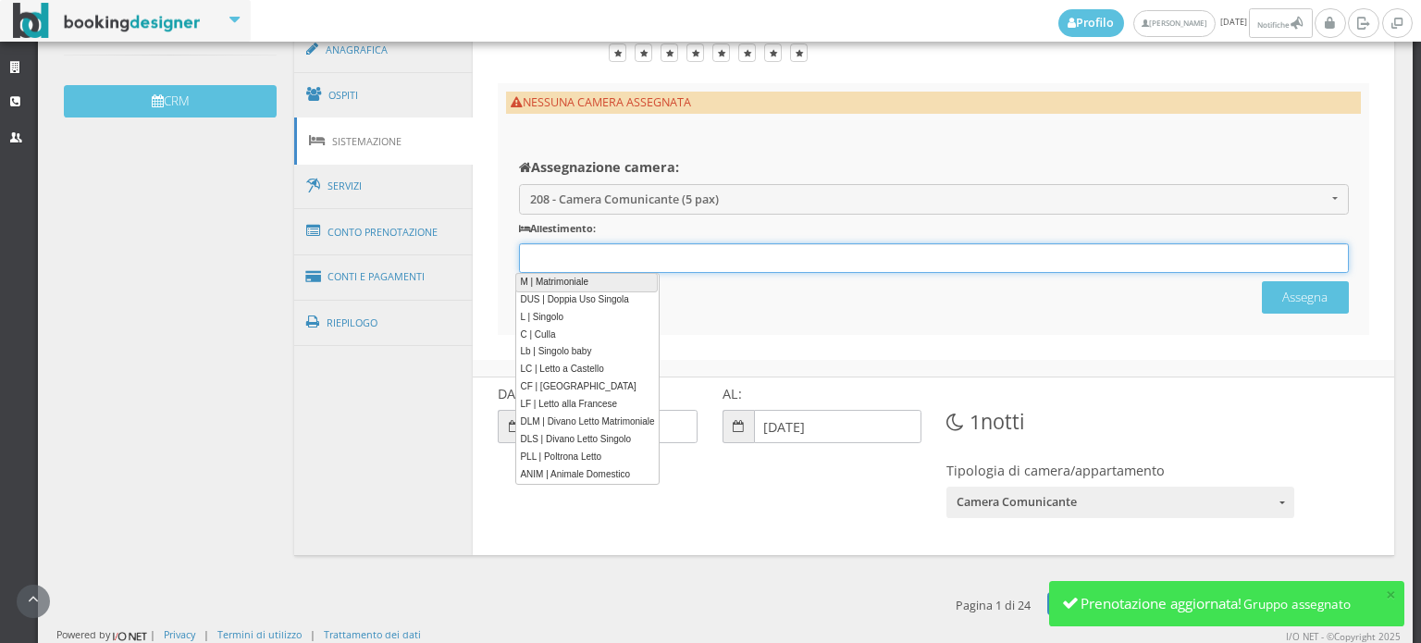
click at [567, 277] on link "M | Matrimoniale" at bounding box center [586, 282] width 142 height 19
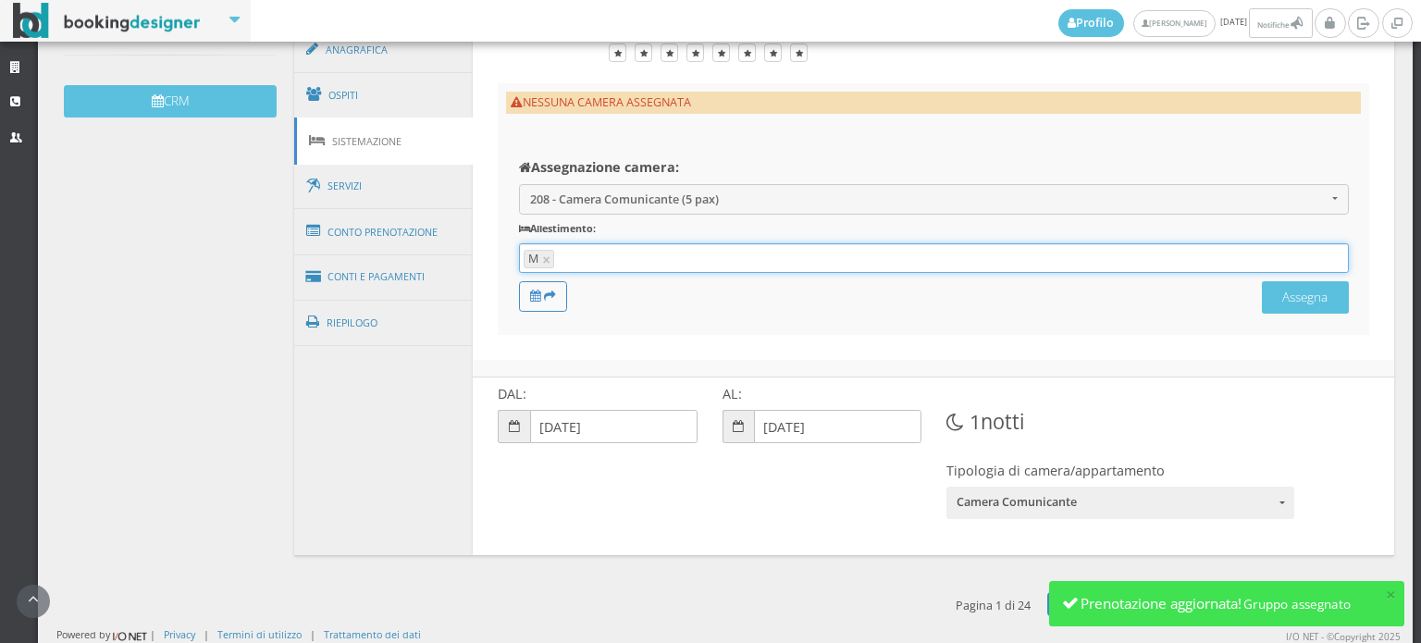
click at [577, 258] on div "M 12 results are available, use up and down arrow keys to navigate. M ×" at bounding box center [934, 258] width 830 height 31
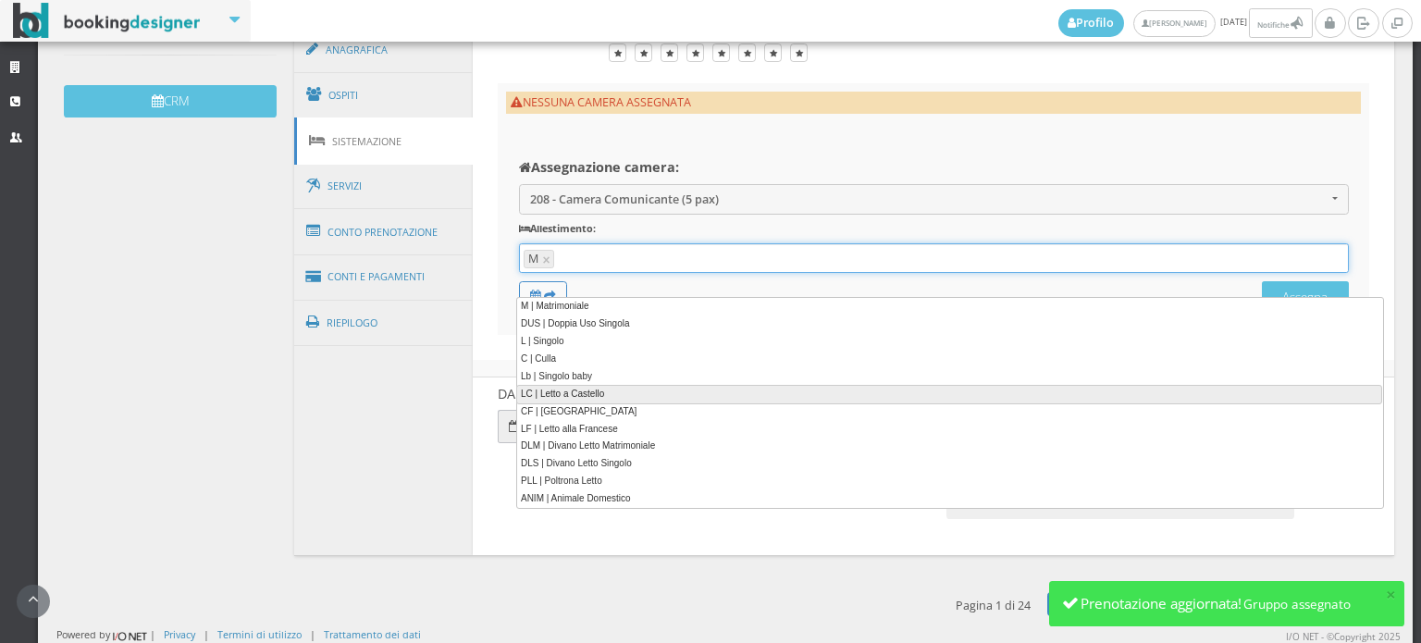
click at [575, 394] on link "LC | Letto a Castello" at bounding box center [949, 394] width 866 height 19
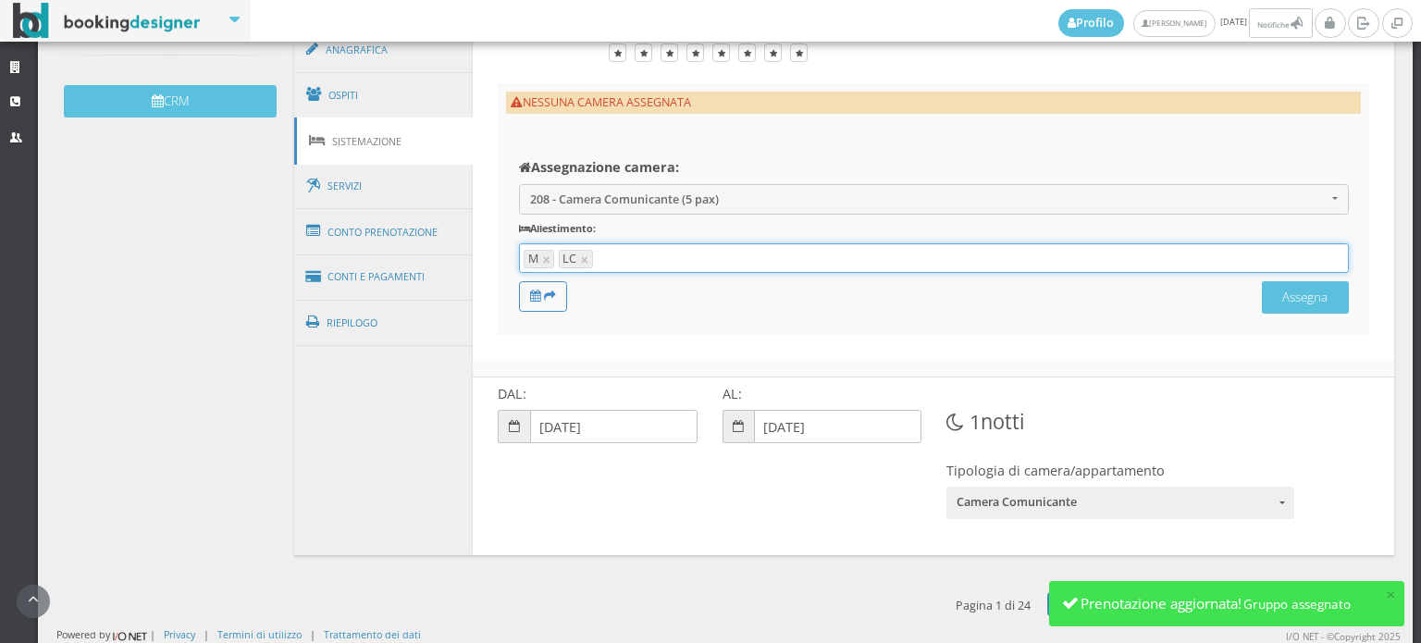
click at [621, 252] on div "M, LC 12 results are available, use up and down arrow keys to navigate. M × LC ×" at bounding box center [934, 258] width 830 height 31
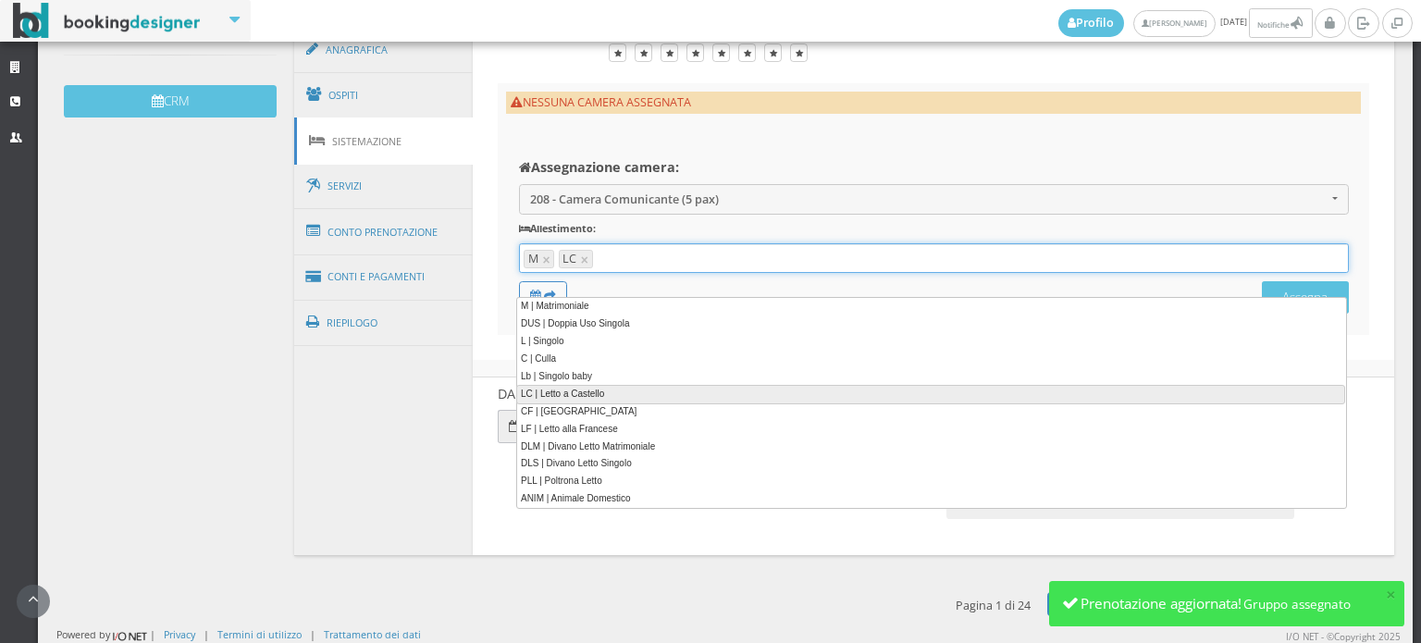
click at [605, 391] on link "LC | Letto a Castello" at bounding box center [930, 394] width 829 height 19
type input "M, LC, LC"
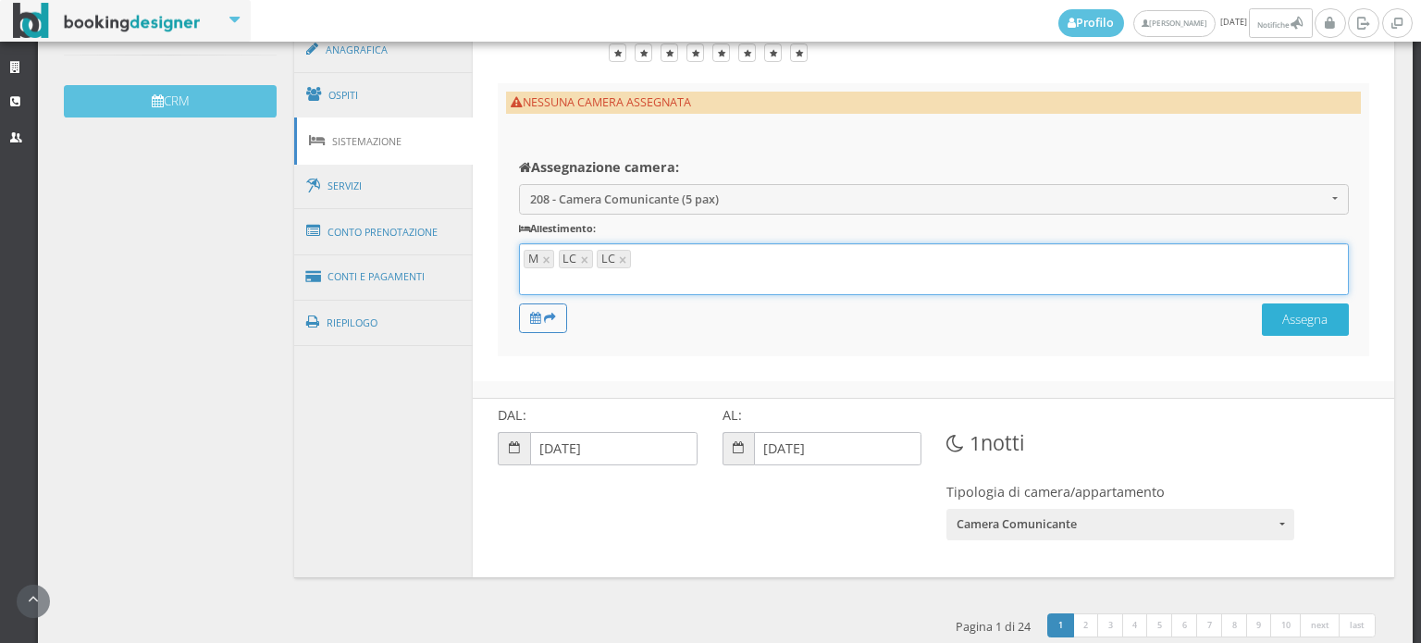
click at [1304, 311] on button "Assegna" at bounding box center [1305, 319] width 87 height 32
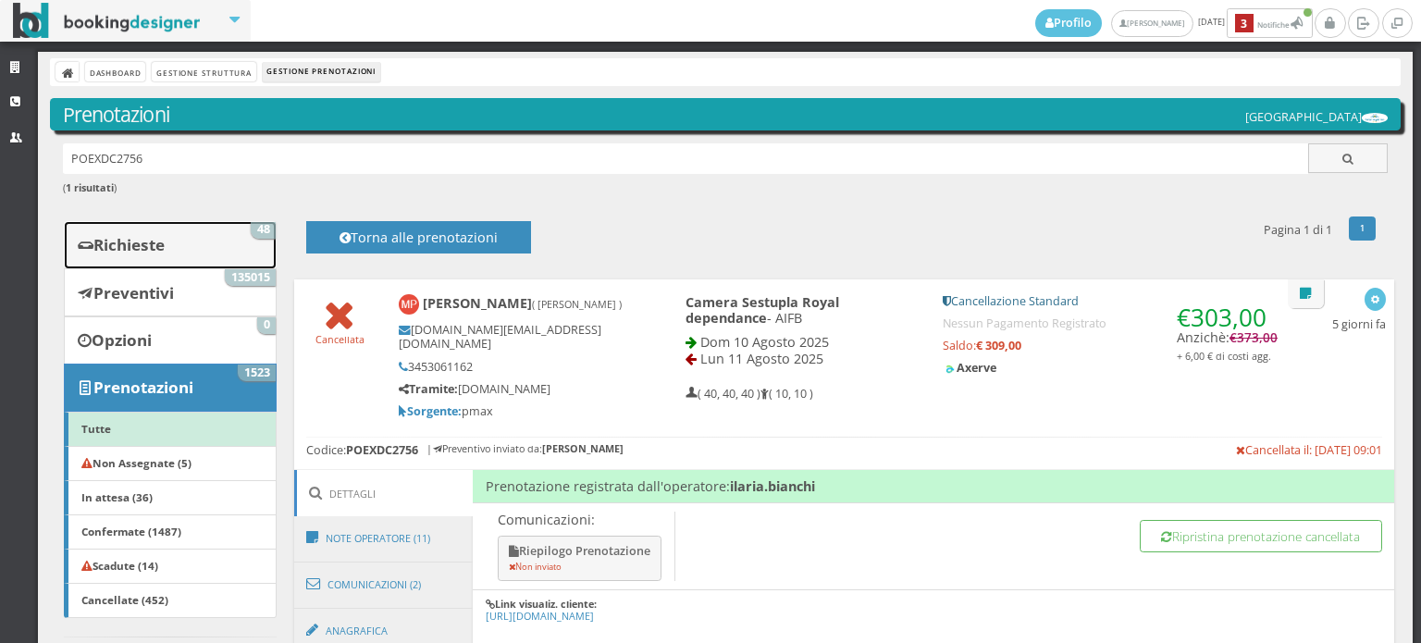
click at [195, 239] on link "Richieste 48" at bounding box center [170, 245] width 213 height 48
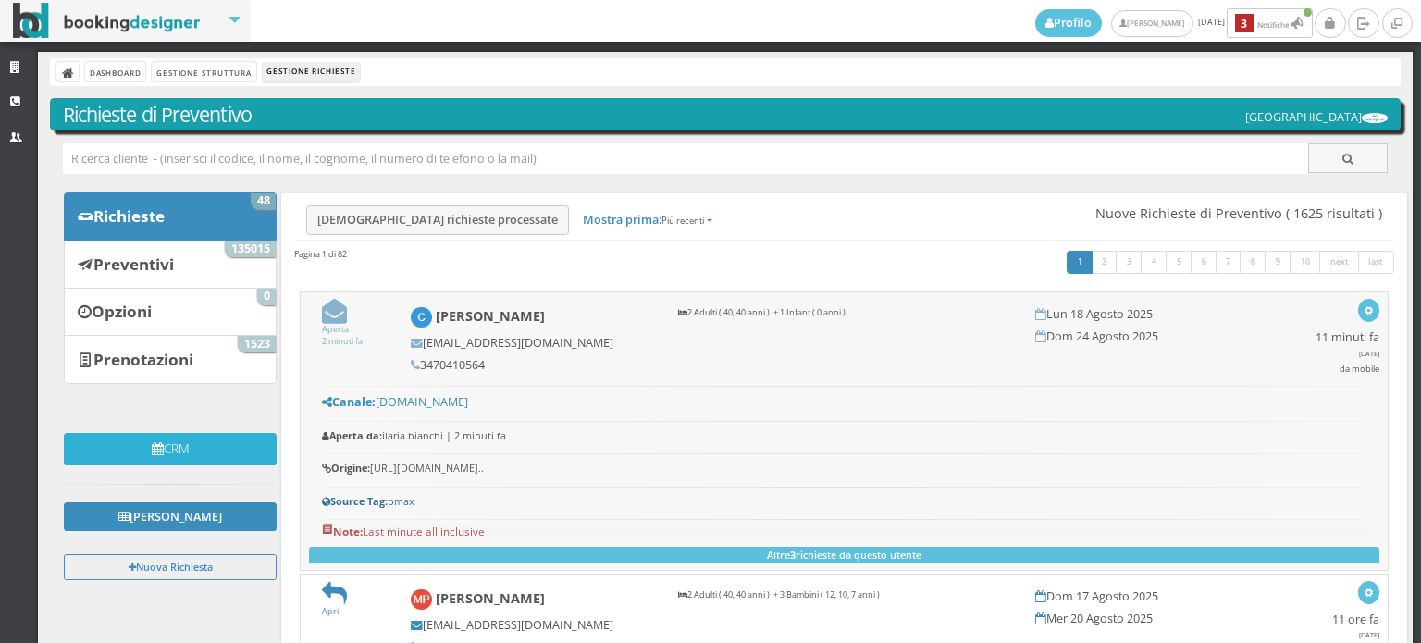
click at [170, 439] on button "CRM" at bounding box center [170, 449] width 213 height 32
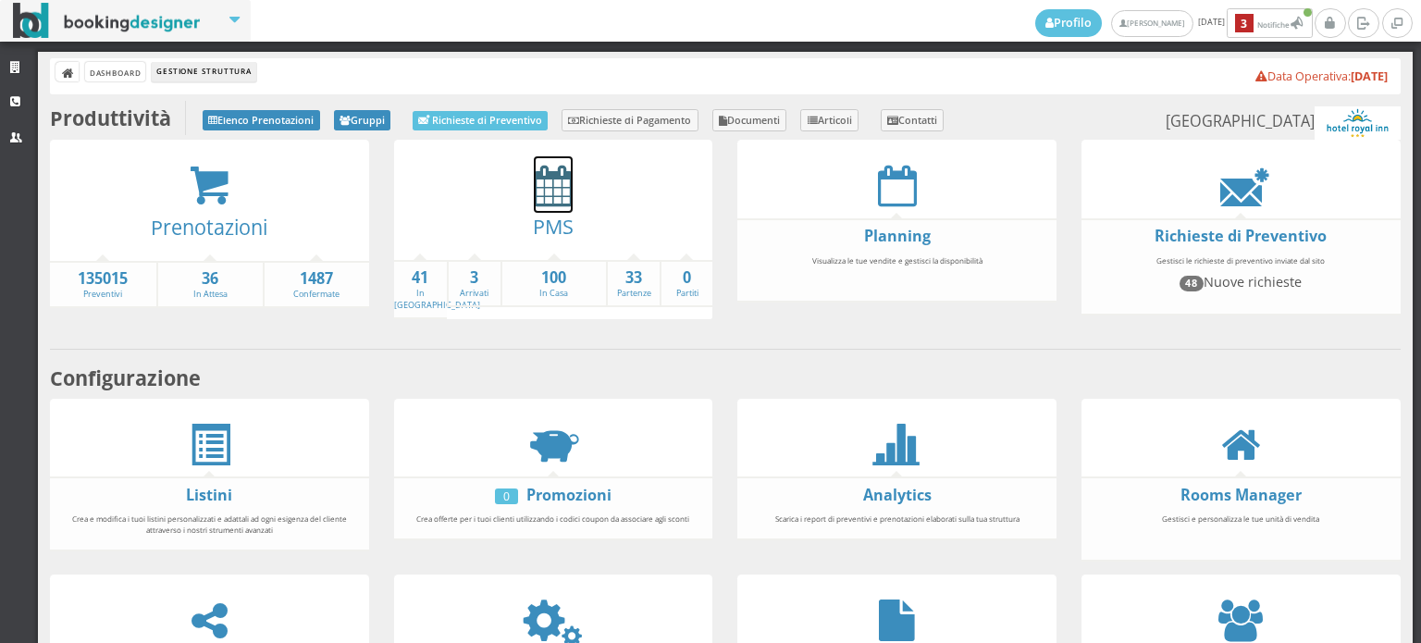
click at [537, 192] on icon at bounding box center [553, 186] width 39 height 42
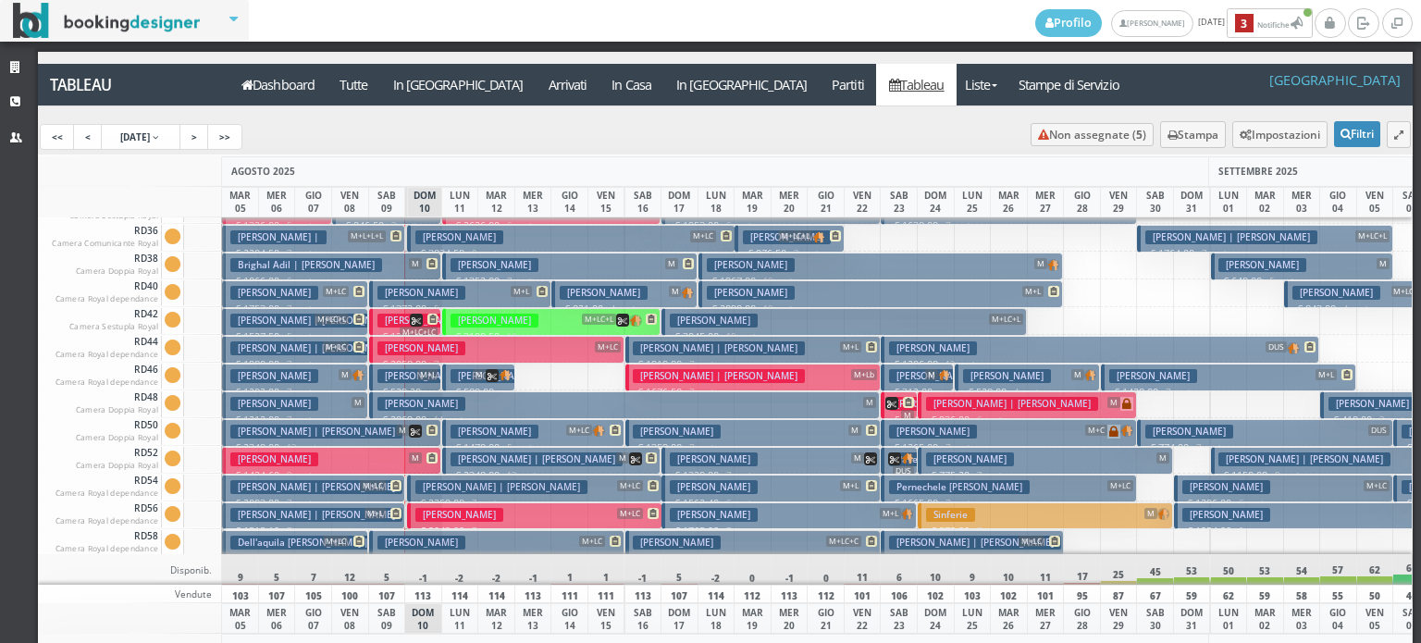
scroll to position [2314, 0]
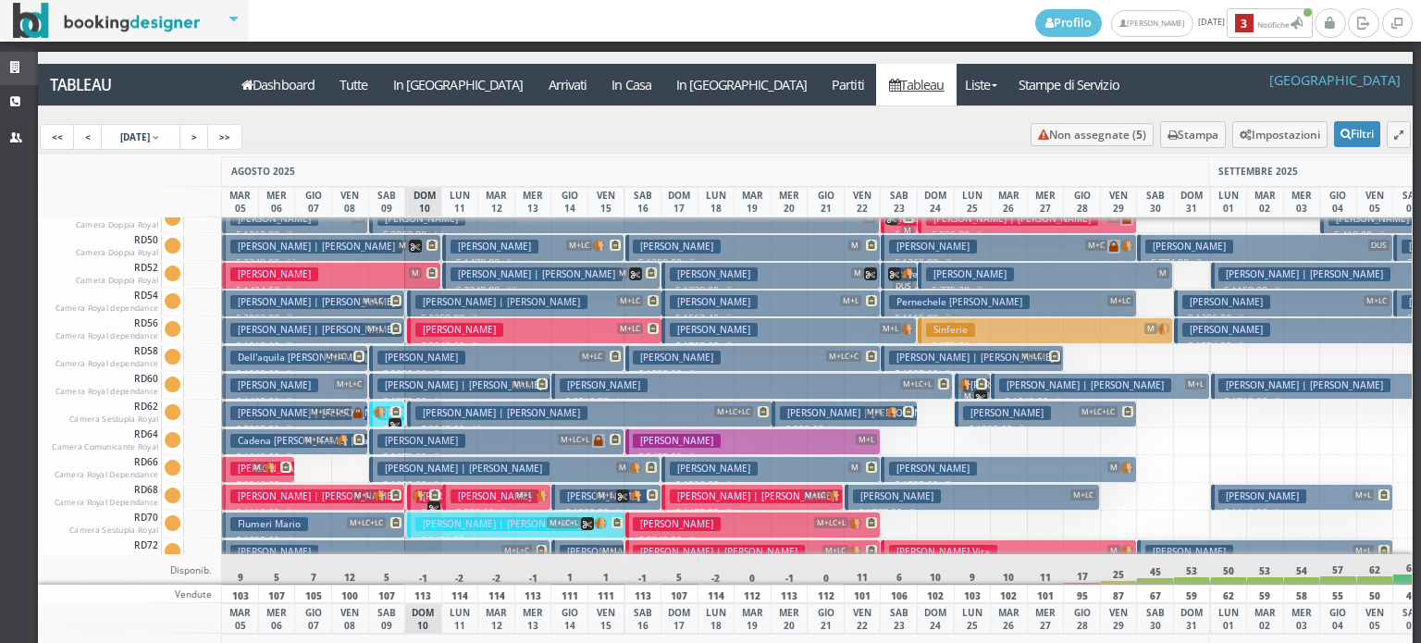
click at [18, 66] on icon at bounding box center [17, 68] width 15 height 12
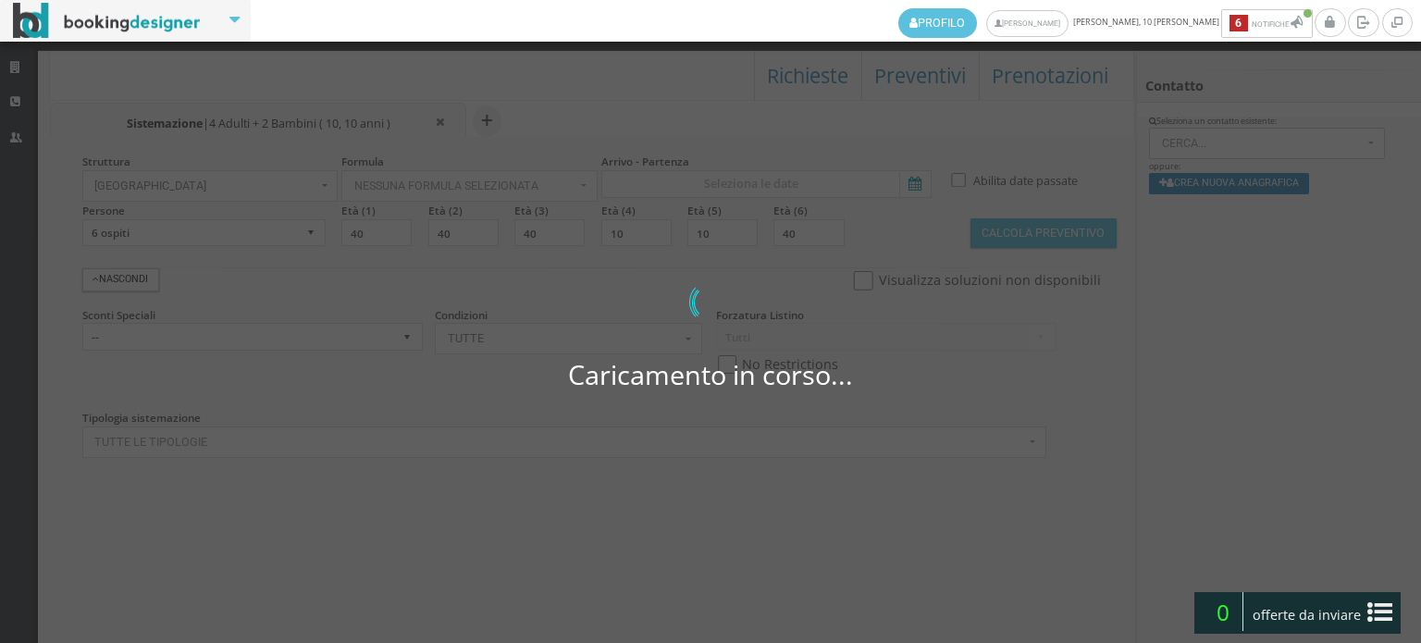
select select
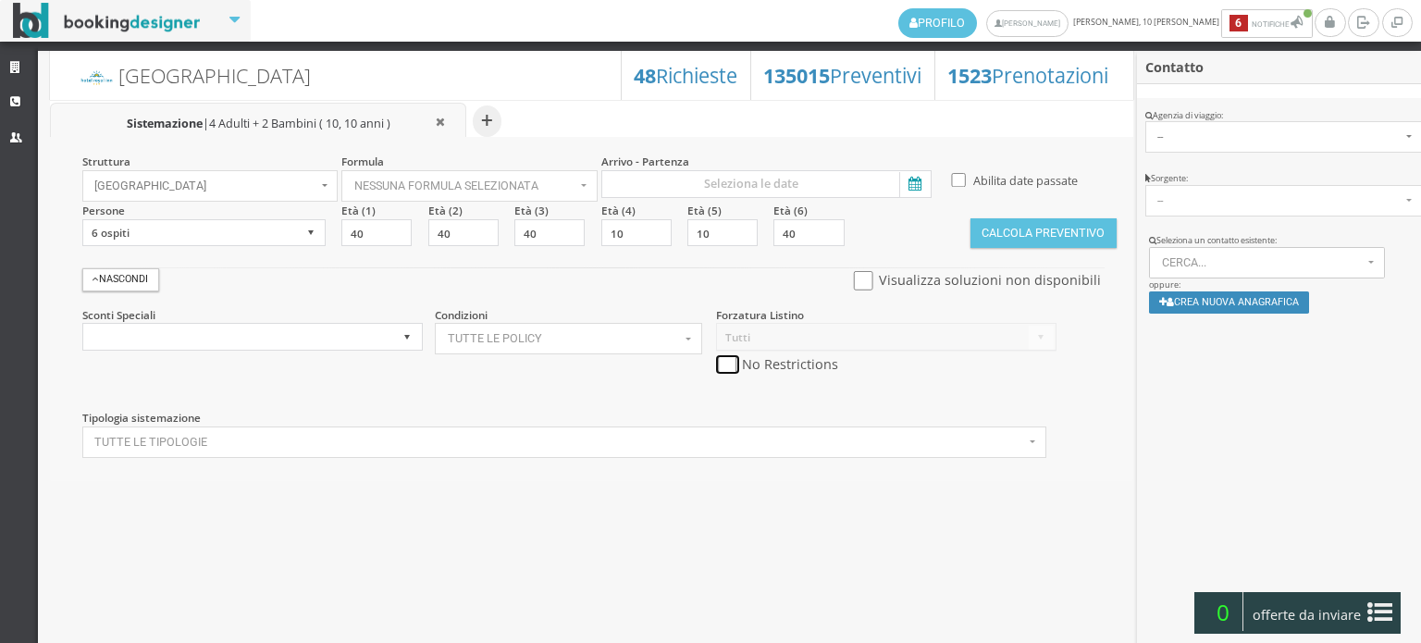
click at [729, 356] on input "checkbox" at bounding box center [727, 364] width 23 height 19
checkbox input "true"
click at [864, 275] on input "checkbox" at bounding box center [863, 280] width 23 height 19
checkbox input "true"
click at [909, 180] on icon at bounding box center [913, 184] width 28 height 25
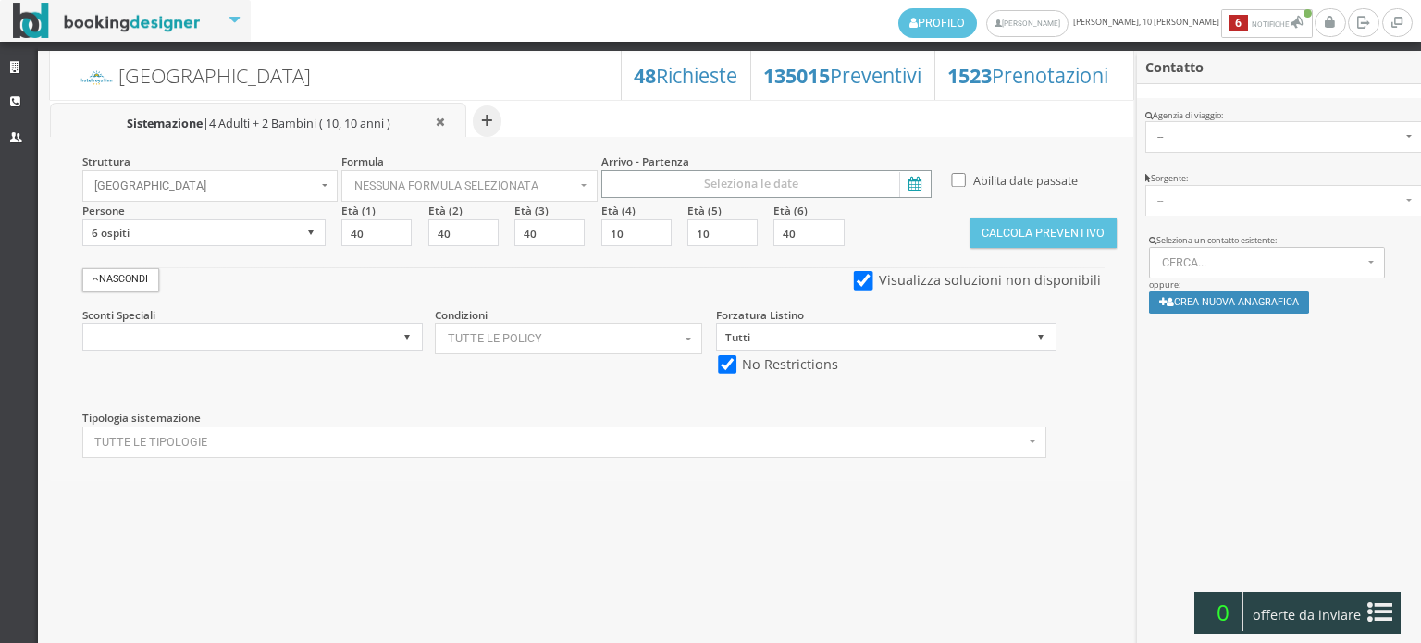
click at [909, 180] on input at bounding box center [766, 184] width 330 height 28
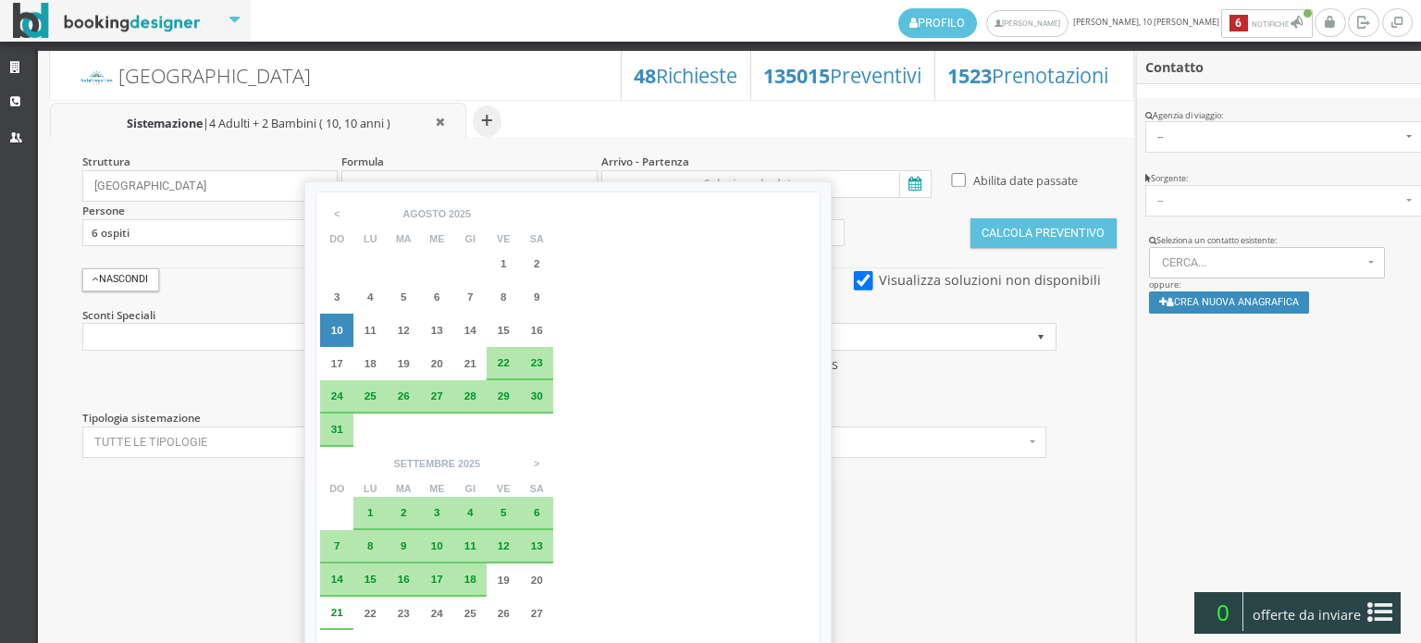
click at [437, 326] on span "13" at bounding box center [437, 330] width 12 height 12
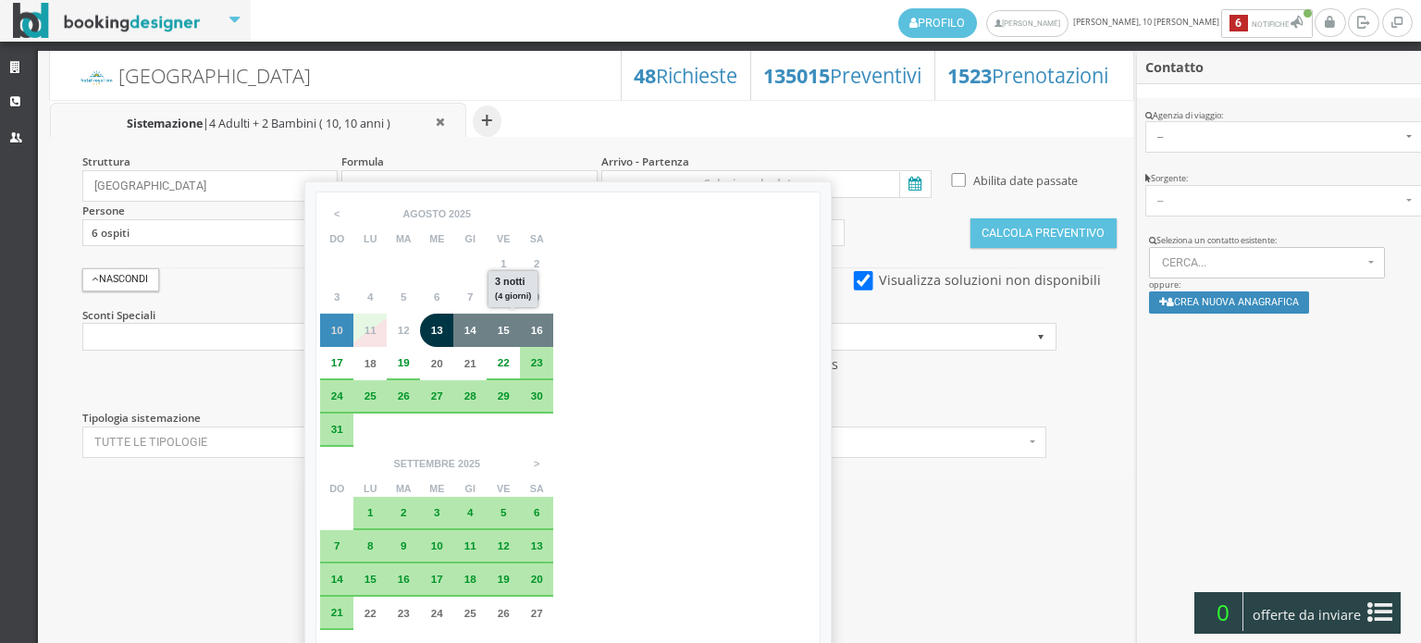
click at [538, 334] on span "16" at bounding box center [537, 330] width 12 height 12
type input "13 ago 2025 - 16 ago 2025"
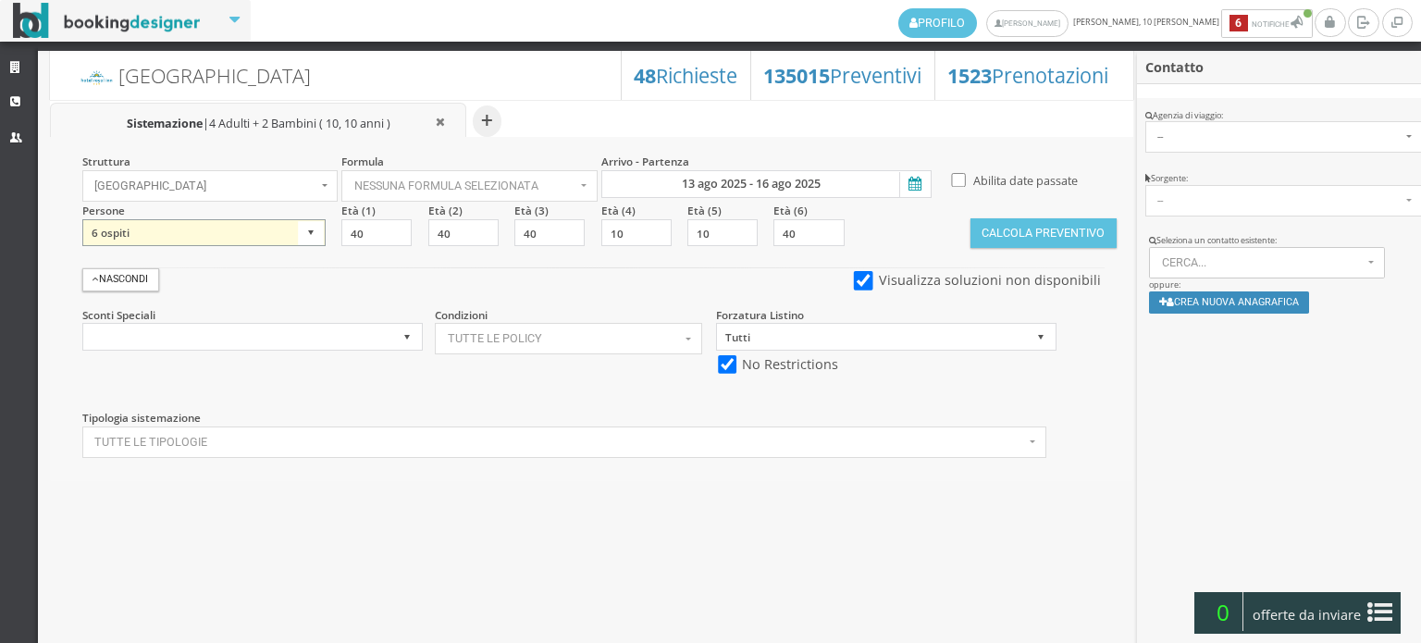
click at [312, 231] on select "1 ospite 2 ospiti 3 ospiti 4 ospiti 5 ospiti 6 ospiti 7 ospiti 8 ospiti 9 ospit…" at bounding box center [203, 233] width 243 height 28
select select "2"
click at [82, 219] on select "1 ospite 2 ospiti 3 ospiti 4 ospiti 5 ospiti 6 ospiti 7 ospiti 8 ospiti 9 ospit…" at bounding box center [203, 233] width 243 height 28
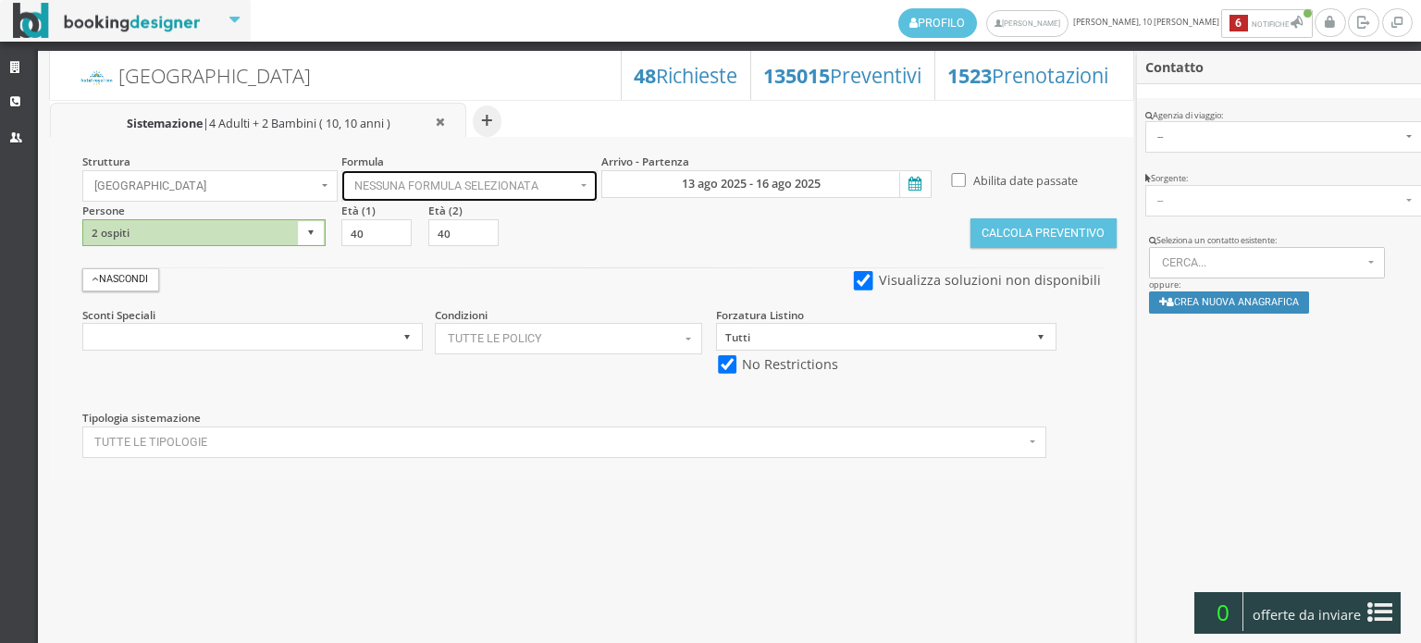
click at [533, 194] on button "Nessuna formula selezionata" at bounding box center [469, 185] width 256 height 31
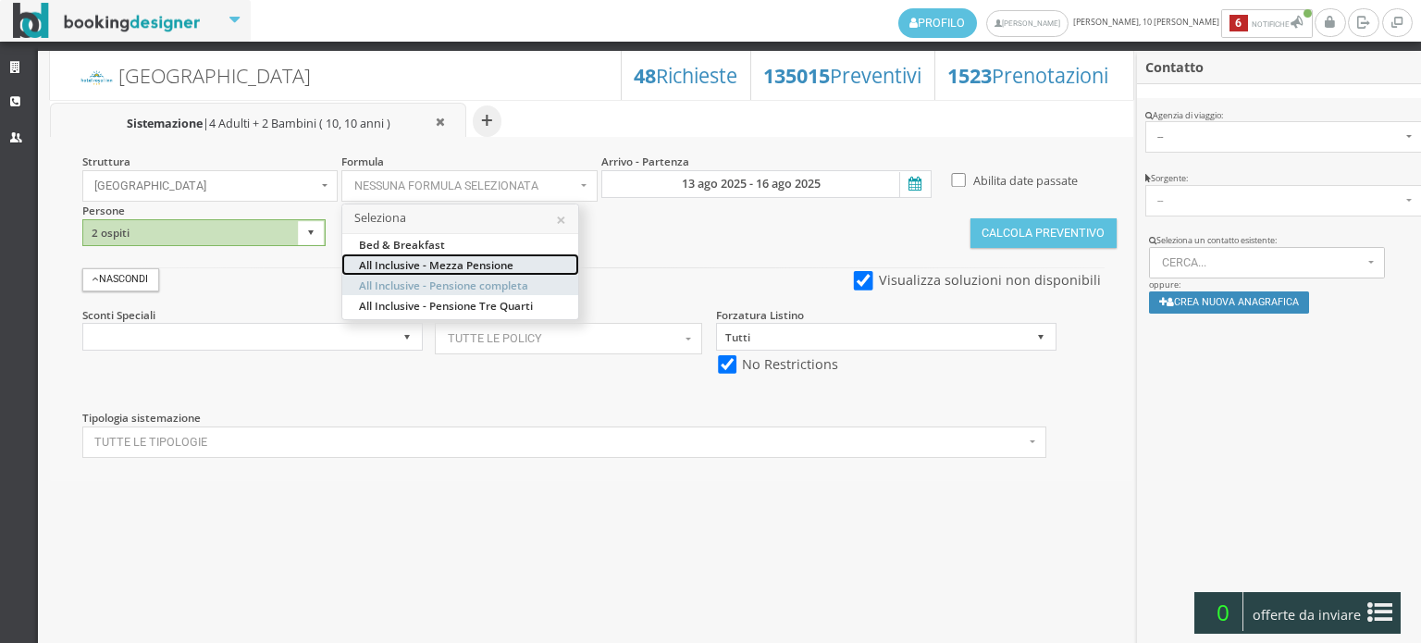
drag, startPoint x: 518, startPoint y: 273, endPoint x: 514, endPoint y: 282, distance: 10.0
click at [514, 282] on ul "Bed & Breakfast All Inclusive - Mezza Pensione All Inclusive - Pensione complet…" at bounding box center [460, 274] width 236 height 81
click at [514, 202] on button "Nessuna formula selezionata" at bounding box center [469, 185] width 256 height 31
click at [514, 280] on span "All Inclusive - Pensione completa" at bounding box center [443, 285] width 169 height 16
select select "32"
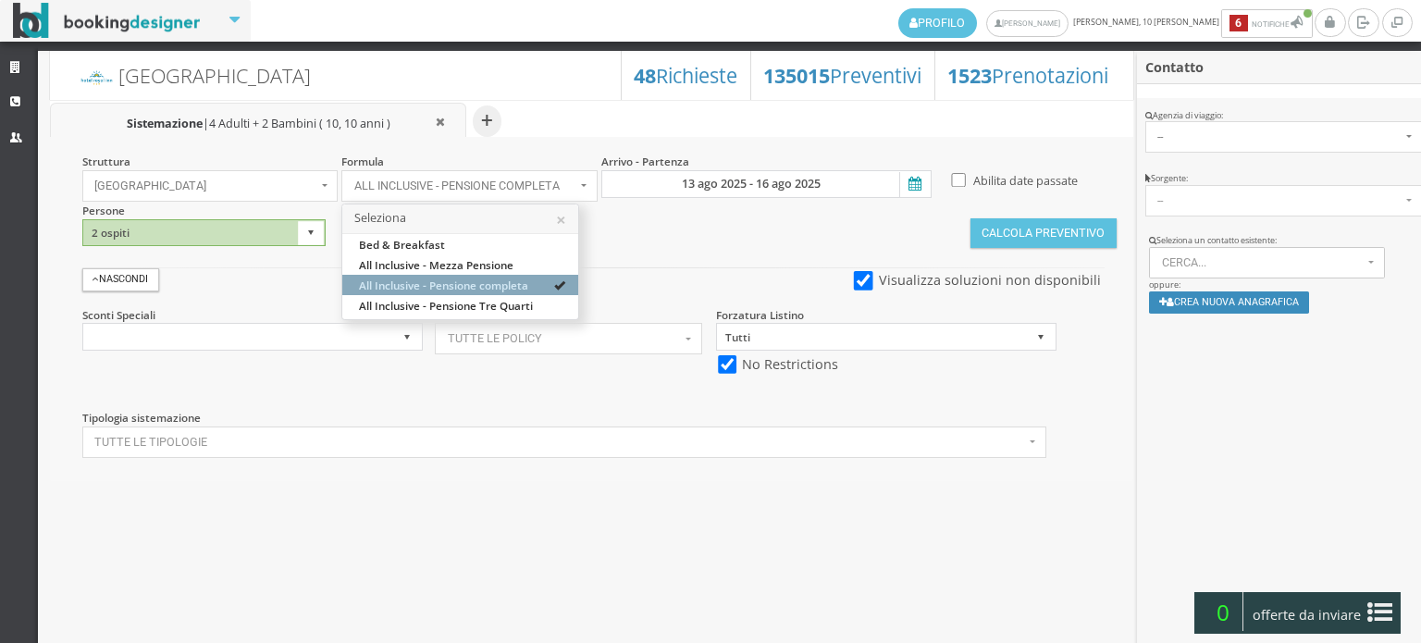
click at [713, 224] on div "Struttura [GEOGRAPHIC_DATA] × Seleziona Bianchi Hotels Bianchi Hotels Hotel [GE…" at bounding box center [591, 308] width 1083 height 343
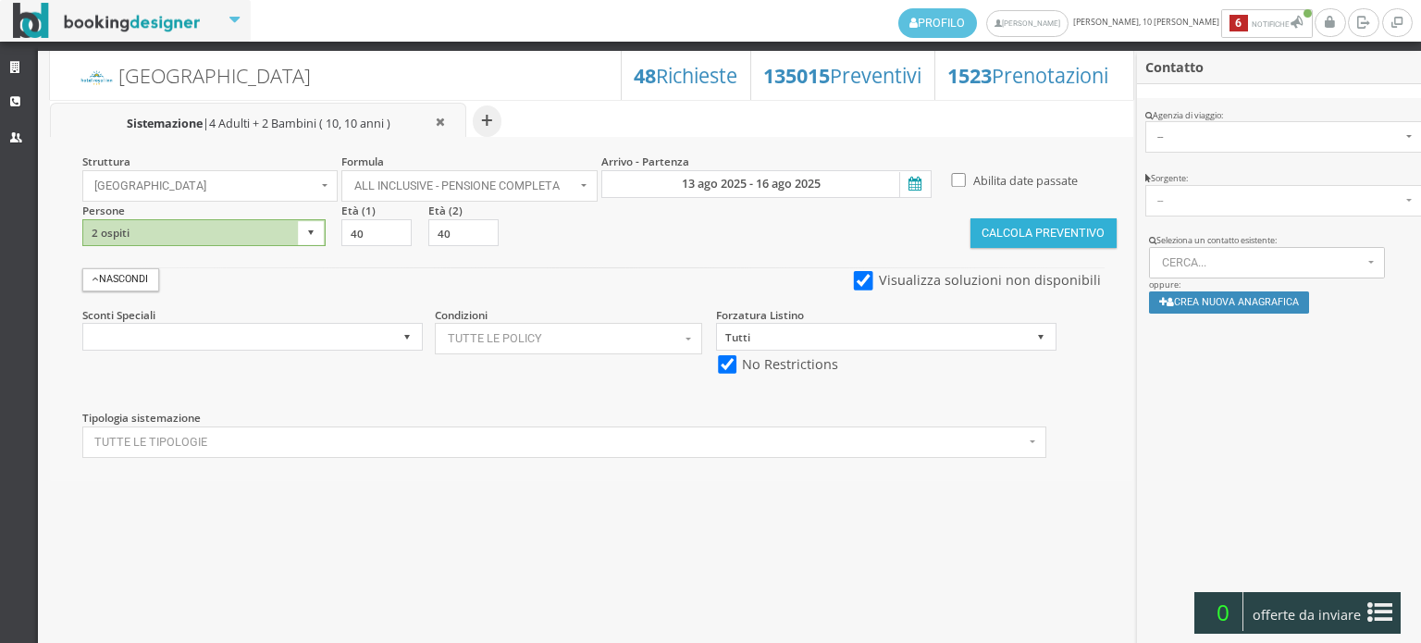
click at [1040, 220] on button "Calcola Preventivo" at bounding box center [1043, 233] width 146 height 30
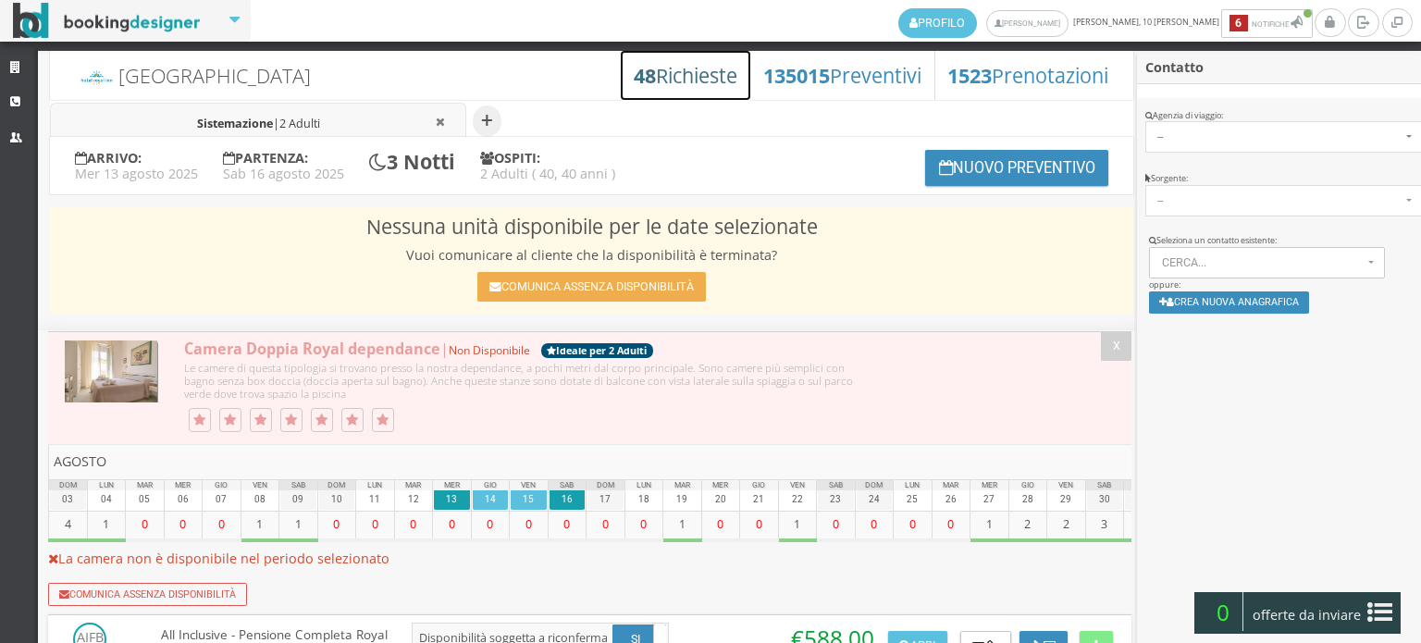
click at [655, 75] on h3 "48 Richieste" at bounding box center [686, 76] width 104 height 24
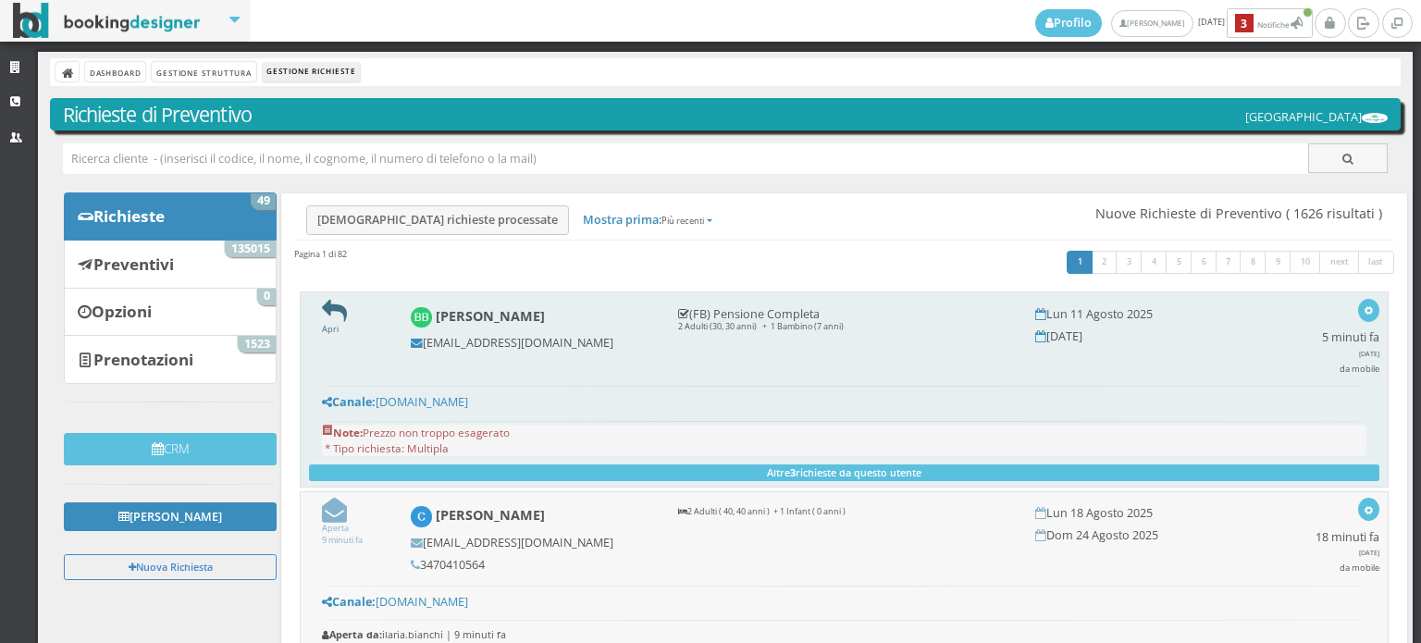
click at [335, 312] on icon at bounding box center [334, 311] width 25 height 25
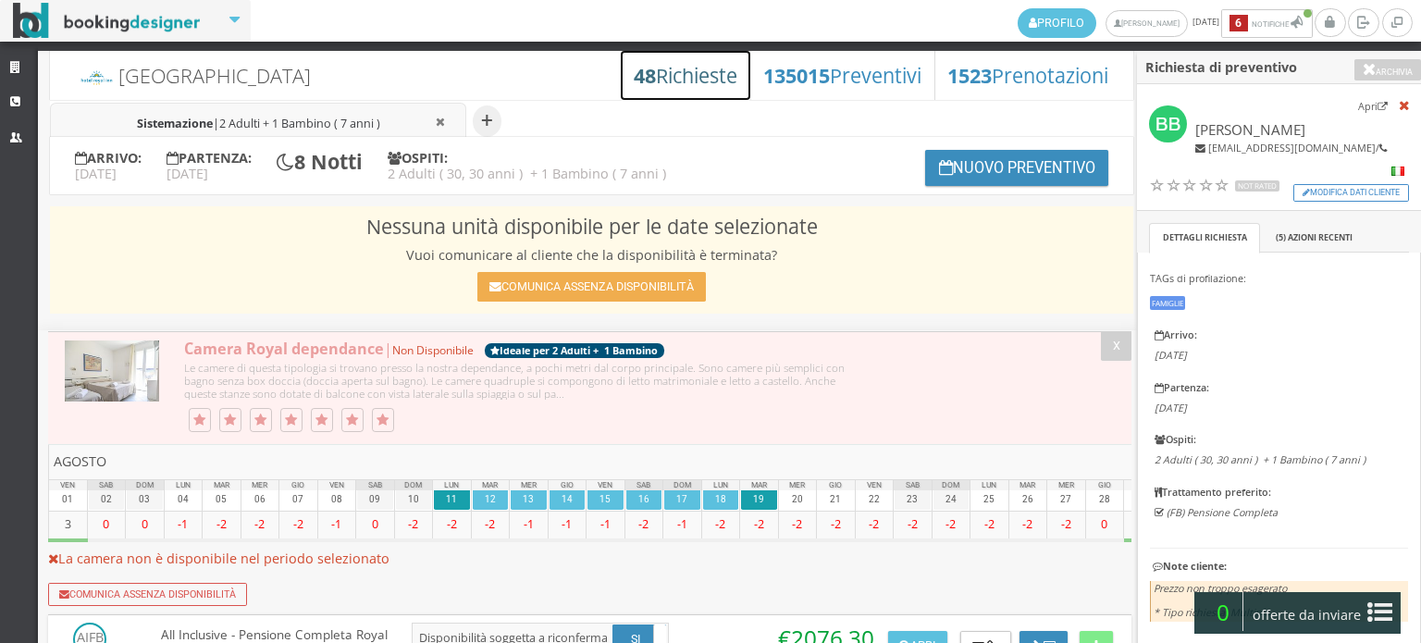
click at [677, 77] on h3 "48 Richieste" at bounding box center [686, 76] width 104 height 24
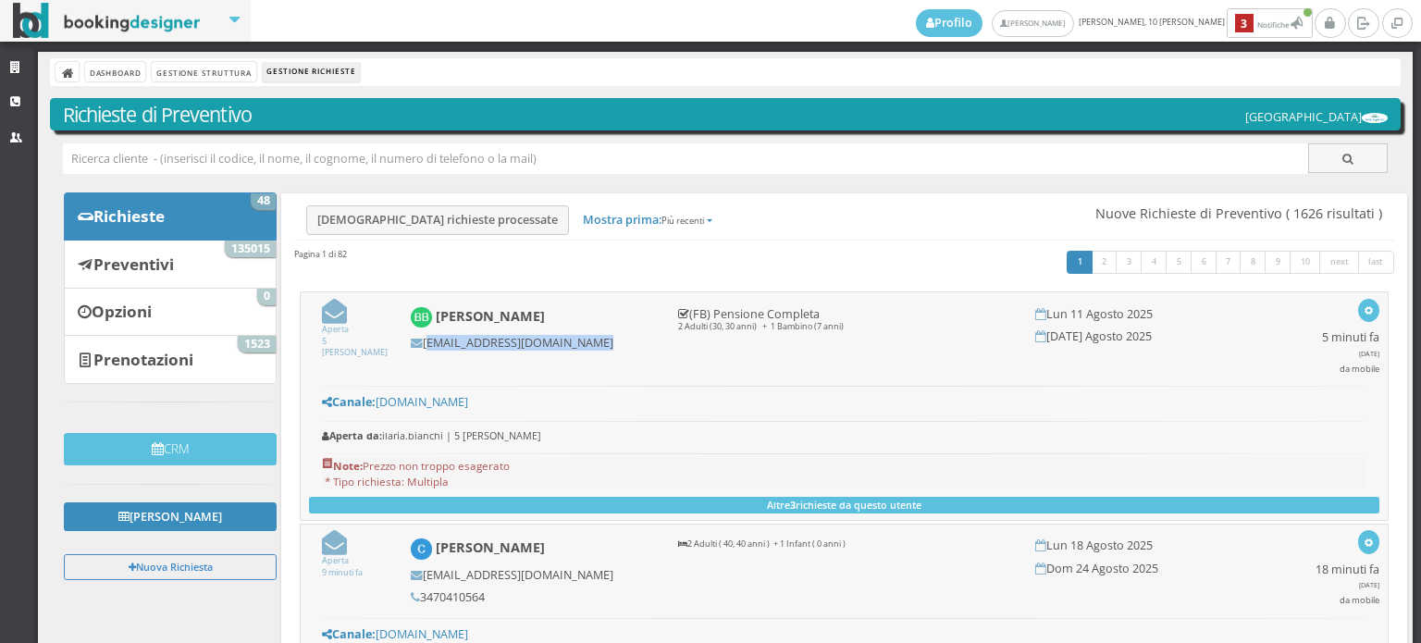
drag, startPoint x: 602, startPoint y: 343, endPoint x: 421, endPoint y: 351, distance: 181.5
click at [421, 351] on div "[PERSON_NAME] [EMAIL_ADDRESS][DOMAIN_NAME]" at bounding box center [532, 329] width 267 height 60
click at [1363, 310] on icon "button" at bounding box center [1368, 311] width 10 height 10
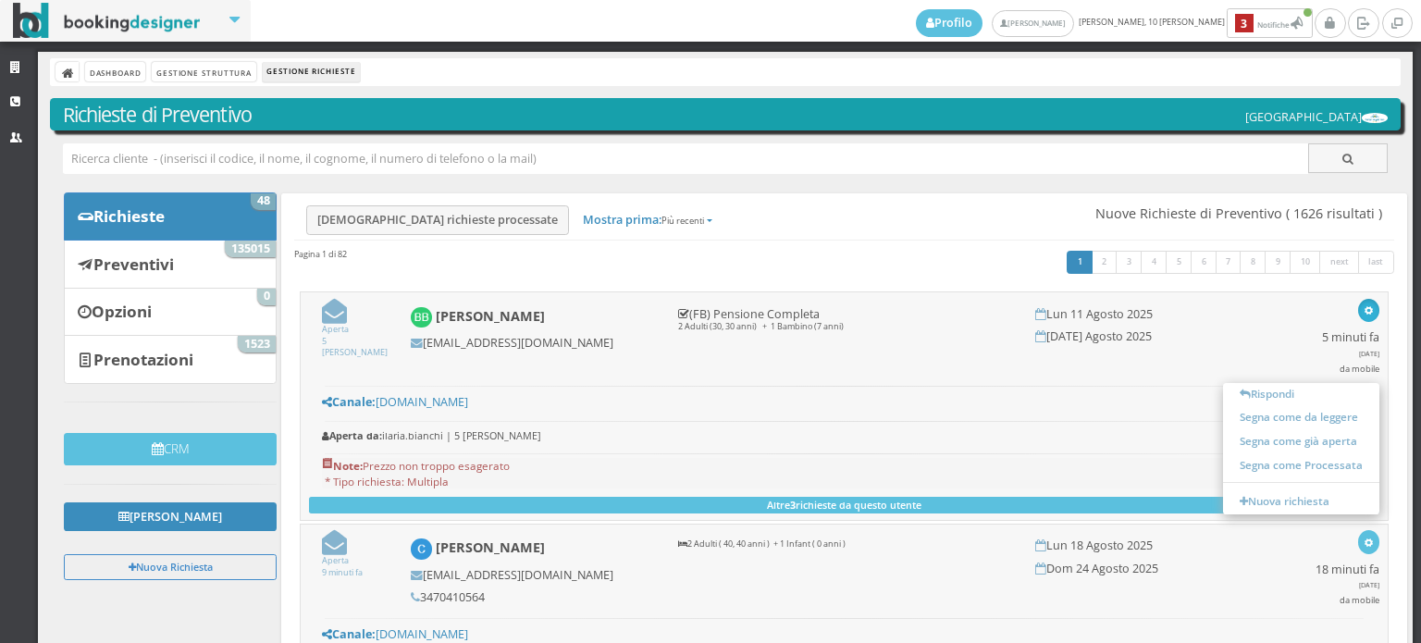
click at [766, 232] on h4 "[DEMOGRAPHIC_DATA] richieste processate Nuove Richieste di Preventivo ( 1626 ri…" at bounding box center [844, 221] width 1100 height 39
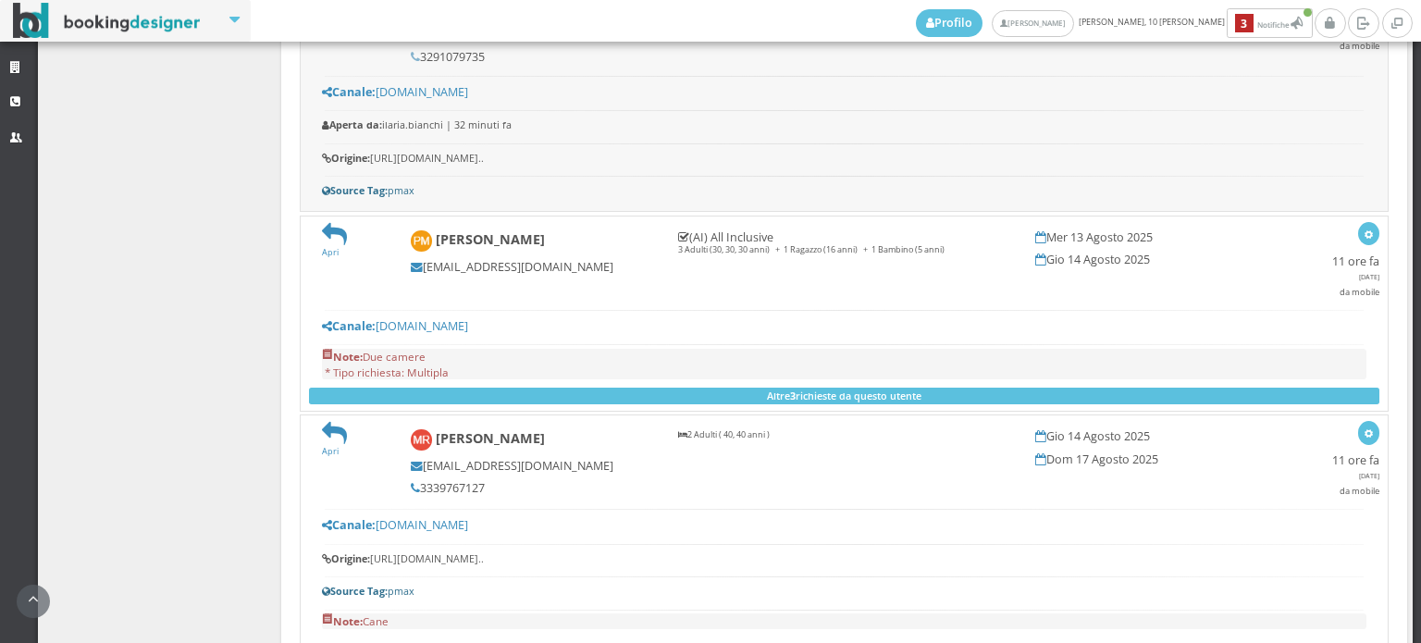
scroll to position [1233, 0]
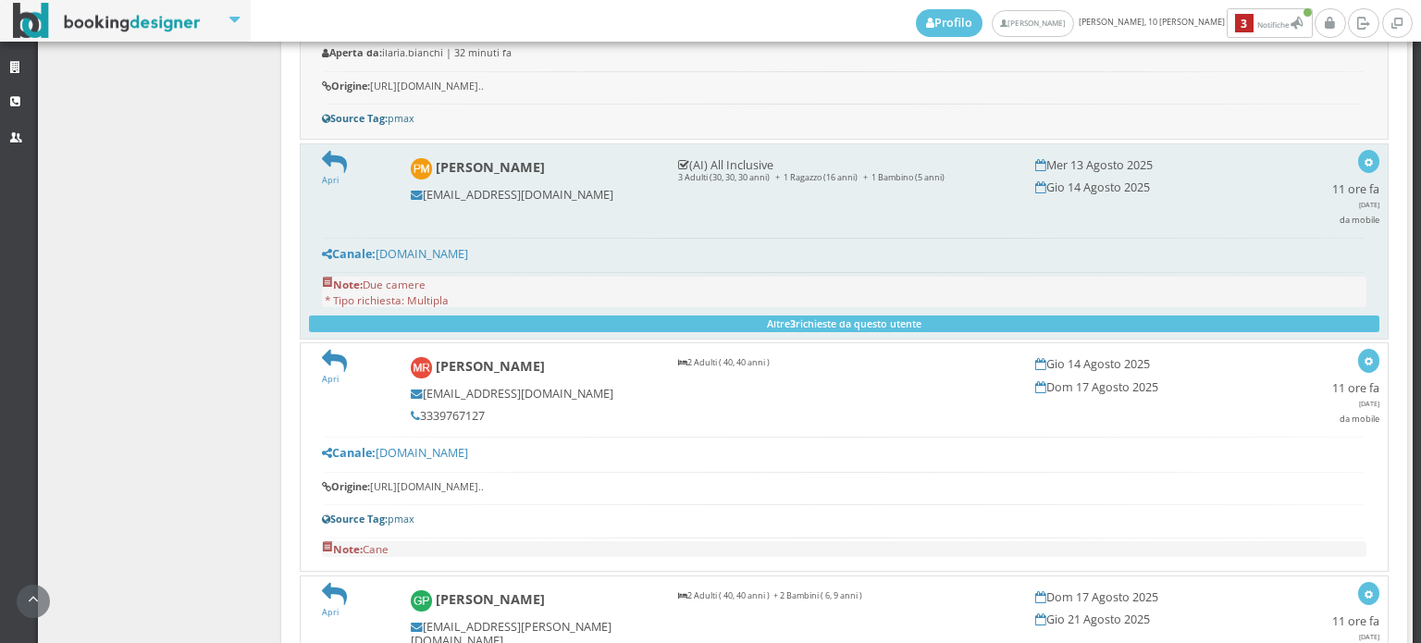
click at [422, 158] on img at bounding box center [421, 168] width 21 height 21
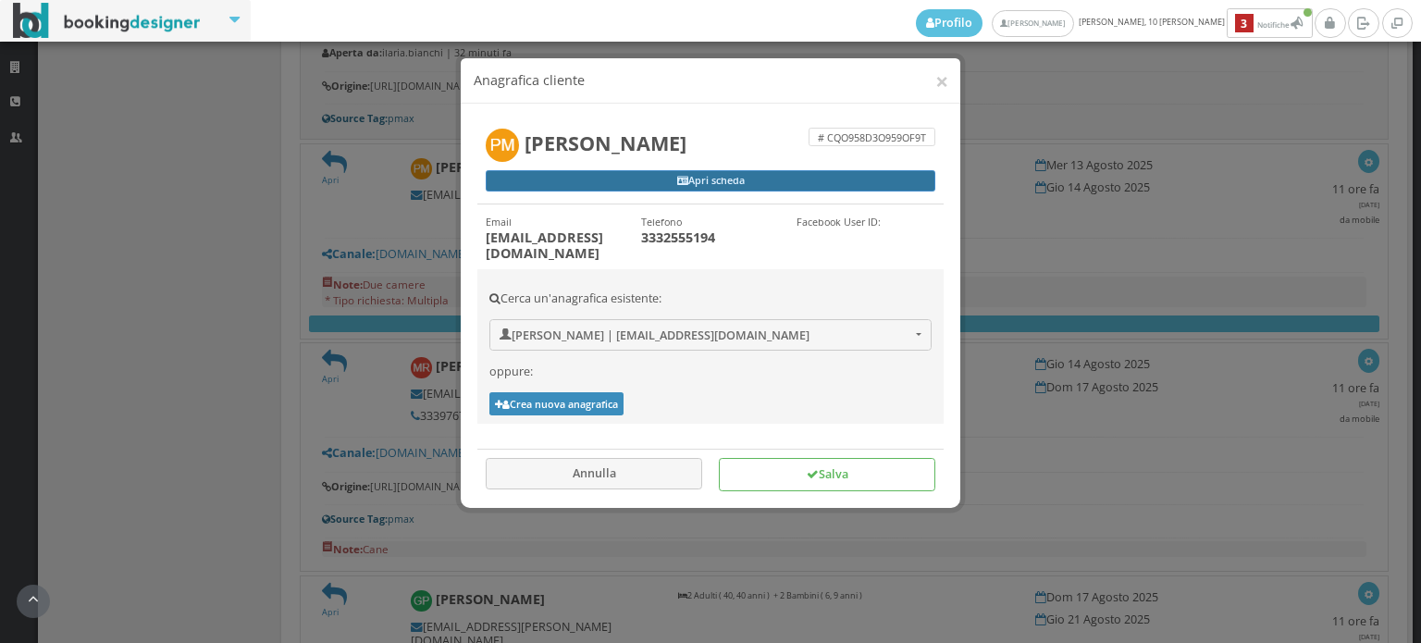
click at [629, 178] on link "Apri scheda" at bounding box center [710, 181] width 449 height 22
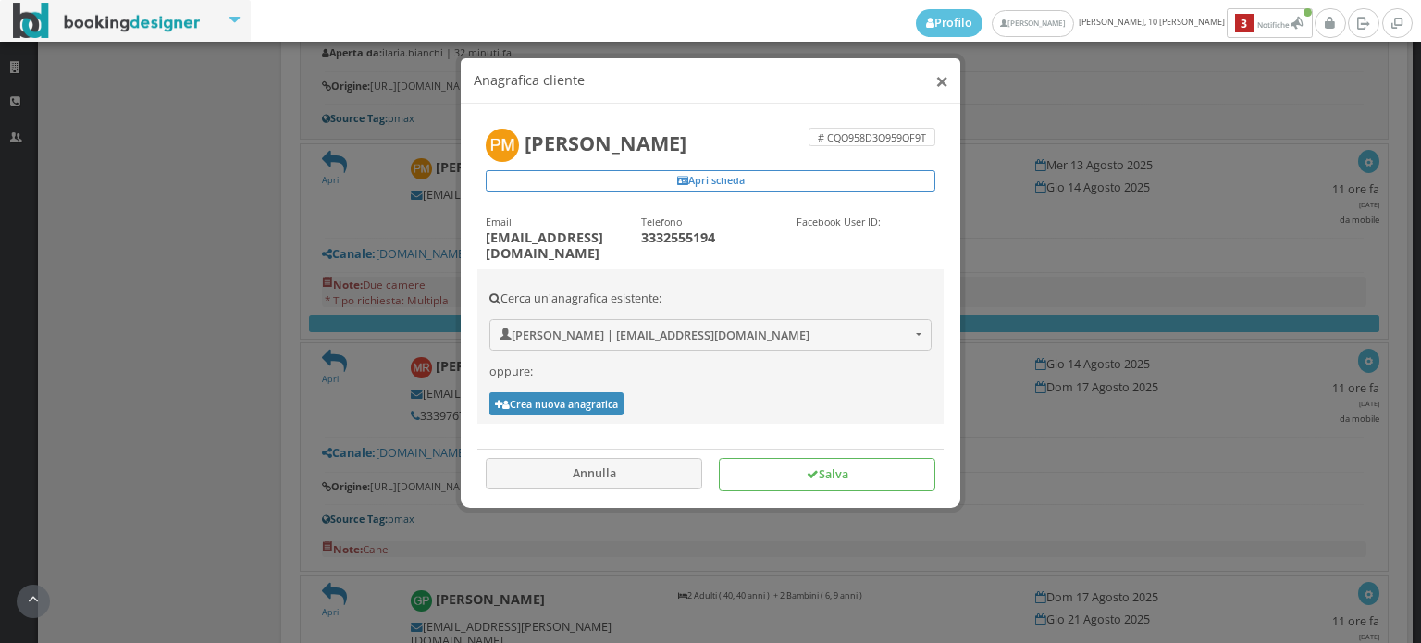
click at [943, 80] on button "×" at bounding box center [941, 80] width 13 height 23
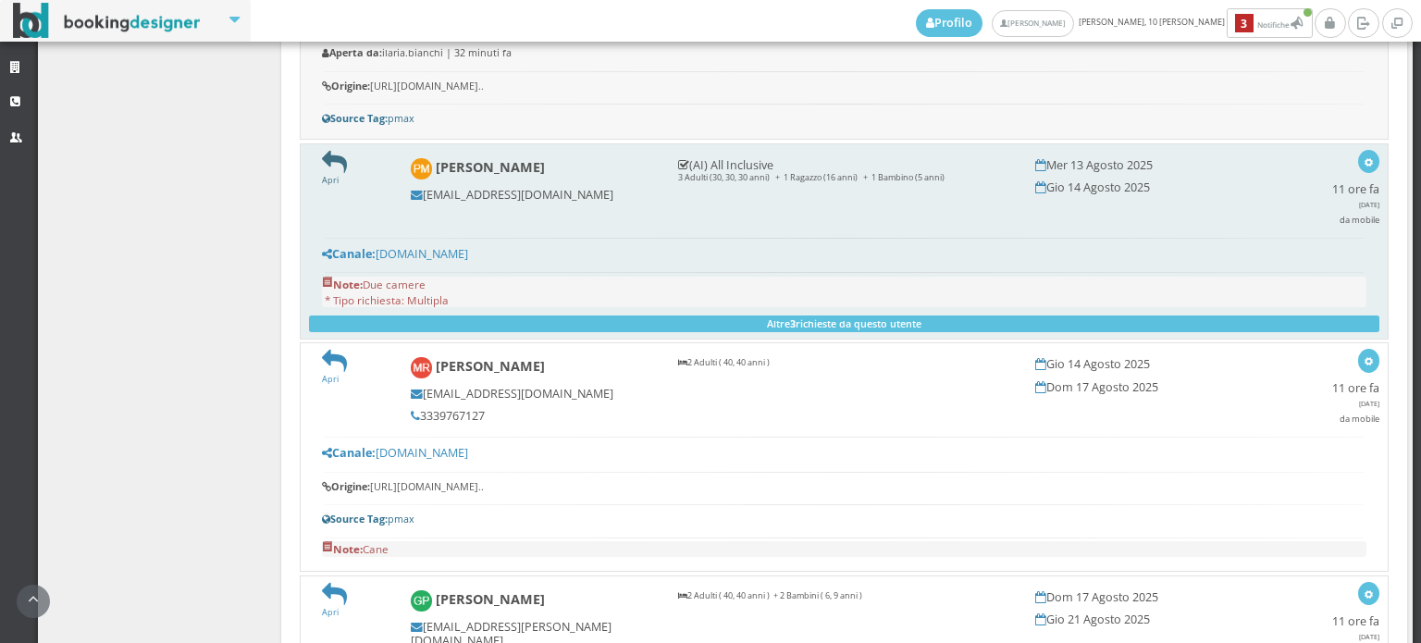
click at [330, 154] on icon at bounding box center [334, 162] width 25 height 25
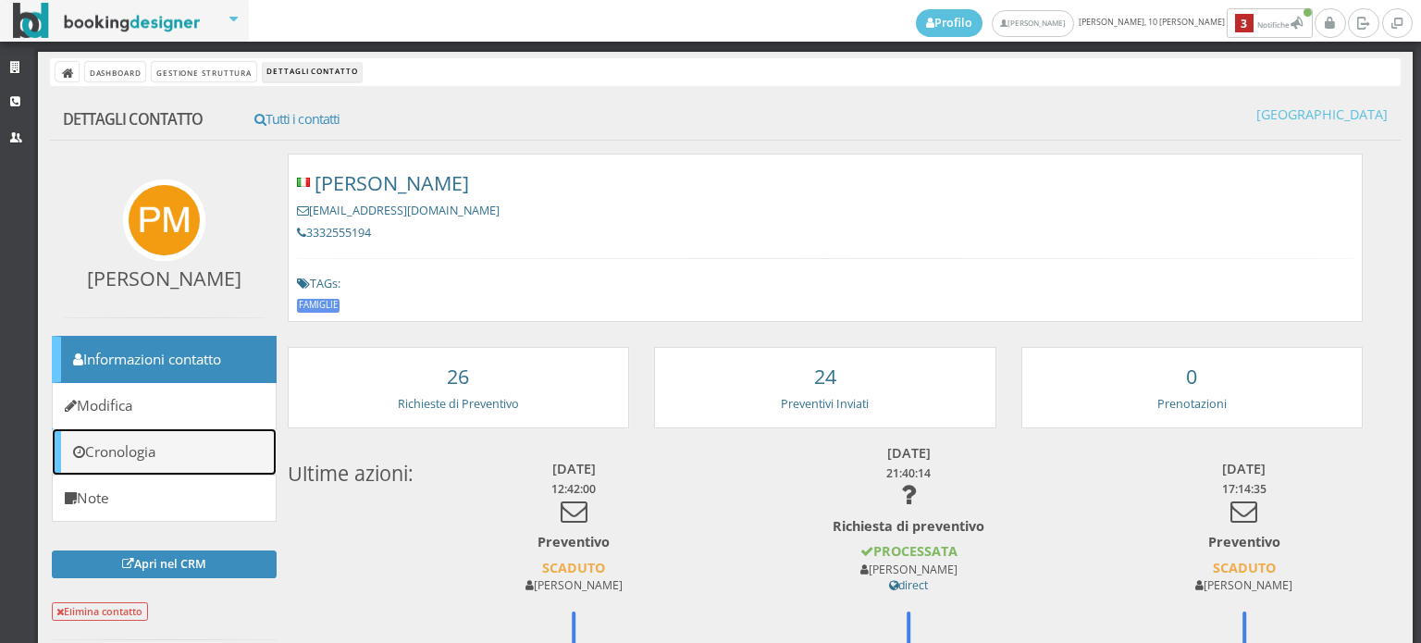
click at [187, 458] on link "Cronologia" at bounding box center [164, 451] width 225 height 47
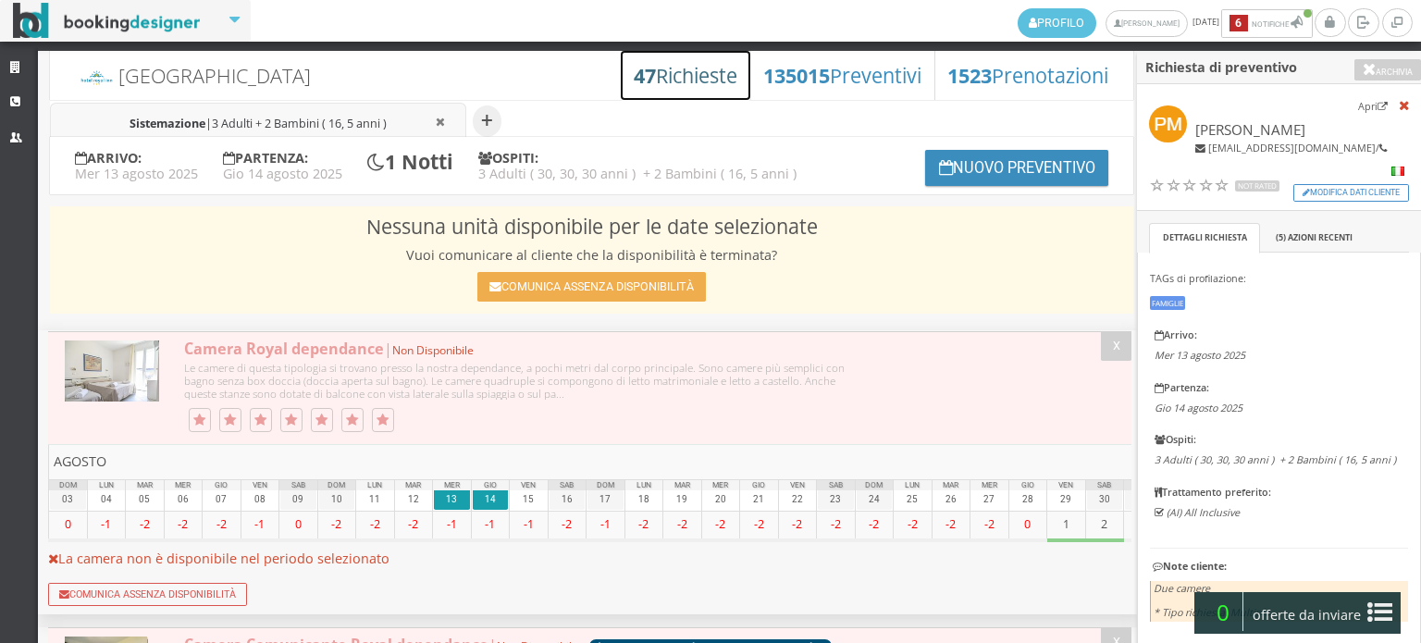
click at [653, 80] on h3 "47 Richieste" at bounding box center [686, 76] width 104 height 24
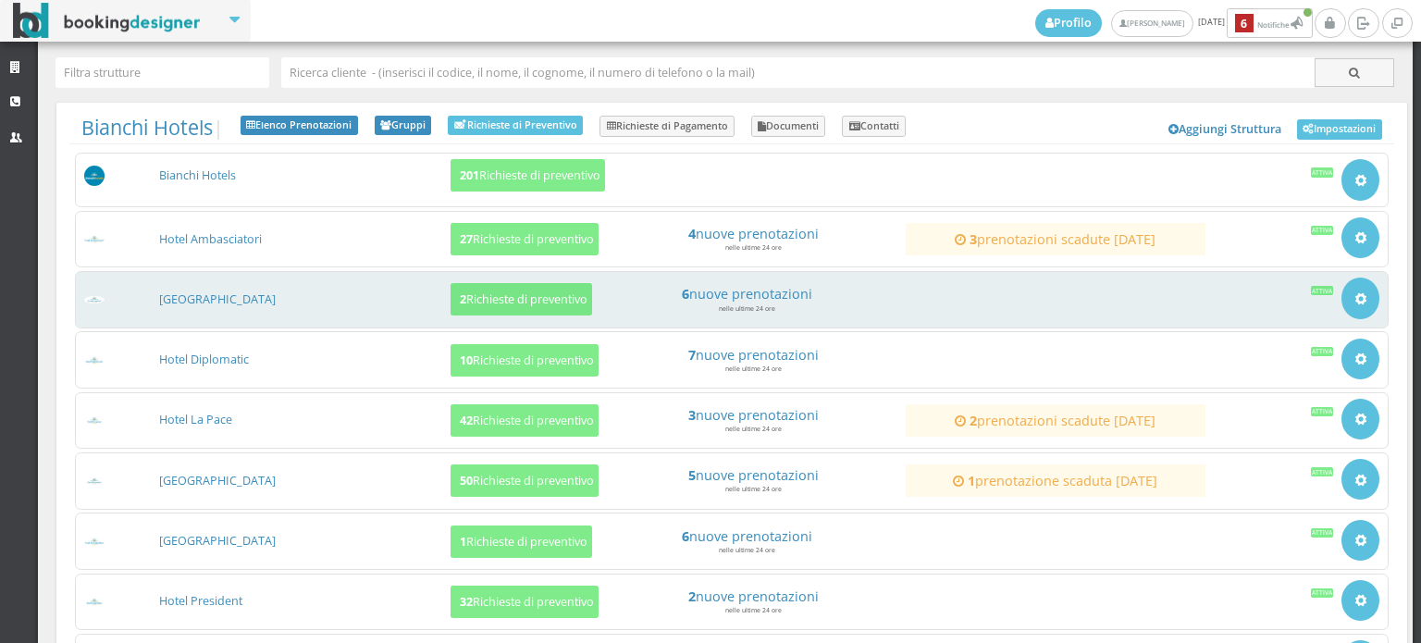
scroll to position [205, 0]
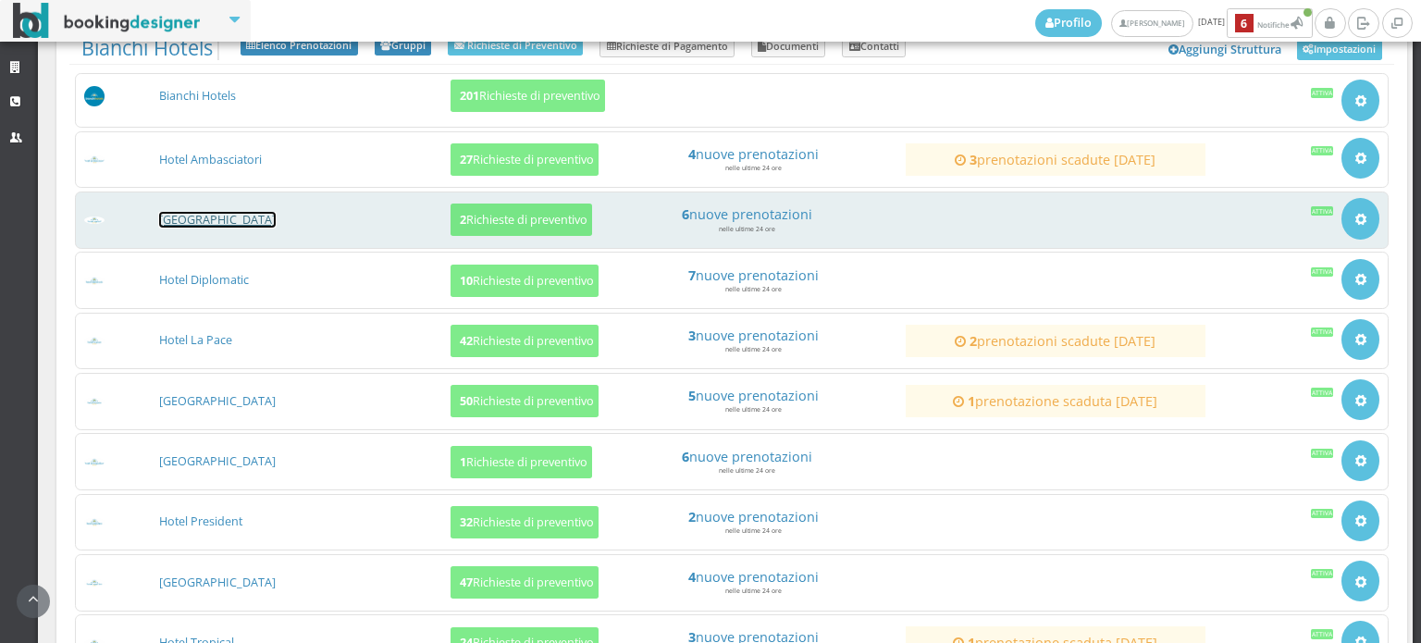
click at [208, 223] on link "[GEOGRAPHIC_DATA]" at bounding box center [217, 220] width 117 height 16
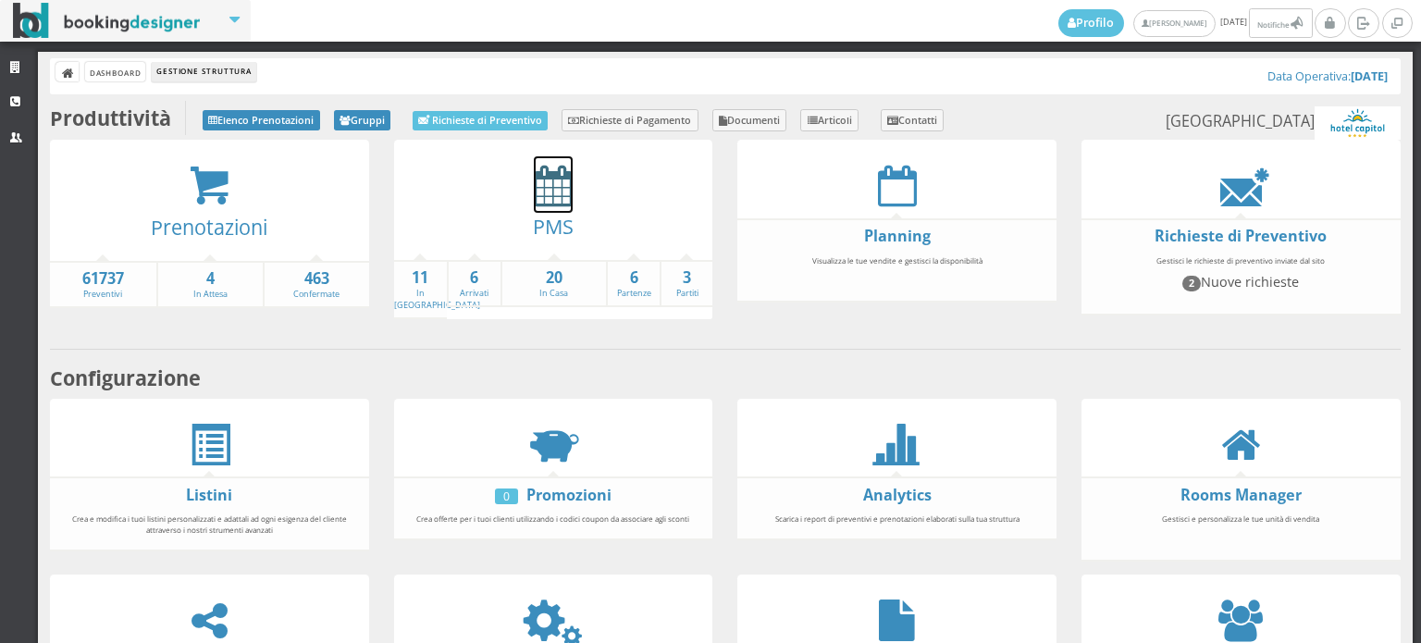
click at [548, 191] on icon at bounding box center [553, 186] width 39 height 42
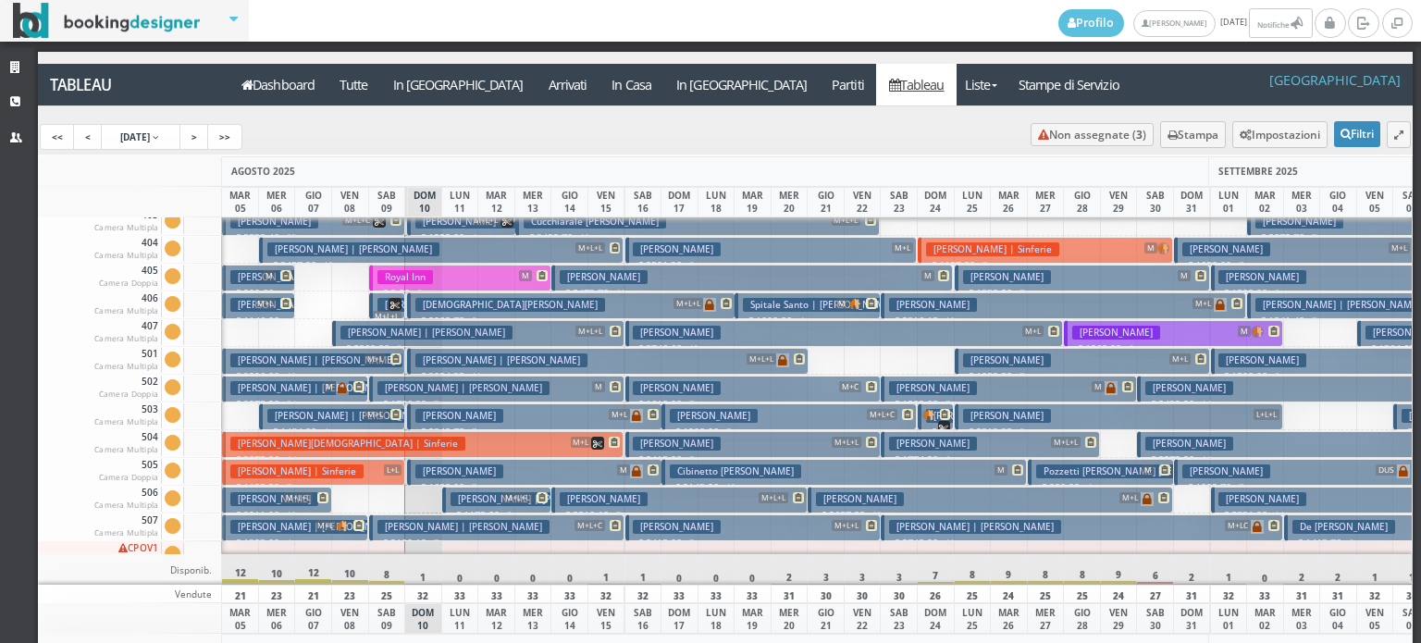
scroll to position [542, 0]
